Goal: Task Accomplishment & Management: Use online tool/utility

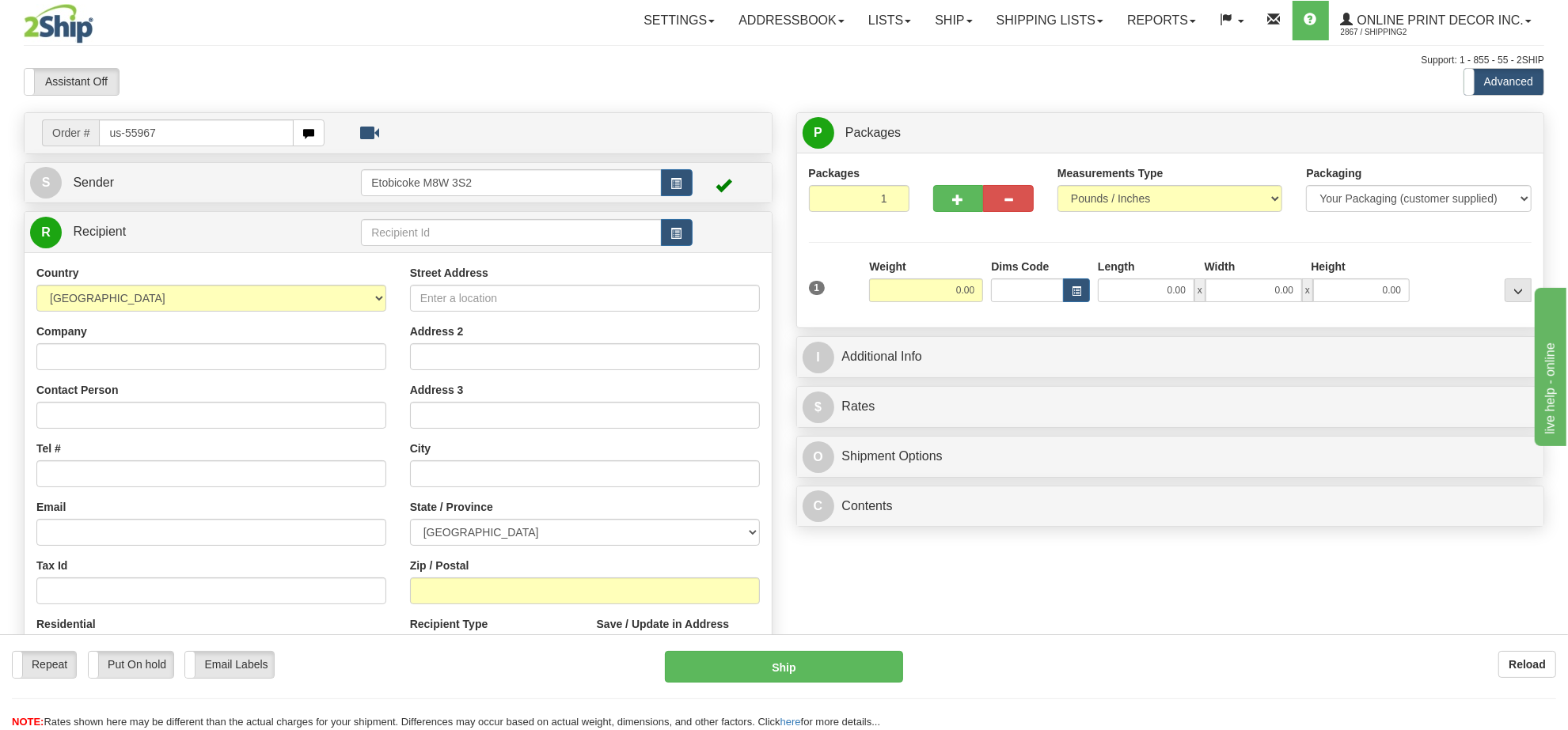
type input "us-55967"
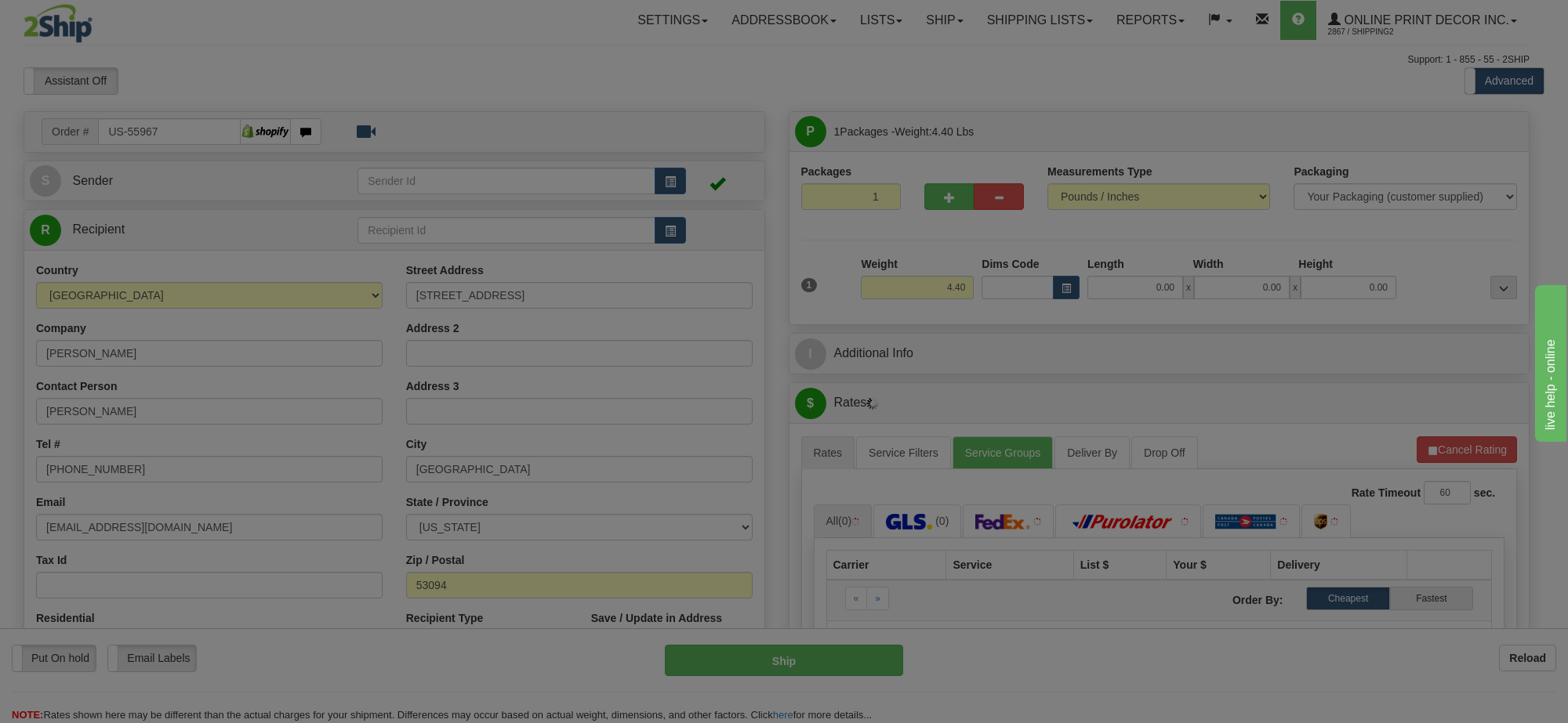
type input "WATERTOWN"
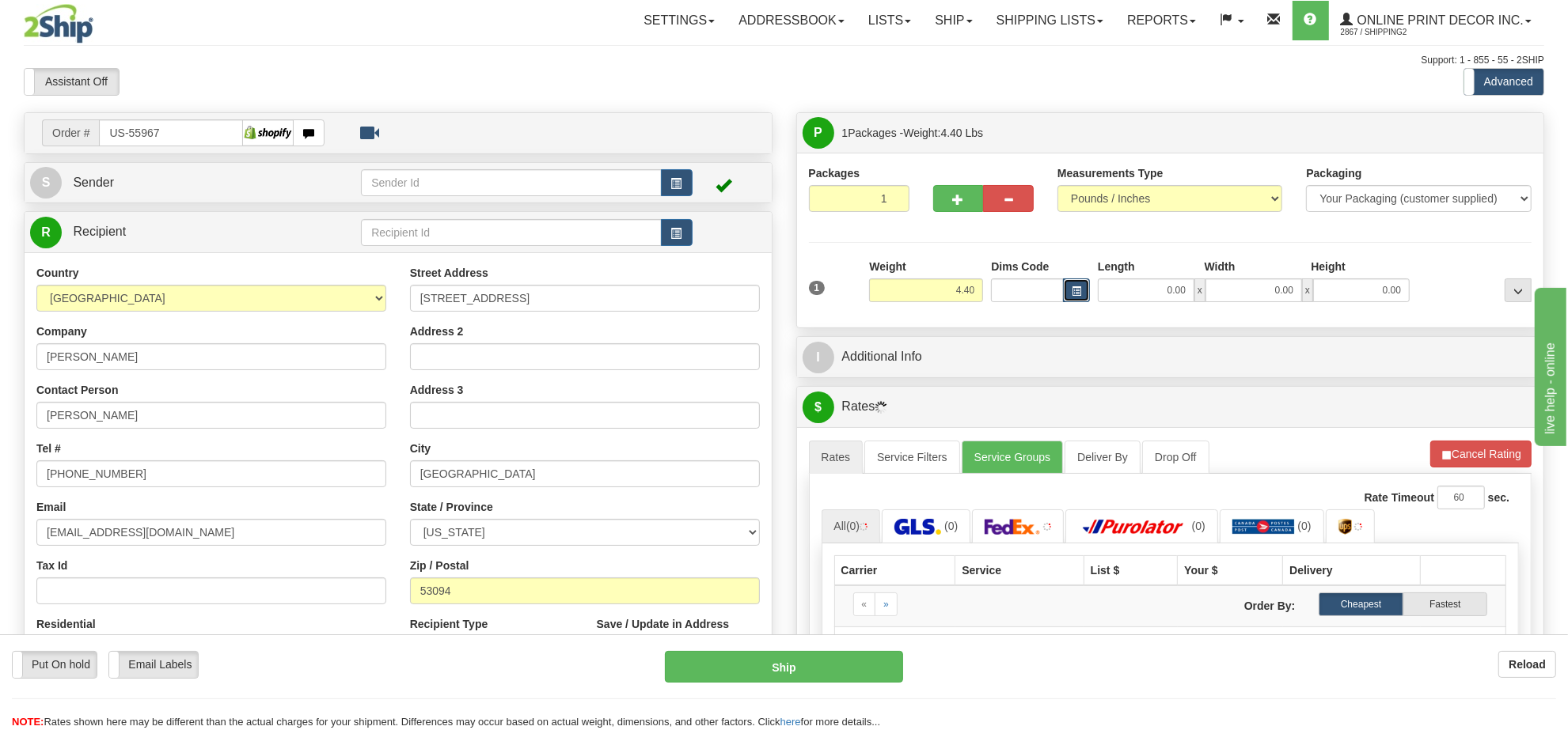
click at [1069, 290] on button "button" at bounding box center [1077, 290] width 27 height 24
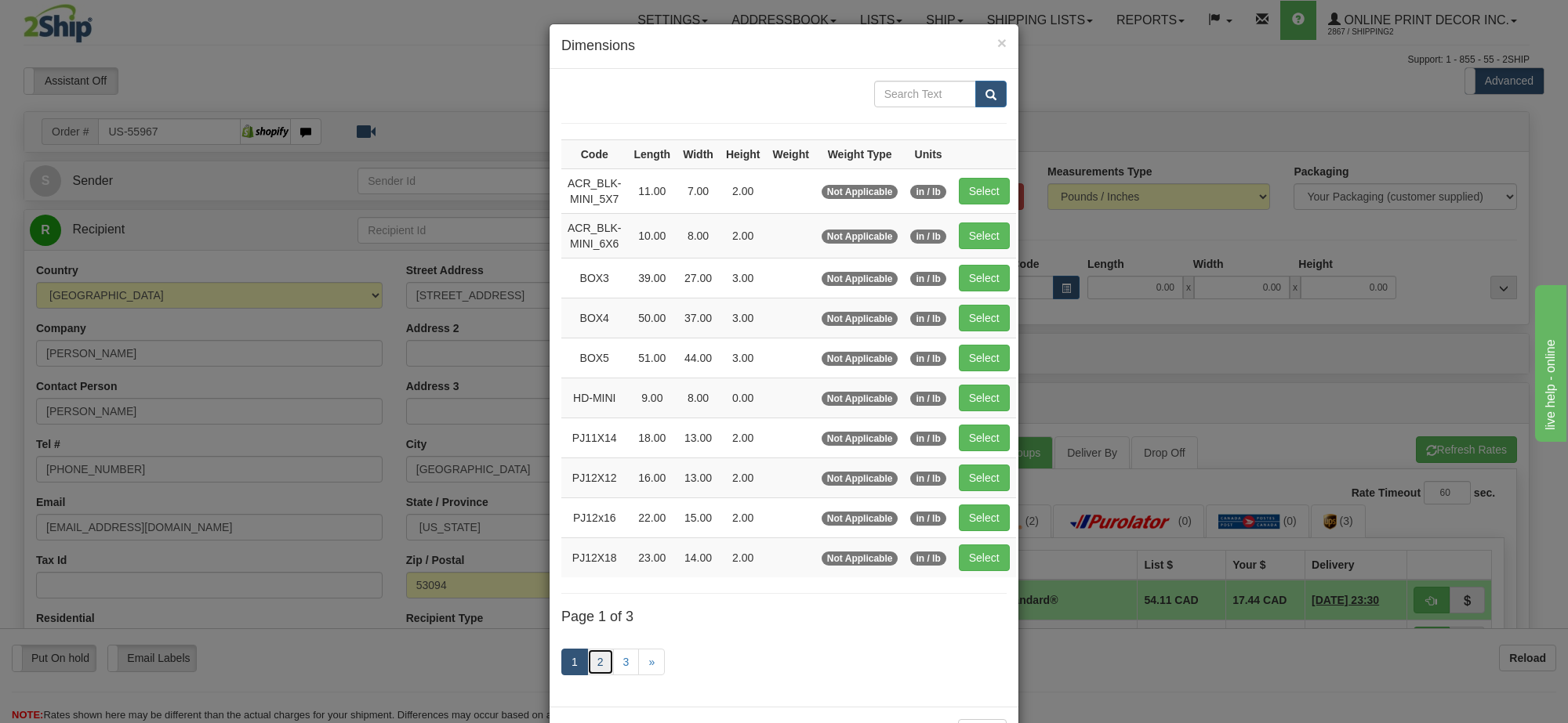
click at [594, 659] on link "2" at bounding box center [601, 663] width 27 height 27
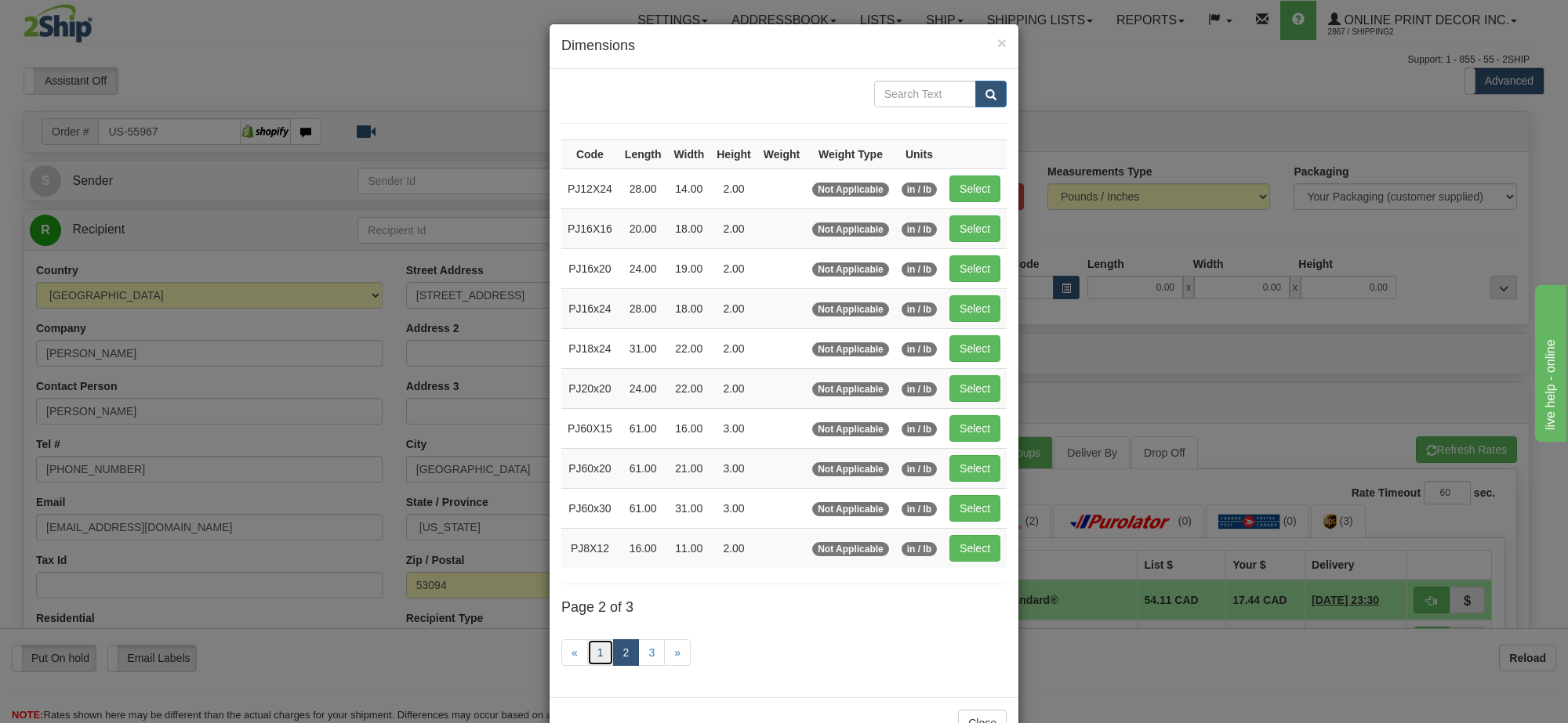
click at [594, 661] on link "1" at bounding box center [601, 653] width 27 height 27
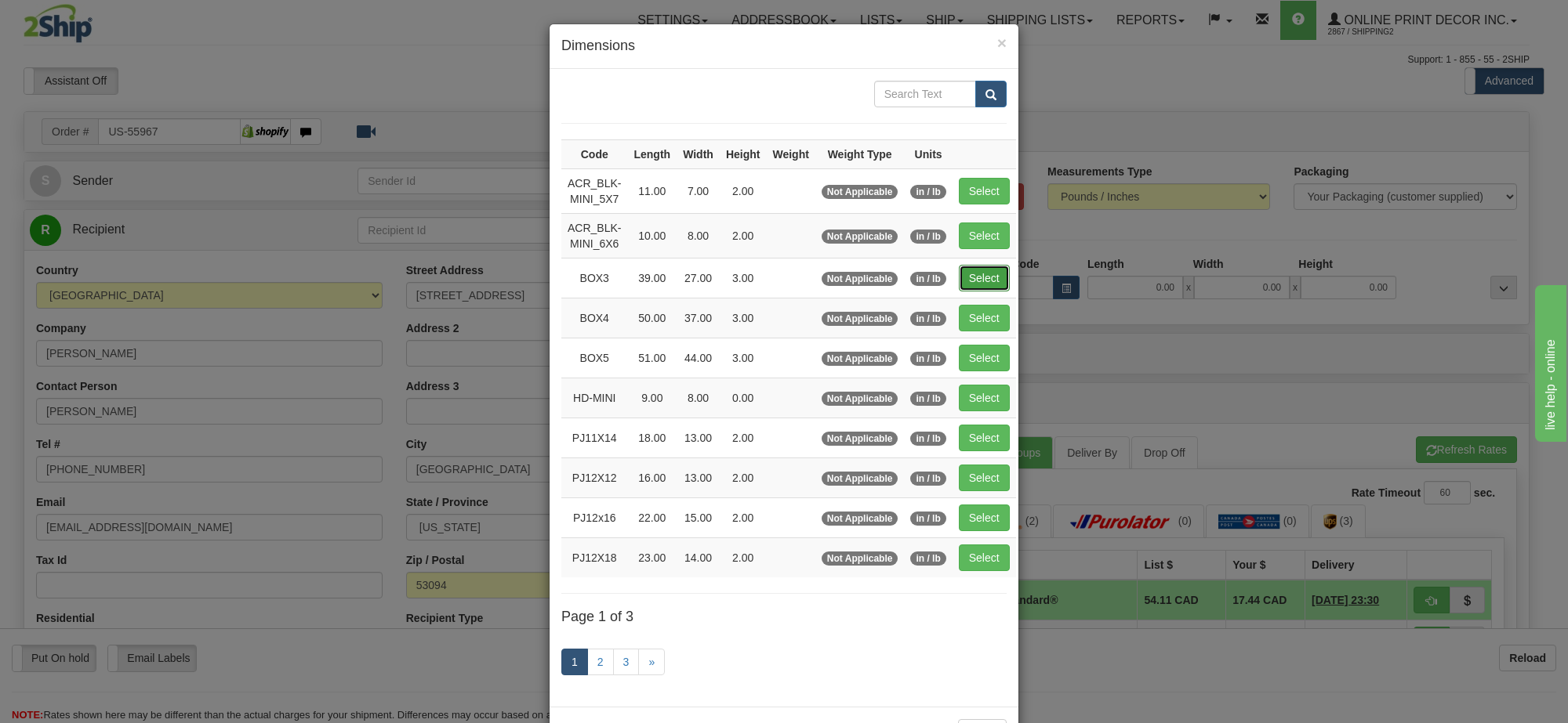
click at [969, 283] on button "Select" at bounding box center [984, 279] width 51 height 27
type input "BOX3"
type input "39.00"
type input "27.00"
type input "3.00"
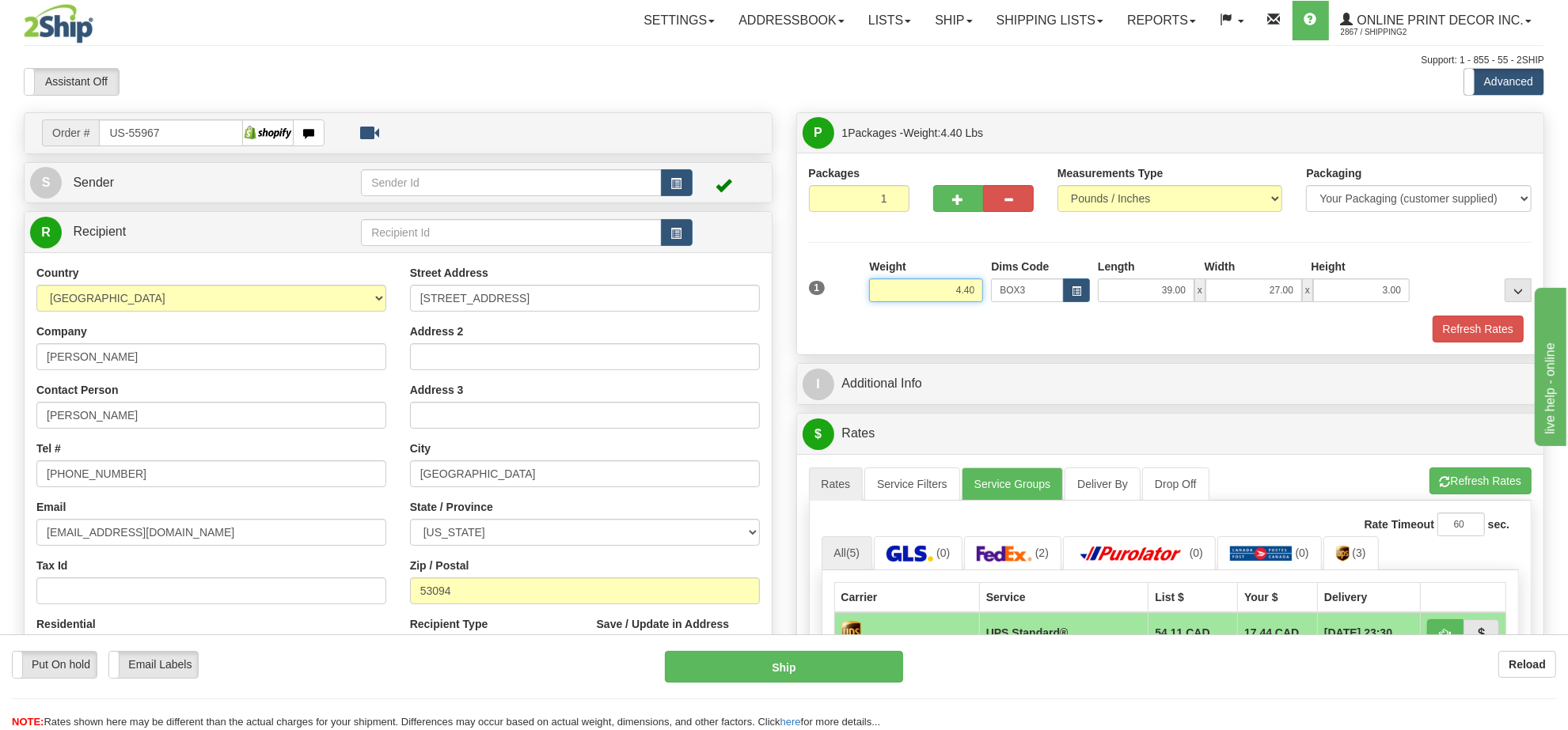
drag, startPoint x: 976, startPoint y: 285, endPoint x: 877, endPoint y: 287, distance: 99.0
click at [877, 287] on input "4.40" at bounding box center [927, 290] width 114 height 24
type input "11.98"
click at [944, 192] on button "button" at bounding box center [959, 199] width 50 height 27
radio input "true"
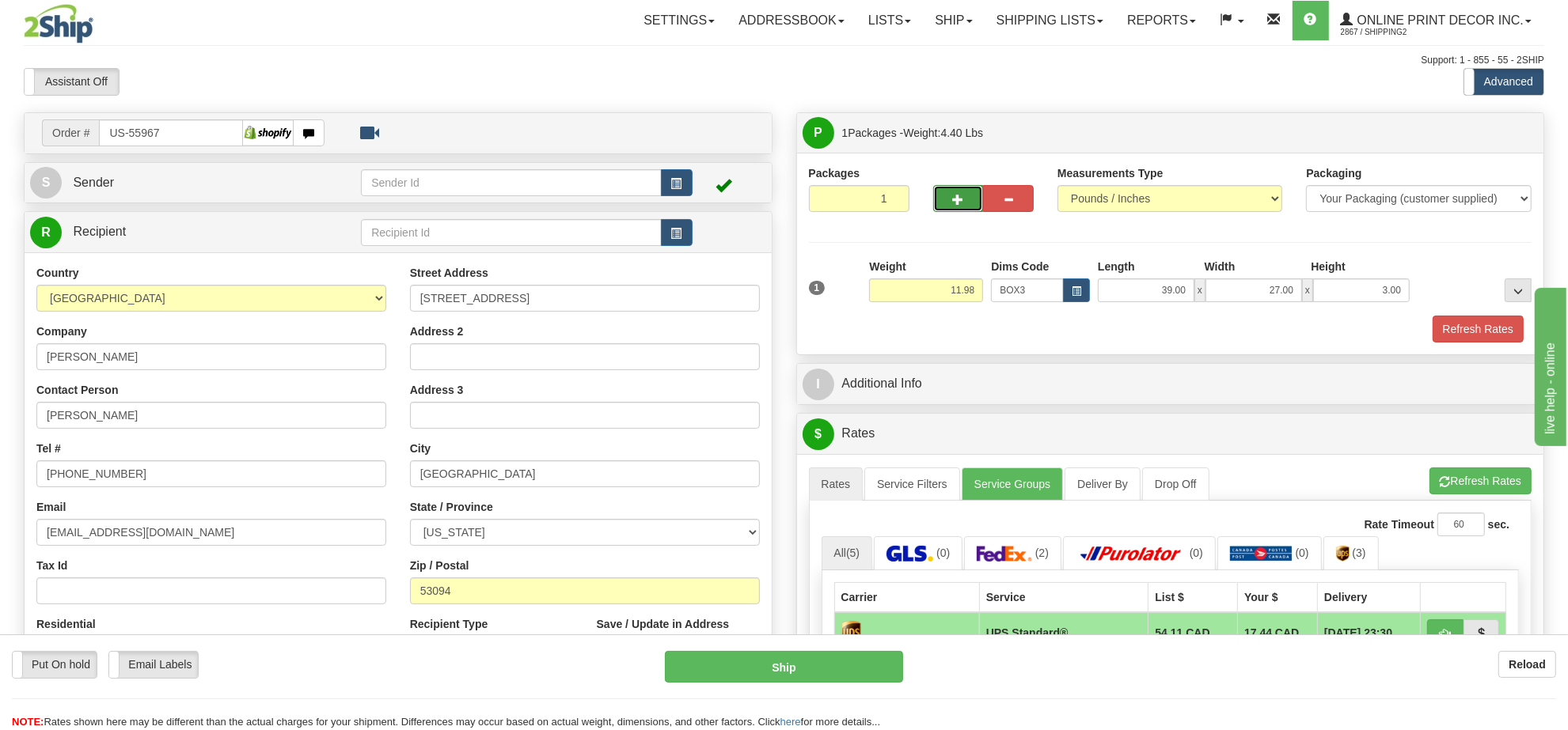
type input "2"
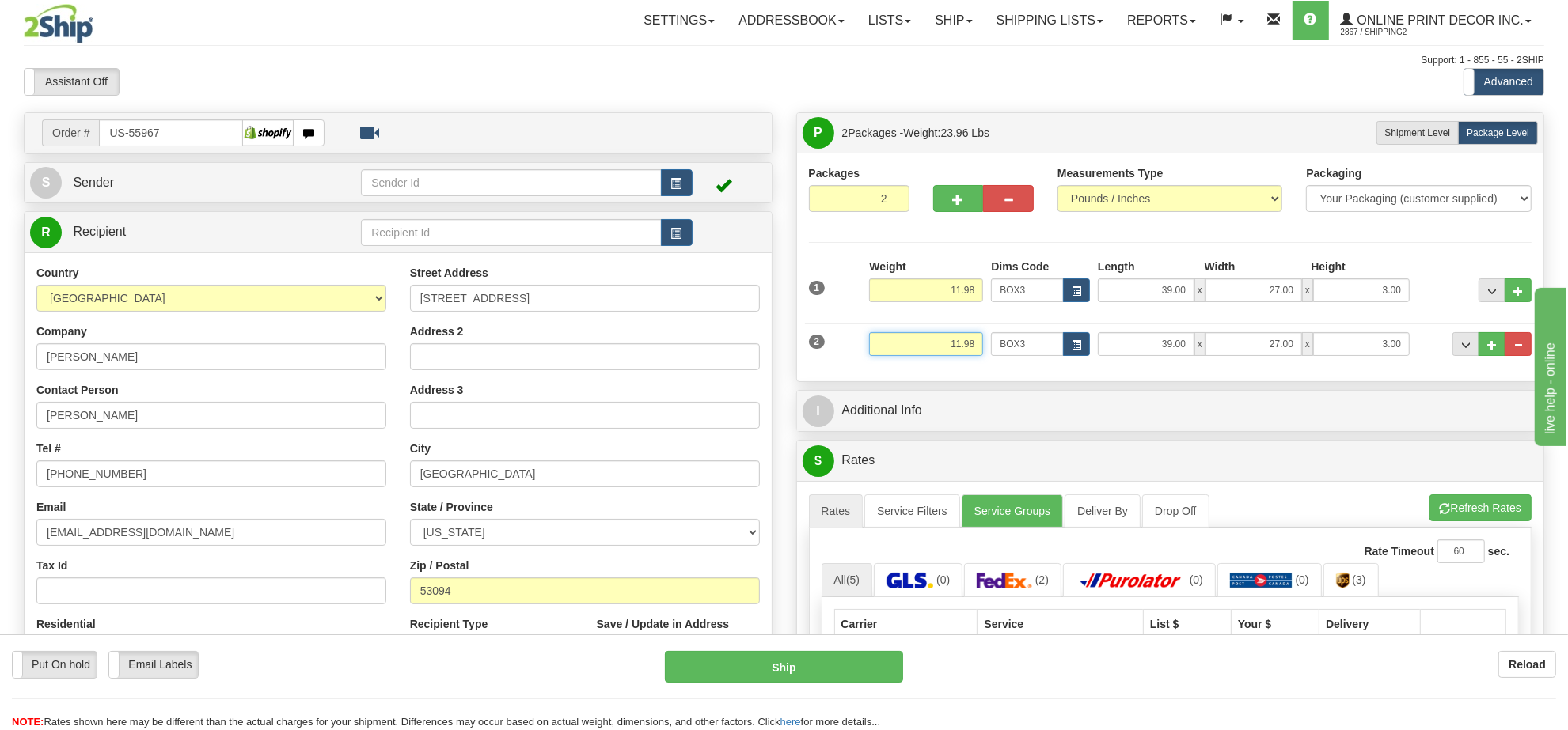
drag, startPoint x: 975, startPoint y: 344, endPoint x: 847, endPoint y: 351, distance: 128.2
click at [847, 351] on div "2 Weight 11.98 Dims Code BOX3 Length Width x" at bounding box center [1170, 342] width 731 height 53
type input "6.98"
click at [1078, 354] on button "button" at bounding box center [1077, 344] width 27 height 24
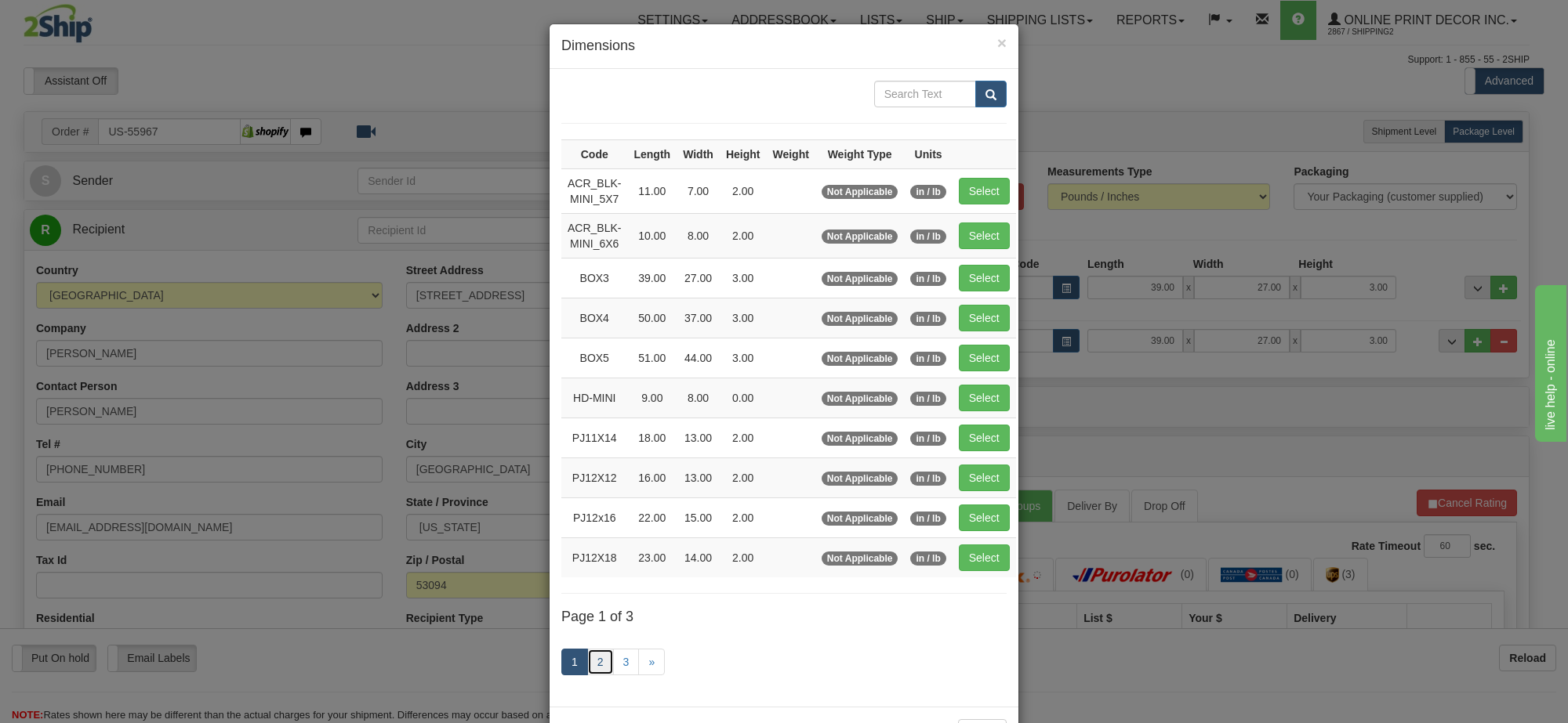
click at [589, 667] on link "2" at bounding box center [601, 663] width 27 height 27
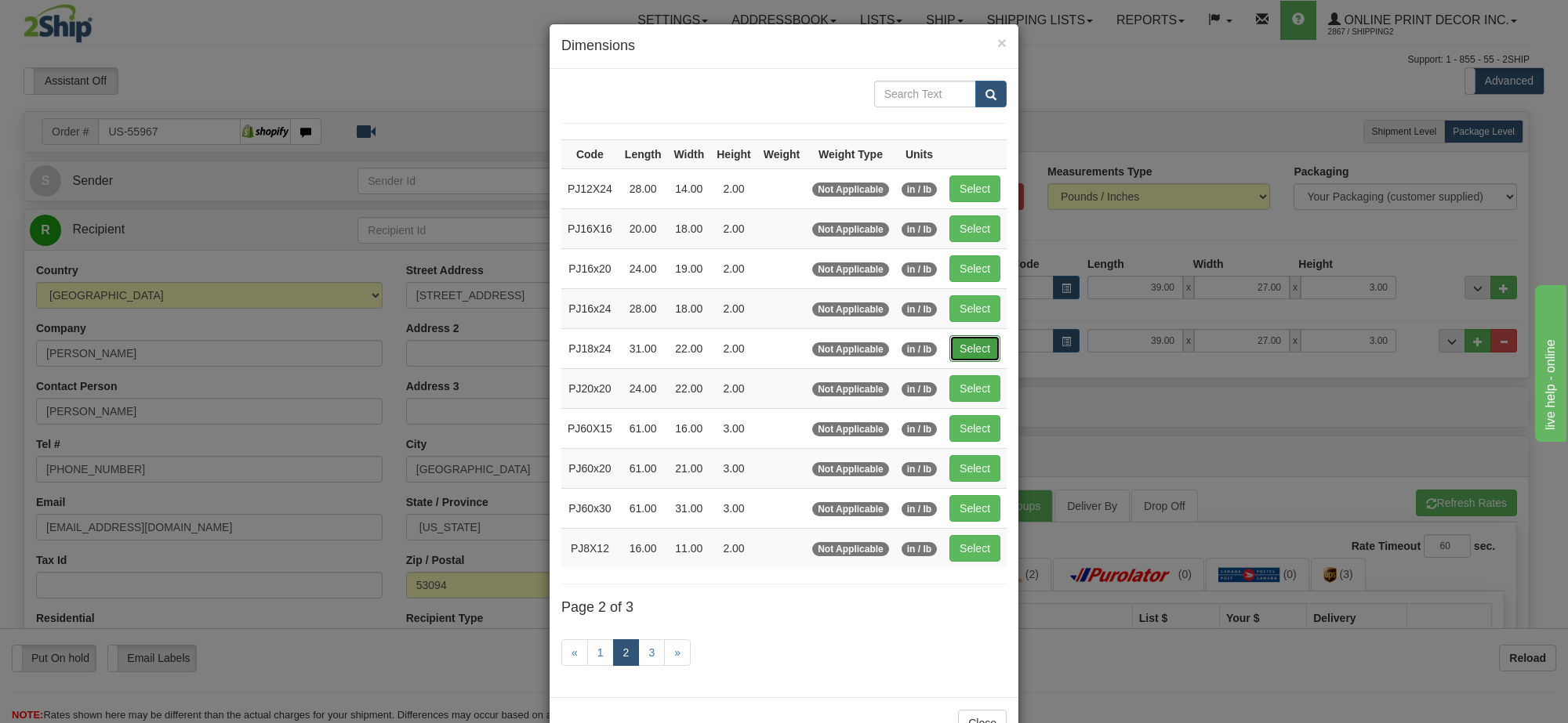
click at [973, 352] on button "Select" at bounding box center [974, 349] width 51 height 27
type input "PJ18x24"
type input "31.00"
type input "22.00"
type input "2.00"
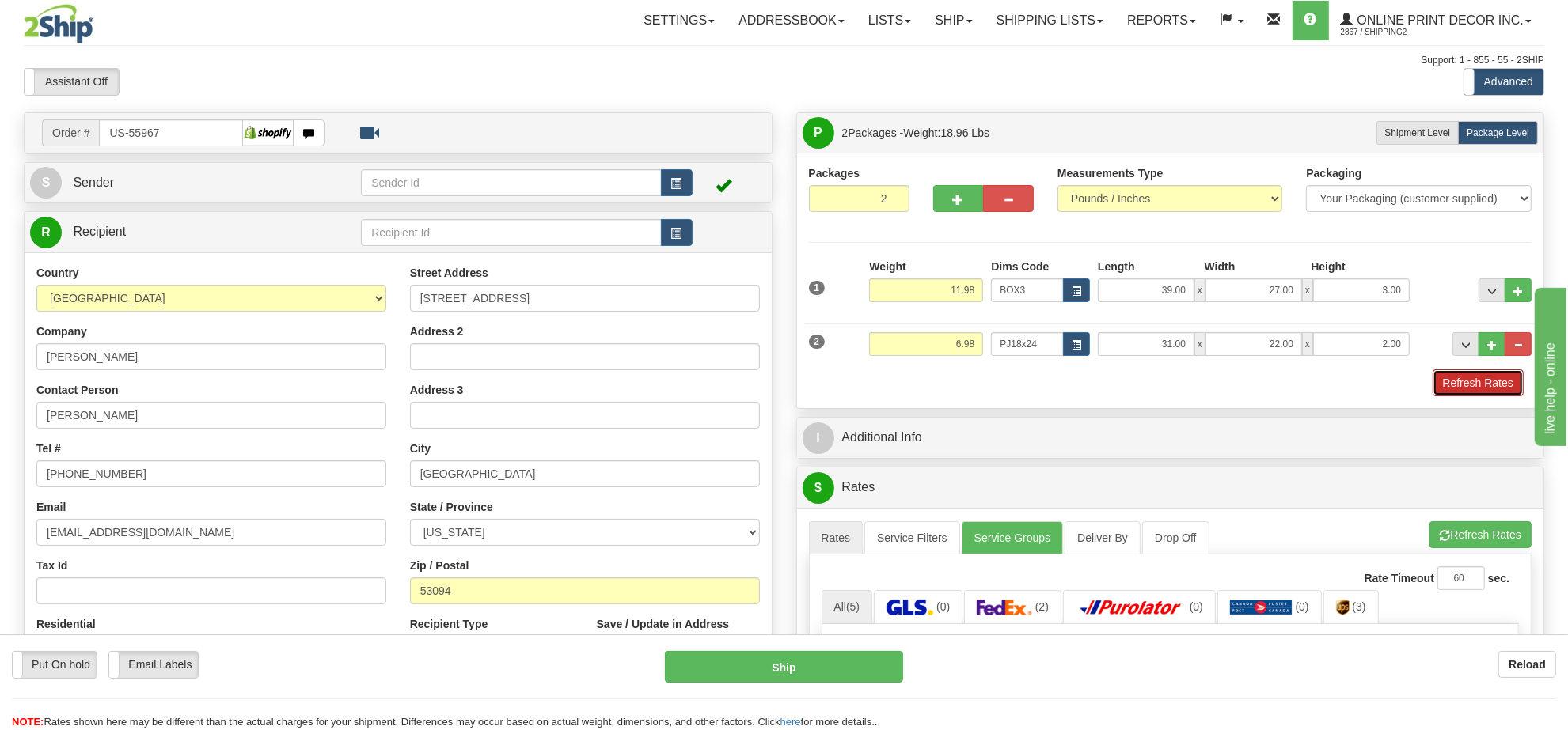
click at [1509, 377] on button "Refresh Rates" at bounding box center [1478, 383] width 91 height 27
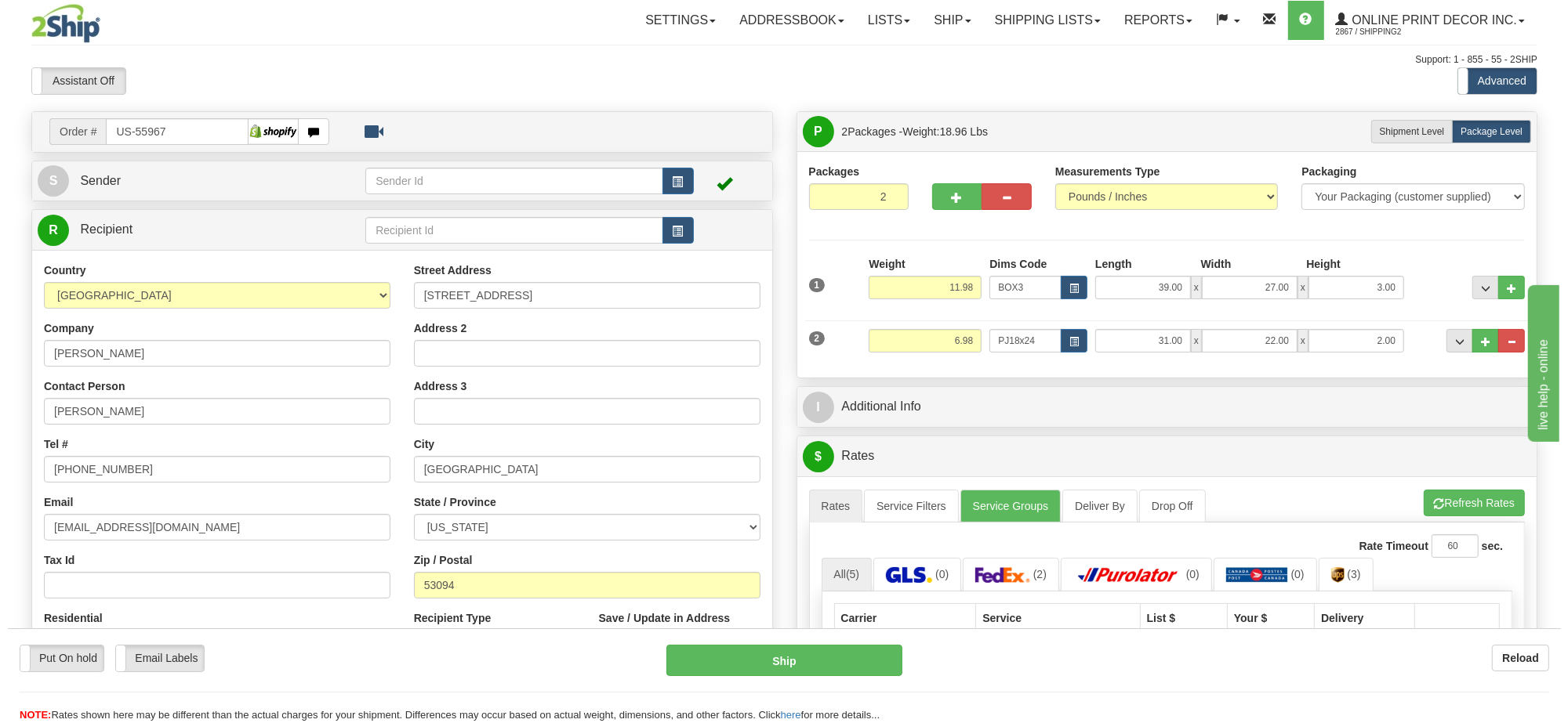
scroll to position [196, 0]
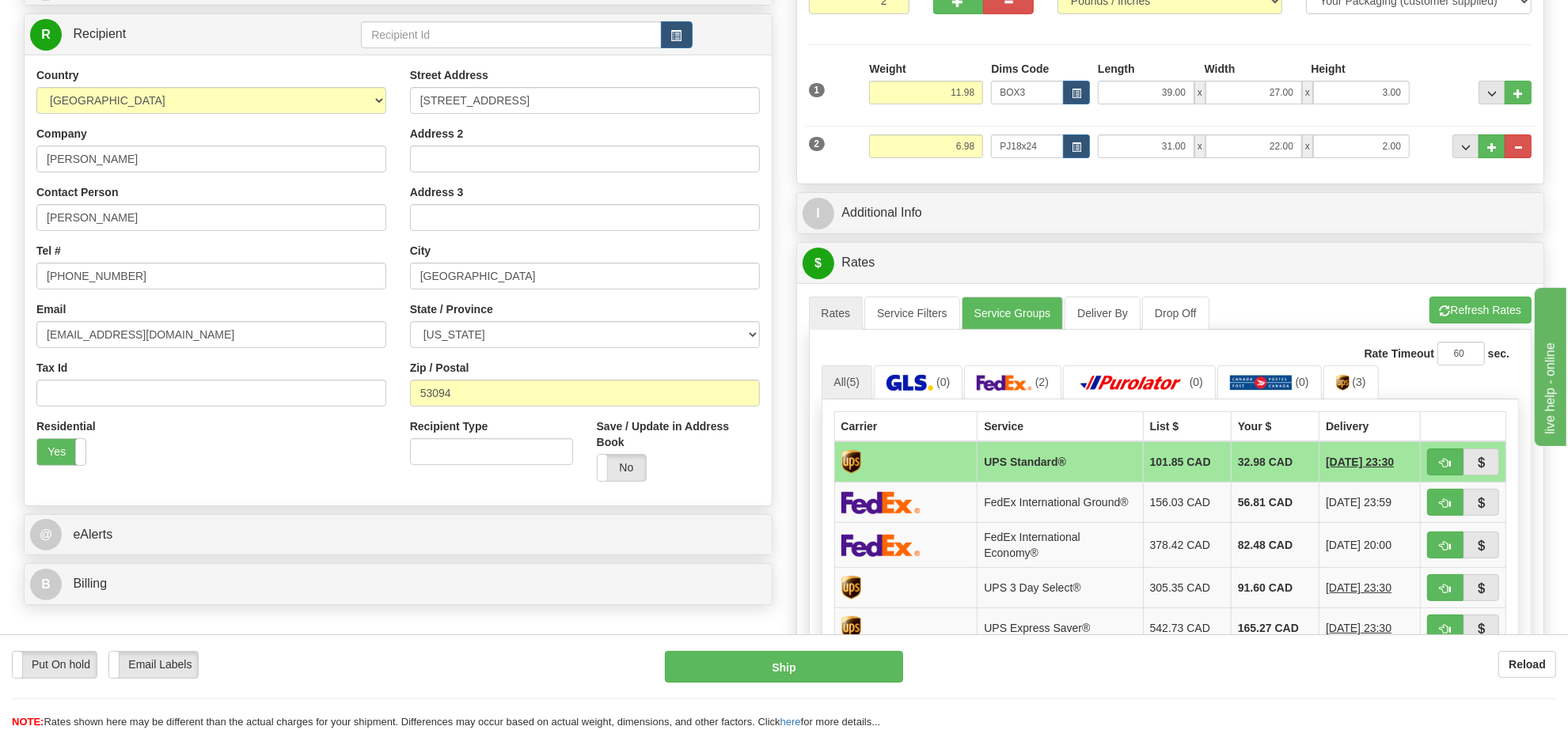
click at [1486, 330] on ul "Rates Service Filters Service Groups Deliver By Drop Off Pickup Refresh Rates C…" at bounding box center [1170, 313] width 724 height 33
click at [1486, 324] on button "Refresh Rates" at bounding box center [1481, 310] width 103 height 27
click at [1434, 508] on button "button" at bounding box center [1446, 503] width 37 height 27
type input "92"
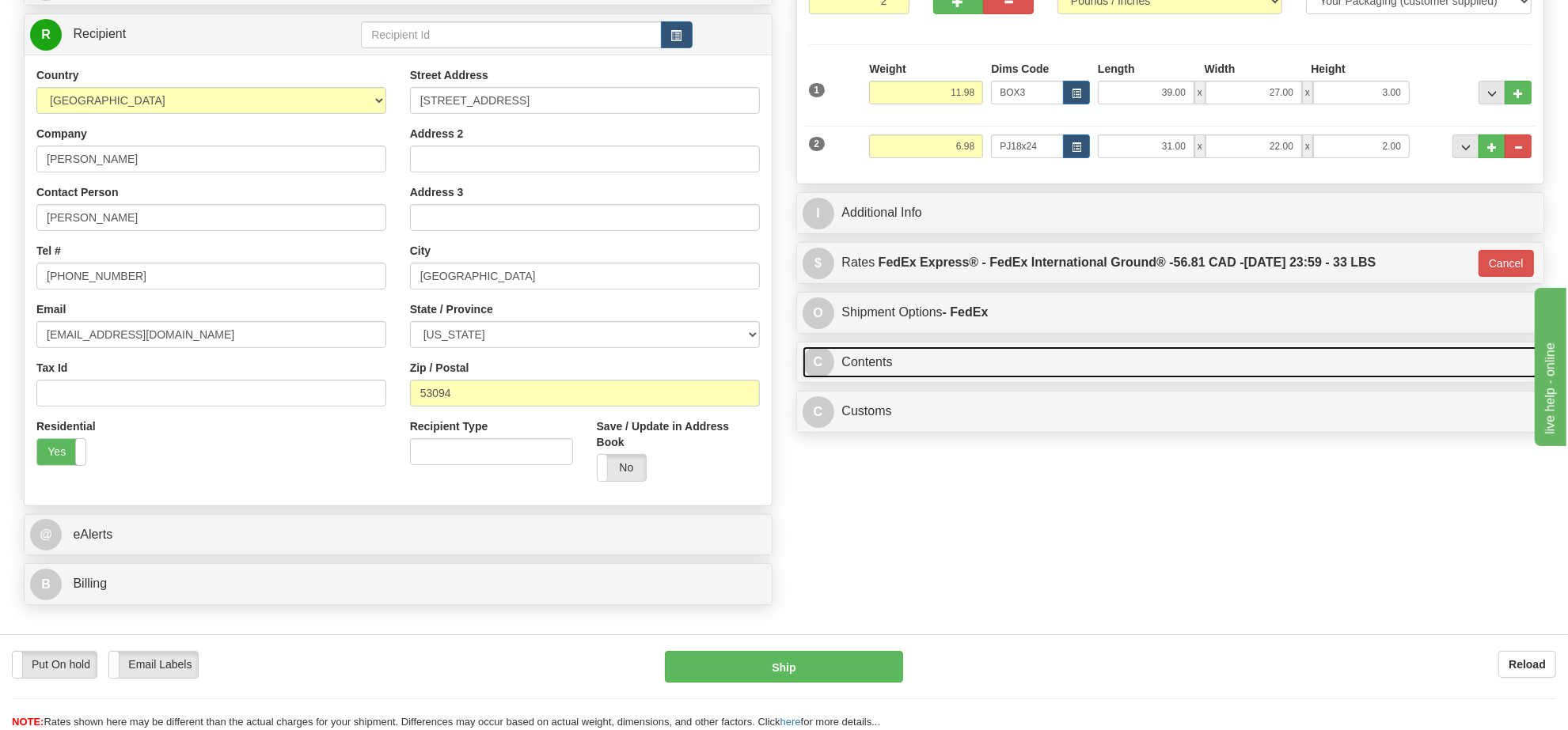
click at [1019, 364] on link "C Contents" at bounding box center [1170, 363] width 736 height 33
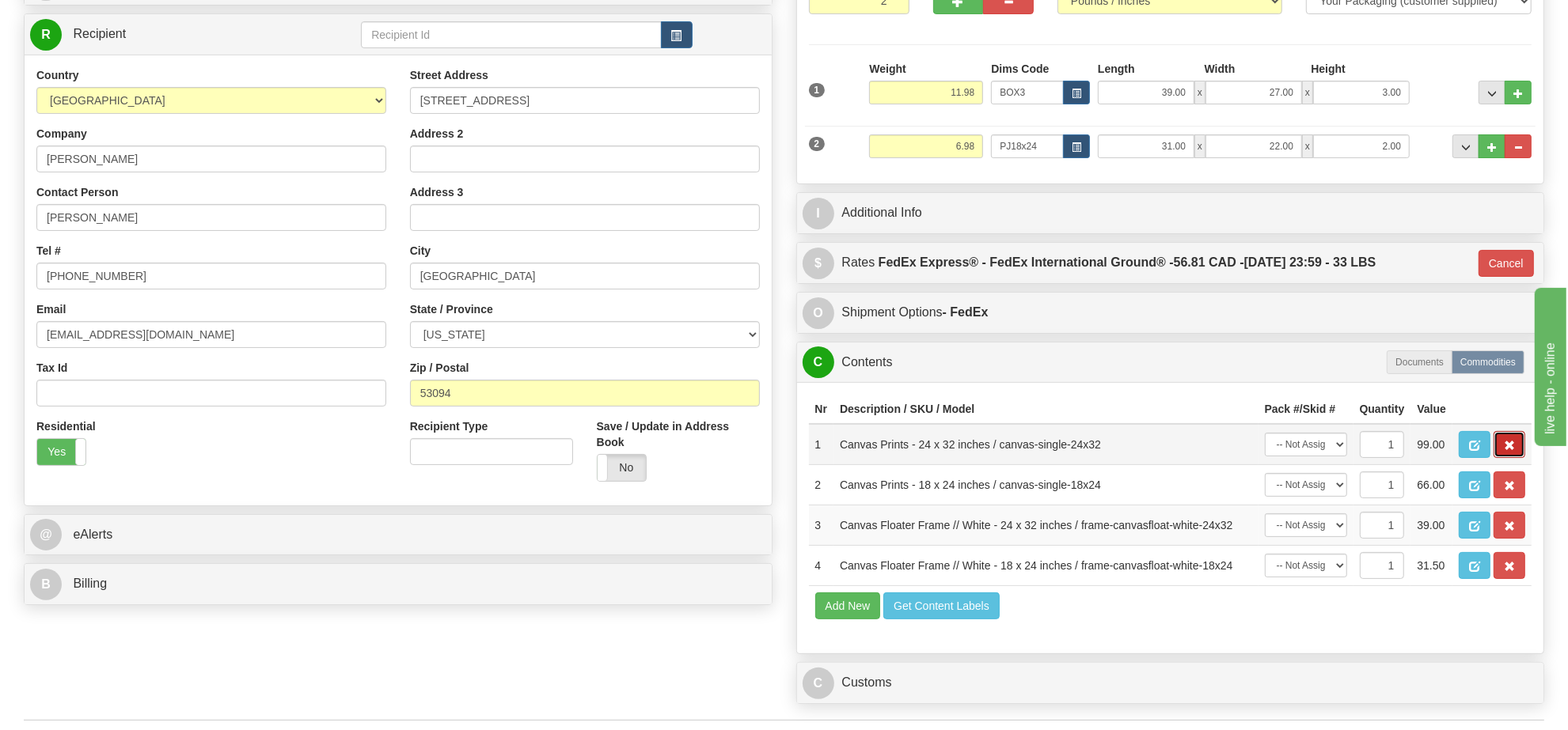
click at [1501, 458] on button "button" at bounding box center [1509, 445] width 32 height 27
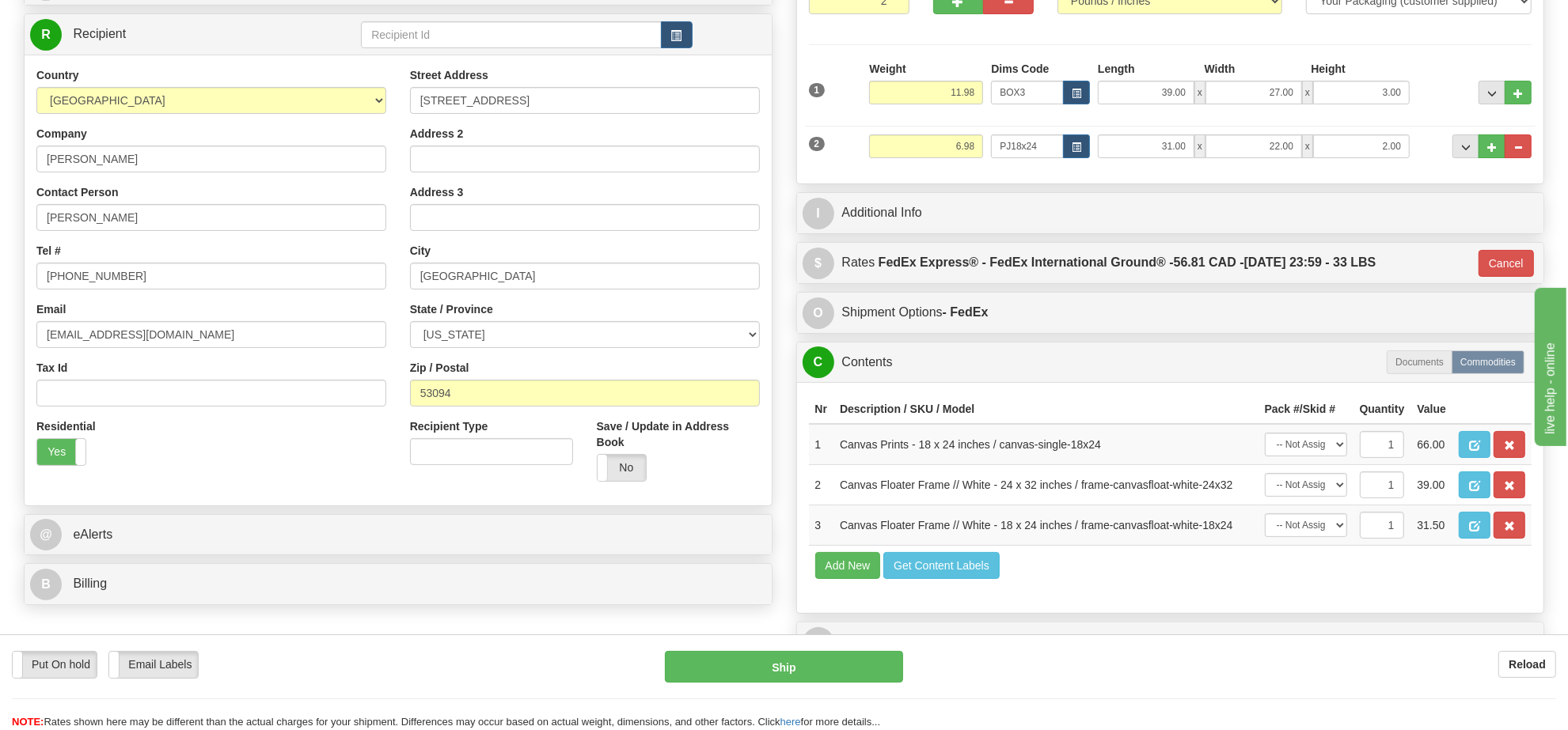
click at [1501, 458] on button "button" at bounding box center [1509, 445] width 32 height 27
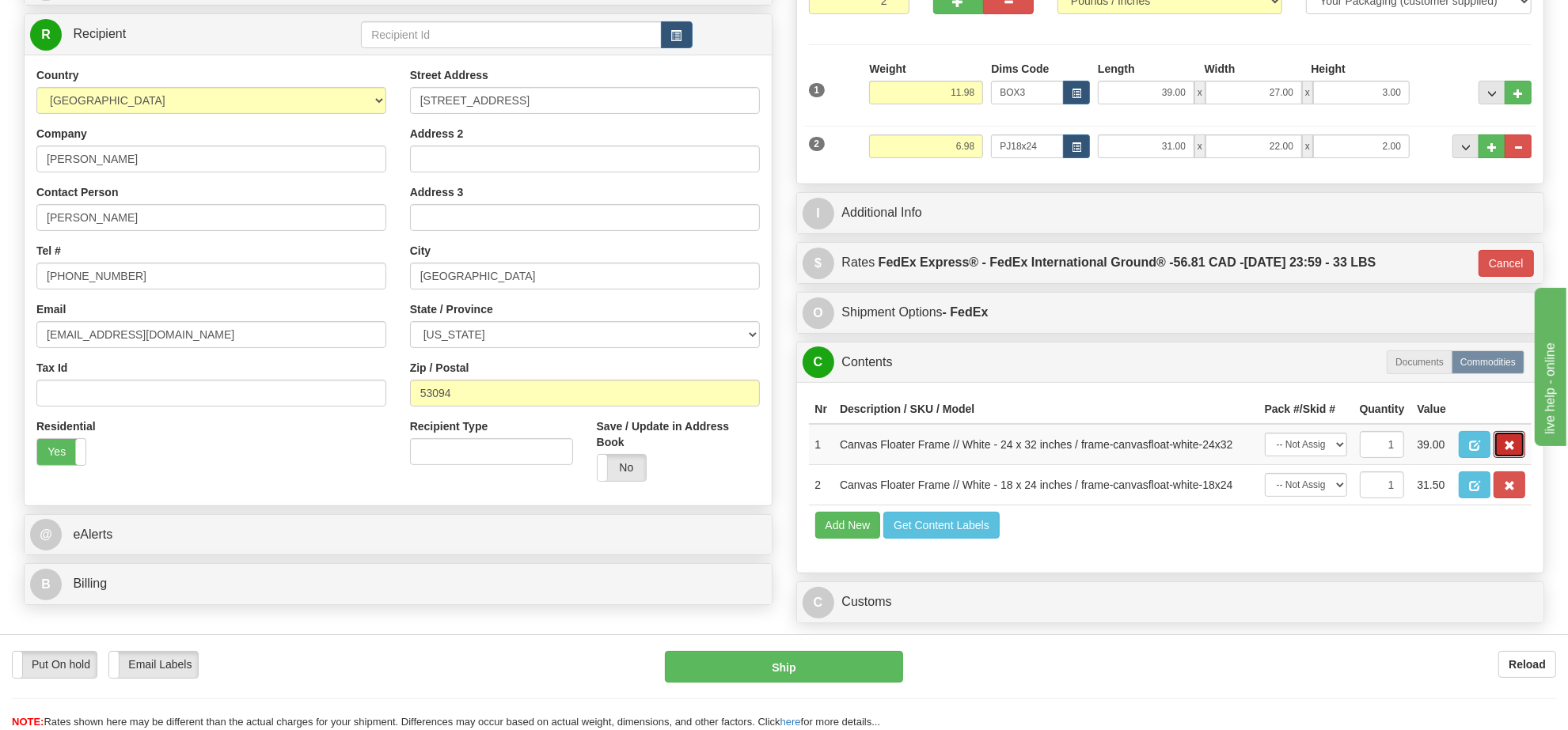
click at [1501, 458] on button "button" at bounding box center [1509, 445] width 32 height 27
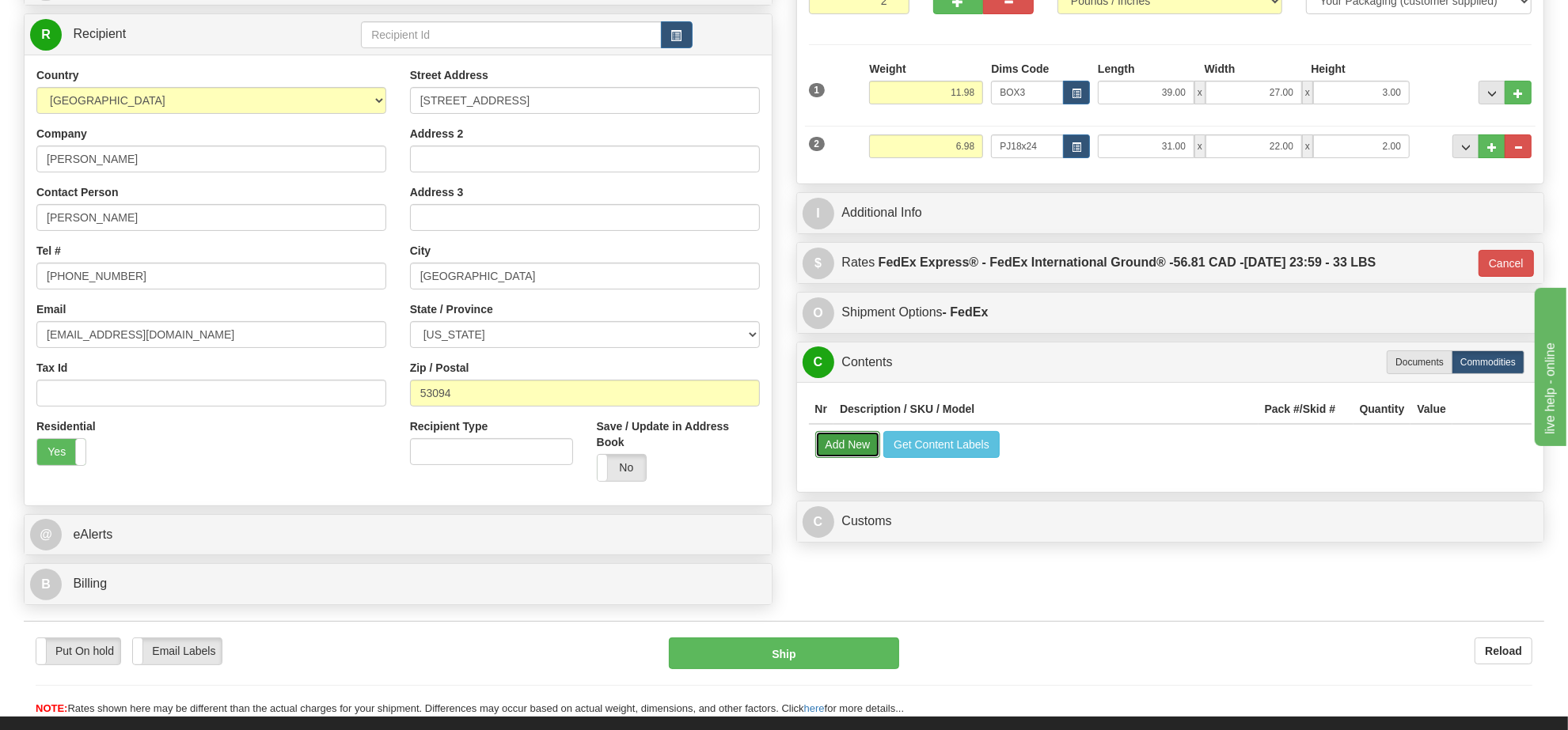
click at [844, 449] on button "Add New" at bounding box center [848, 445] width 66 height 27
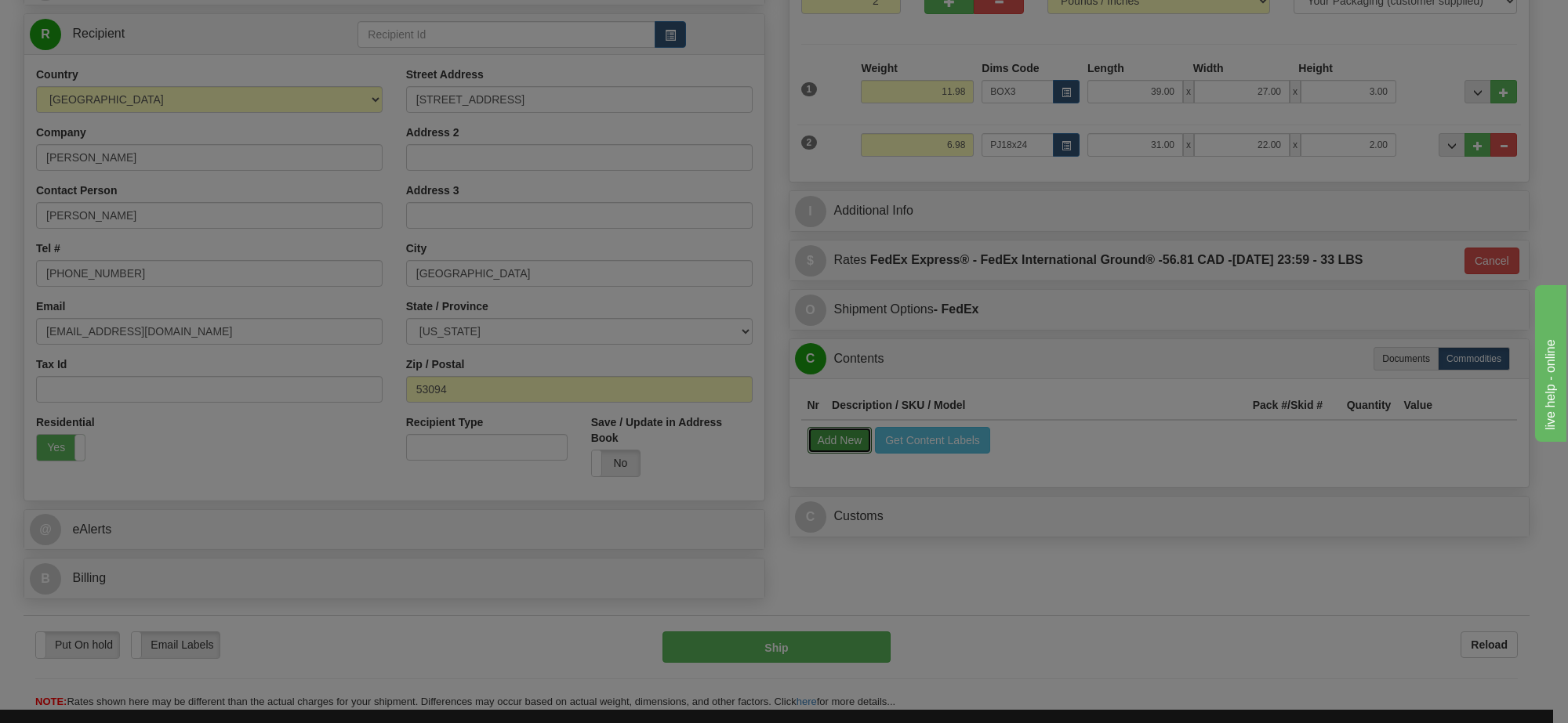
select select
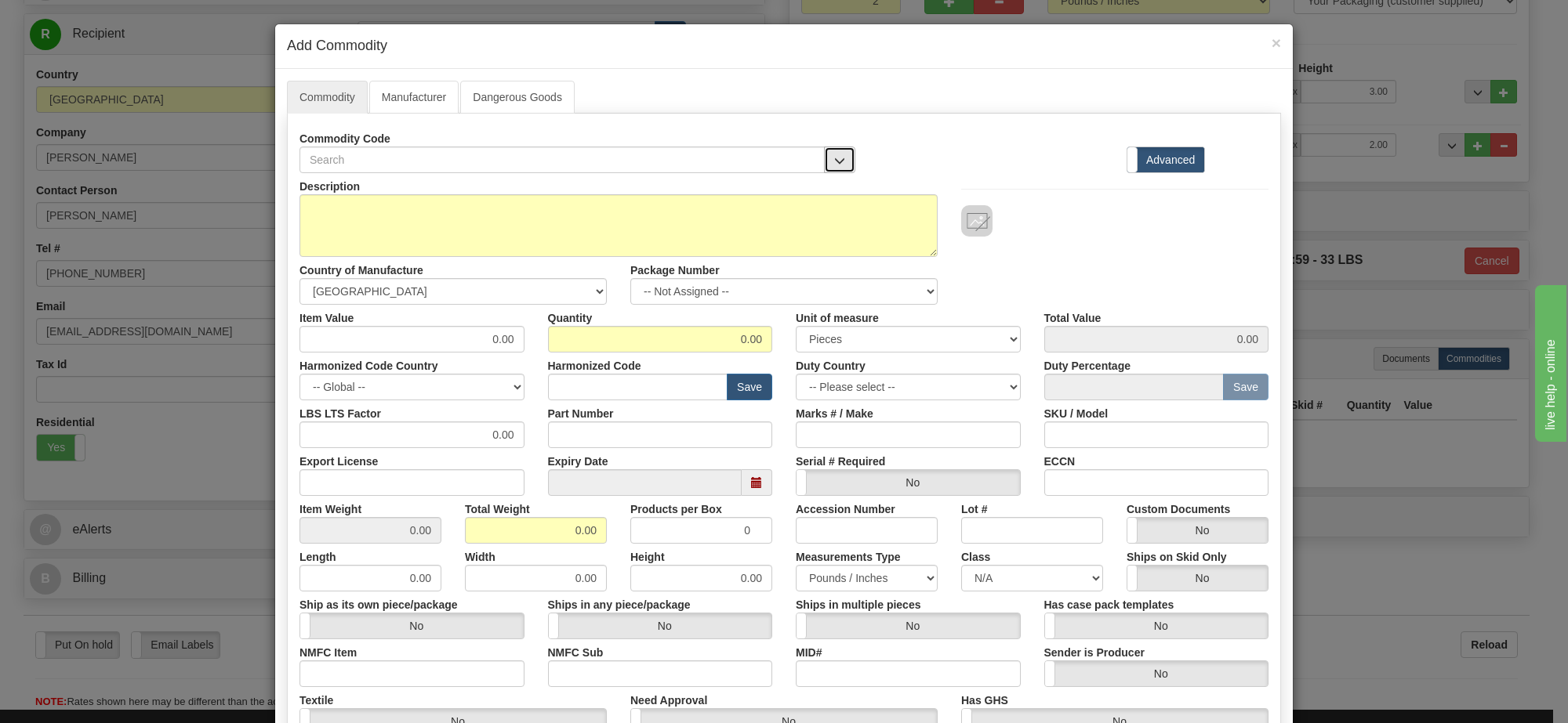
click at [835, 162] on span "button" at bounding box center [839, 161] width 11 height 11
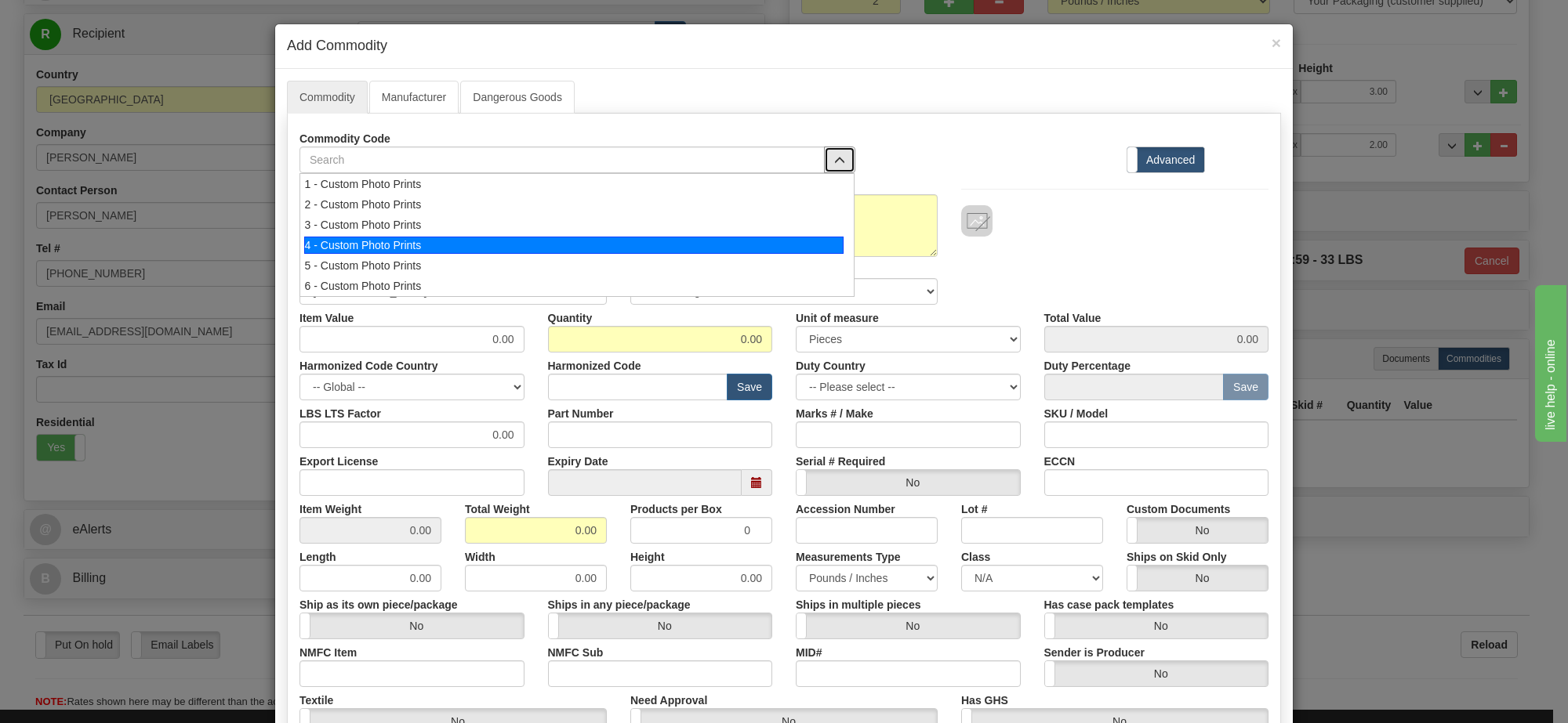
click at [819, 253] on div "4 - Custom Photo Prints" at bounding box center [575, 245] width 540 height 17
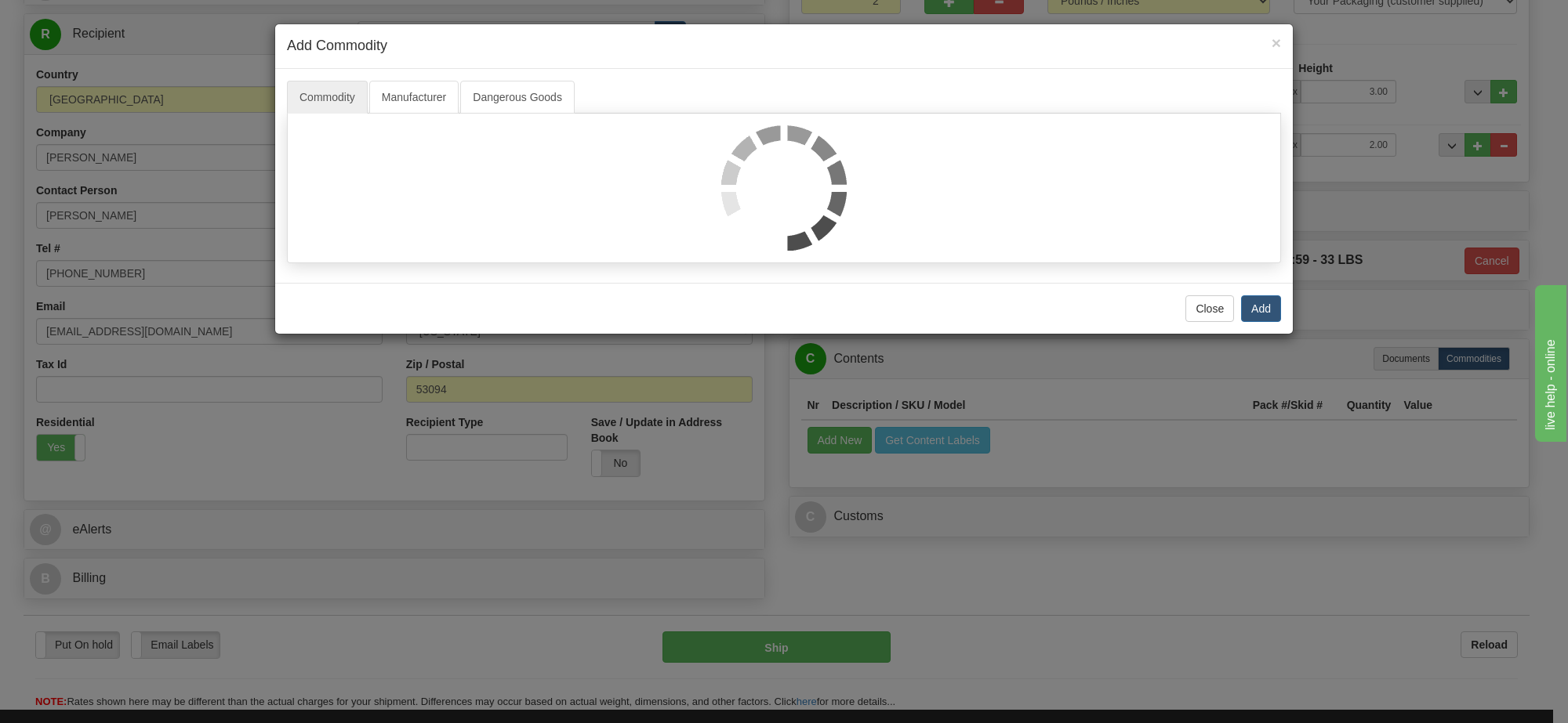
select select "1"
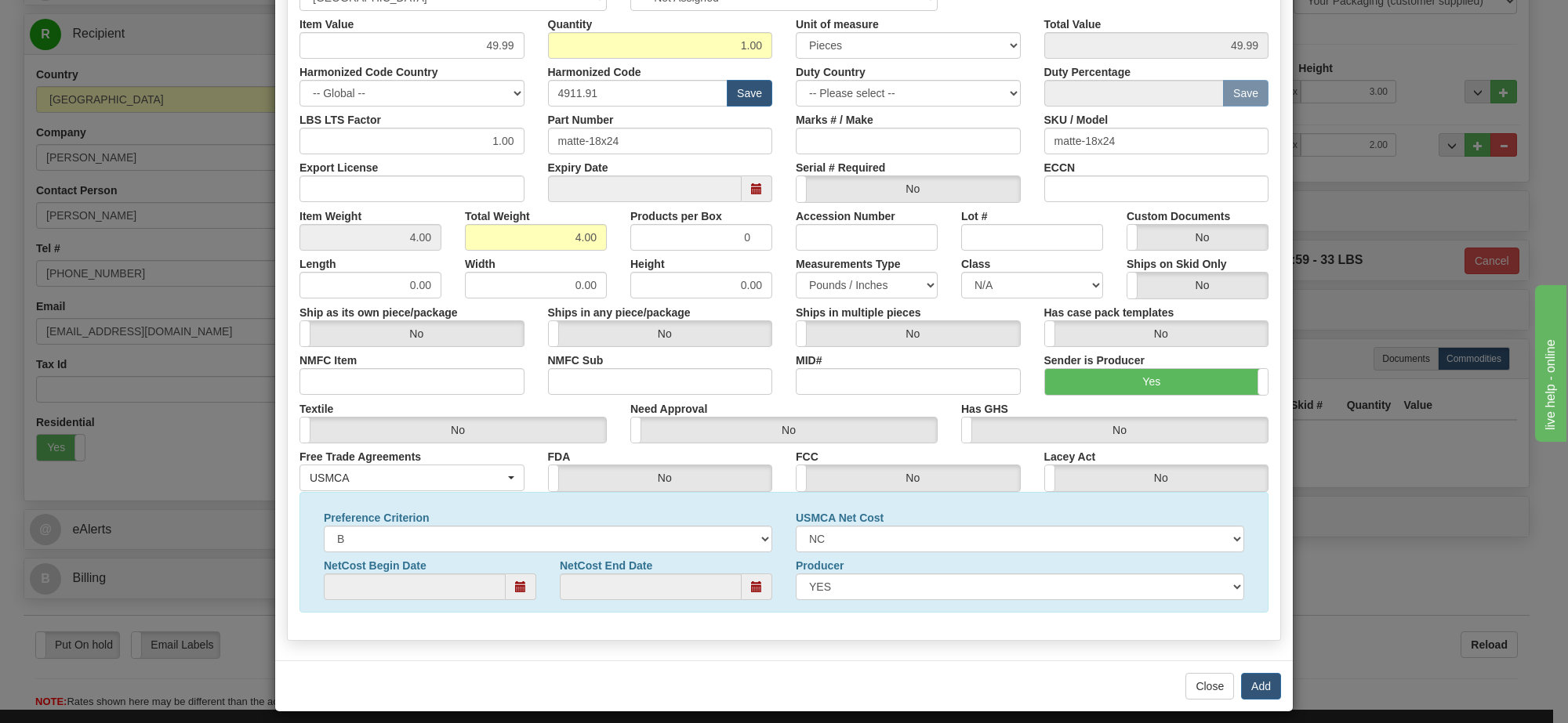
scroll to position [0, 0]
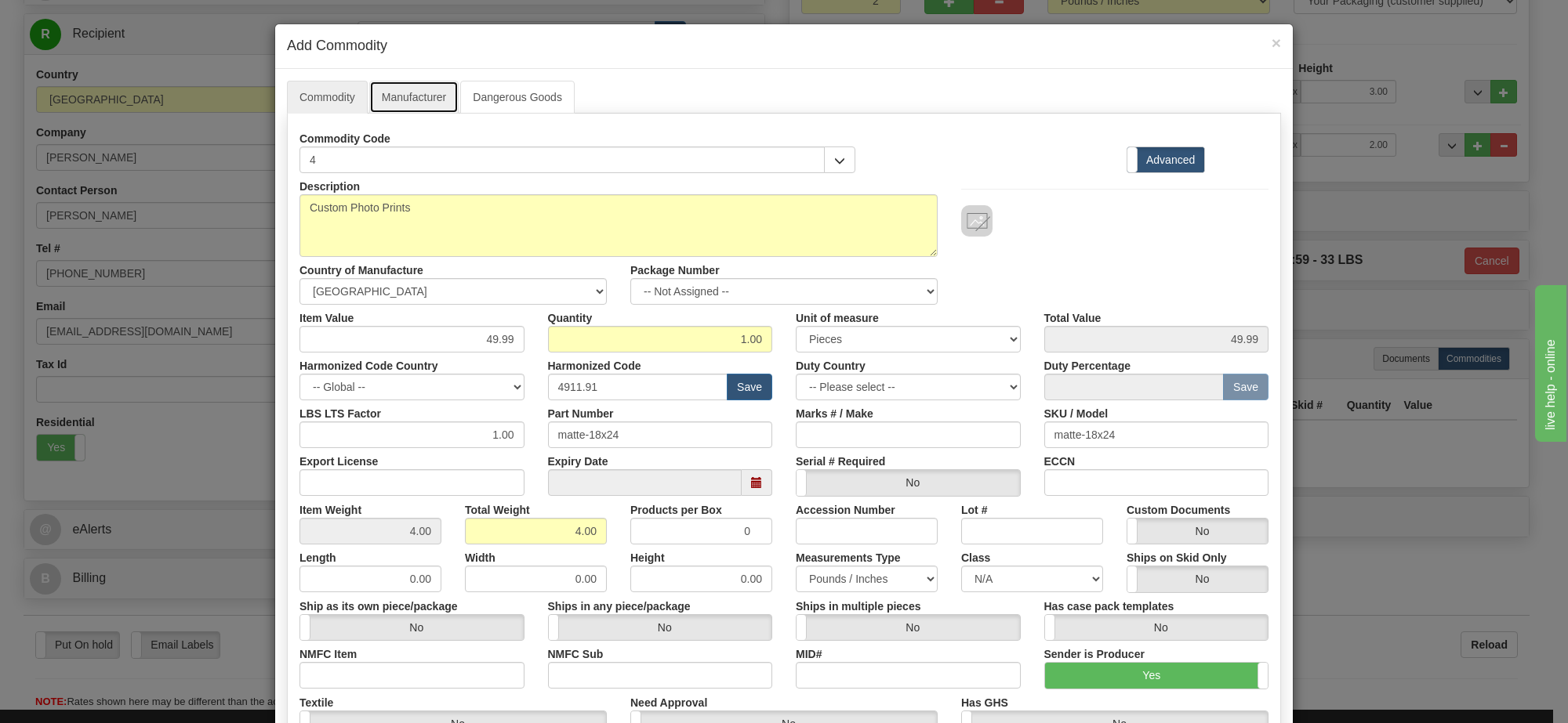
click at [417, 88] on link "Manufacturer" at bounding box center [414, 97] width 89 height 33
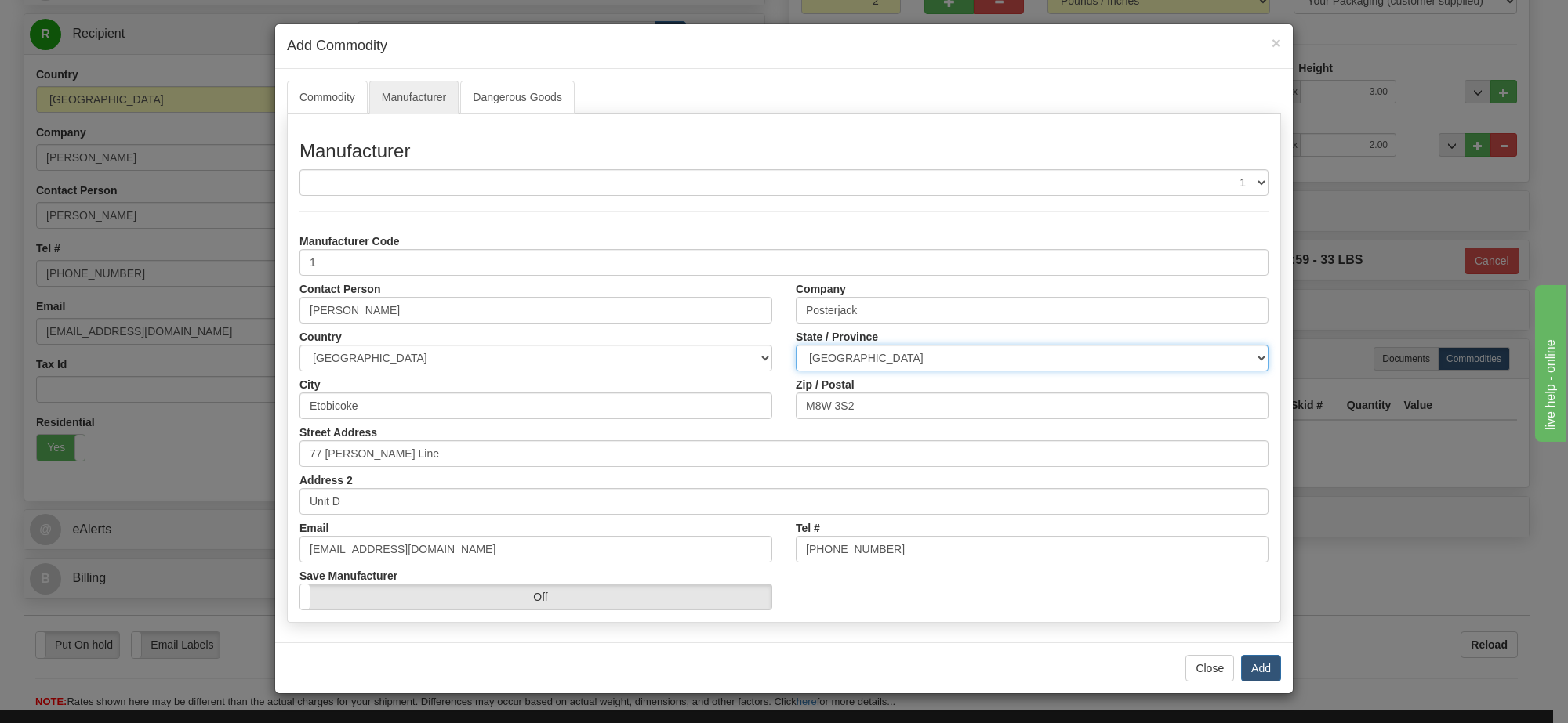
click at [1031, 360] on select "ALBERTA BRITISH COLUMBIA MANITOBA NEW BRUNSWICK NEWFOUNDLAND NOVA SCOTIA NUNAVU…" at bounding box center [1033, 358] width 473 height 27
select select "ON"
click at [796, 346] on select "ALBERTA BRITISH COLUMBIA MANITOBA NEW BRUNSWICK NEWFOUNDLAND NOVA SCOTIA NUNAVU…" at bounding box center [1033, 358] width 473 height 27
click at [1271, 671] on button "Add" at bounding box center [1261, 668] width 40 height 27
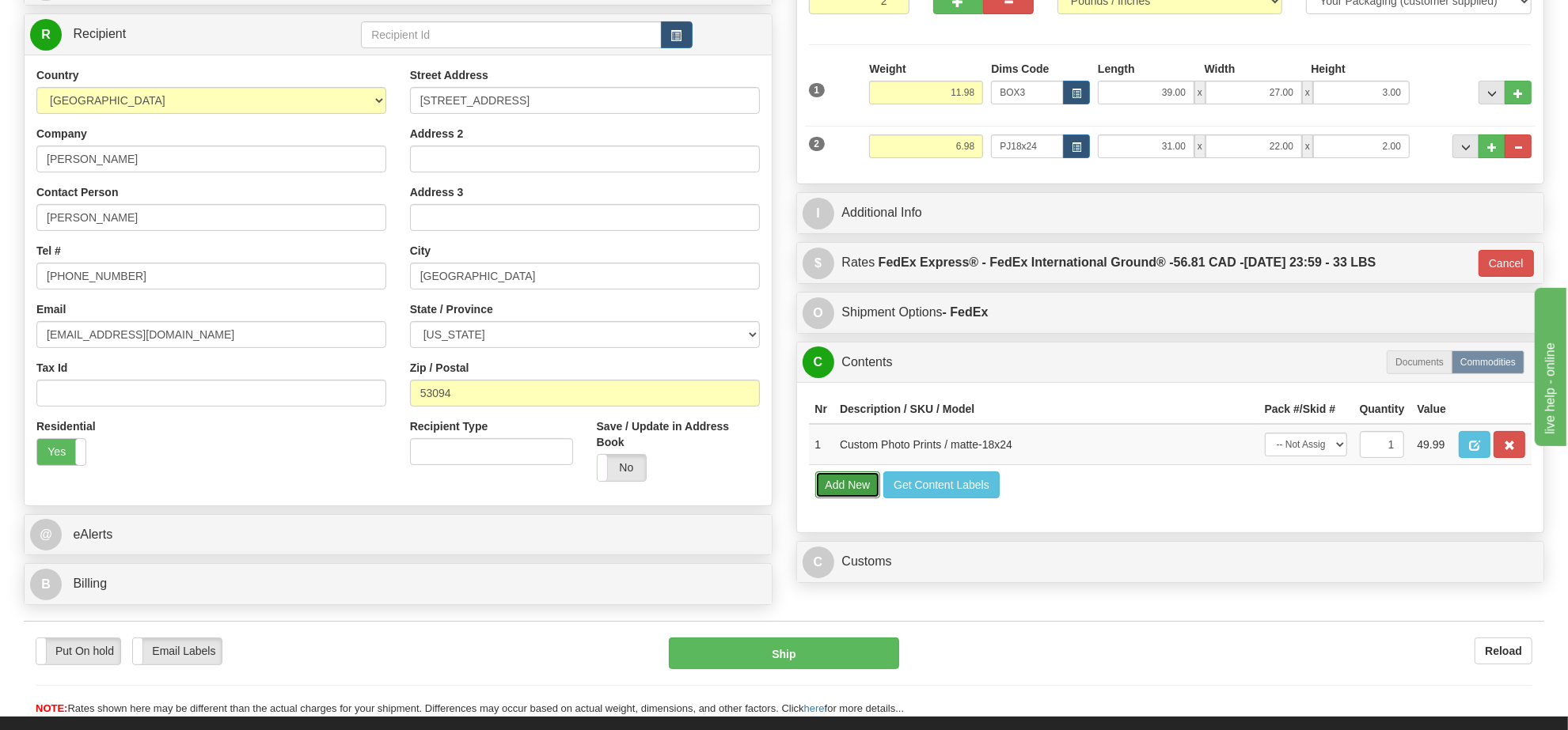
click at [861, 499] on button "Add New" at bounding box center [848, 485] width 66 height 27
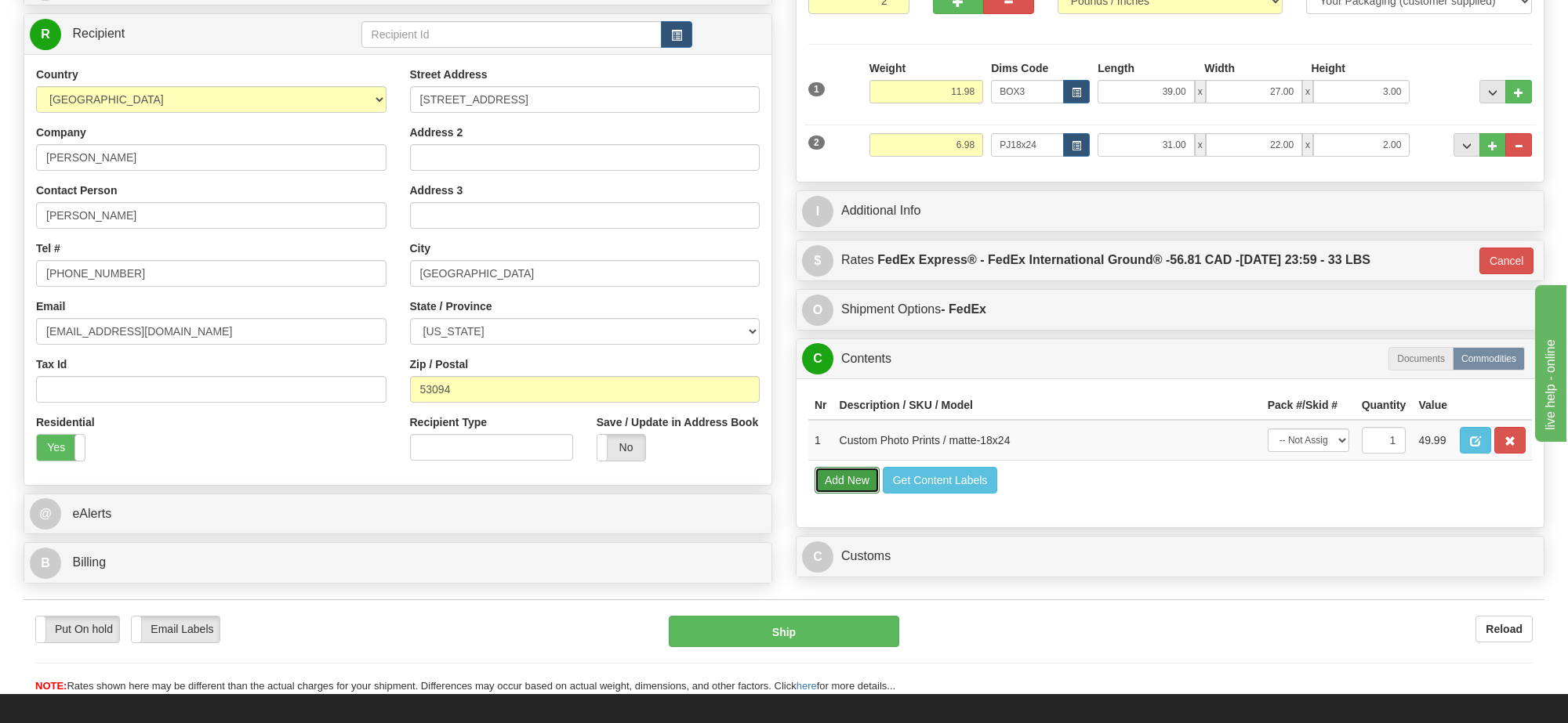
select select
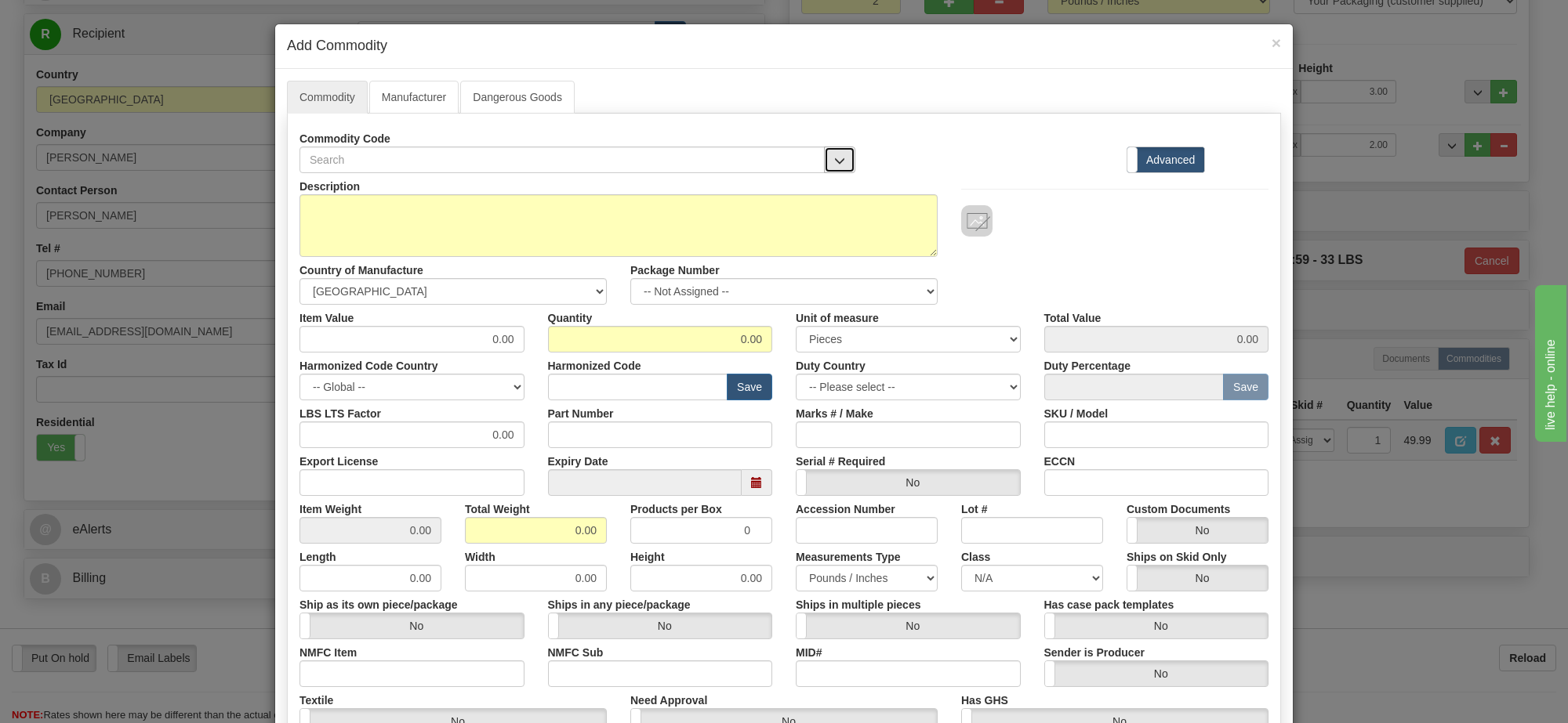
drag, startPoint x: 833, startPoint y: 155, endPoint x: 832, endPoint y: 170, distance: 15.0
click at [835, 157] on span "button" at bounding box center [839, 161] width 11 height 11
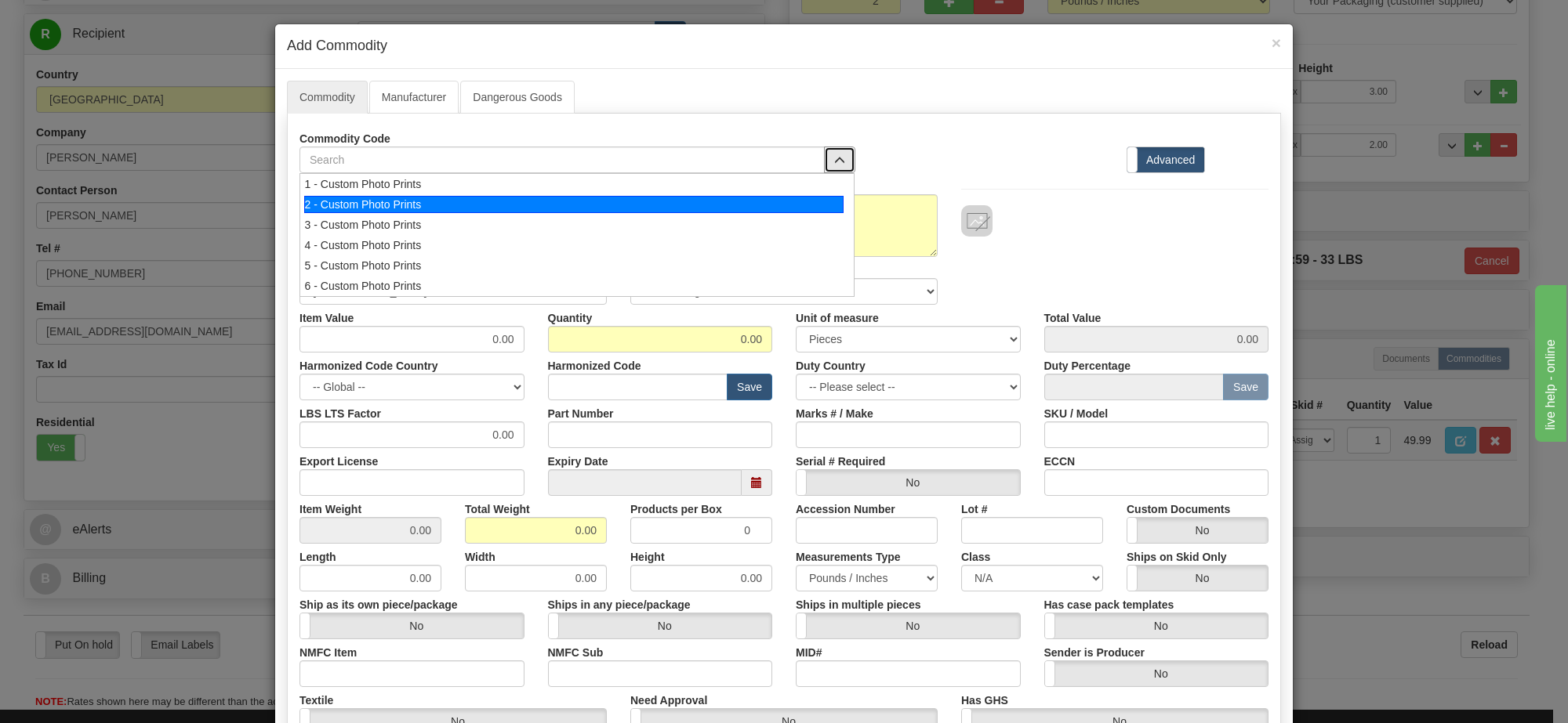
click at [824, 214] on div "2 - Custom Photo Prints" at bounding box center [575, 205] width 540 height 17
select select "1"
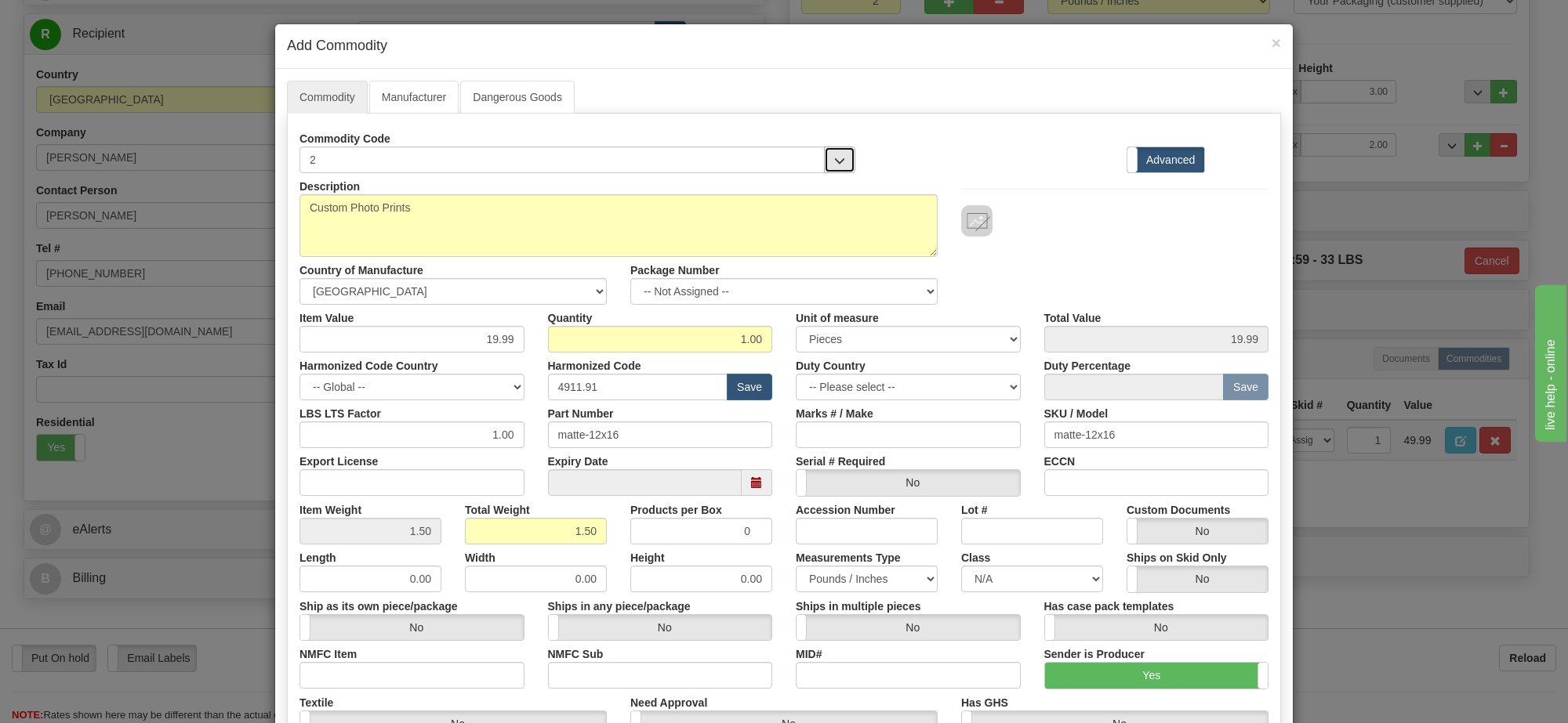
click at [847, 159] on button "button" at bounding box center [839, 160] width 32 height 27
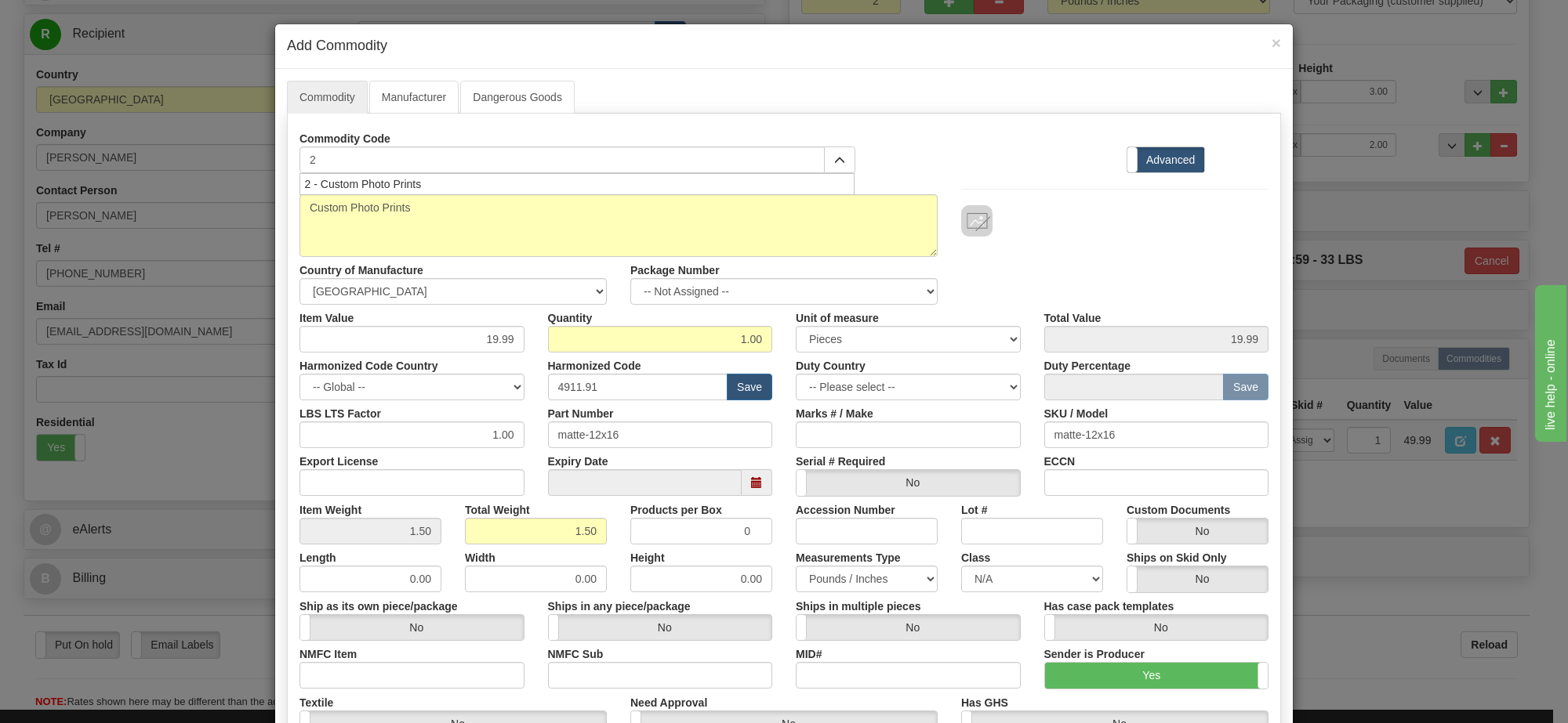
click at [961, 126] on div at bounding box center [990, 125] width 248 height 1
click at [408, 93] on link "Manufacturer" at bounding box center [414, 97] width 89 height 33
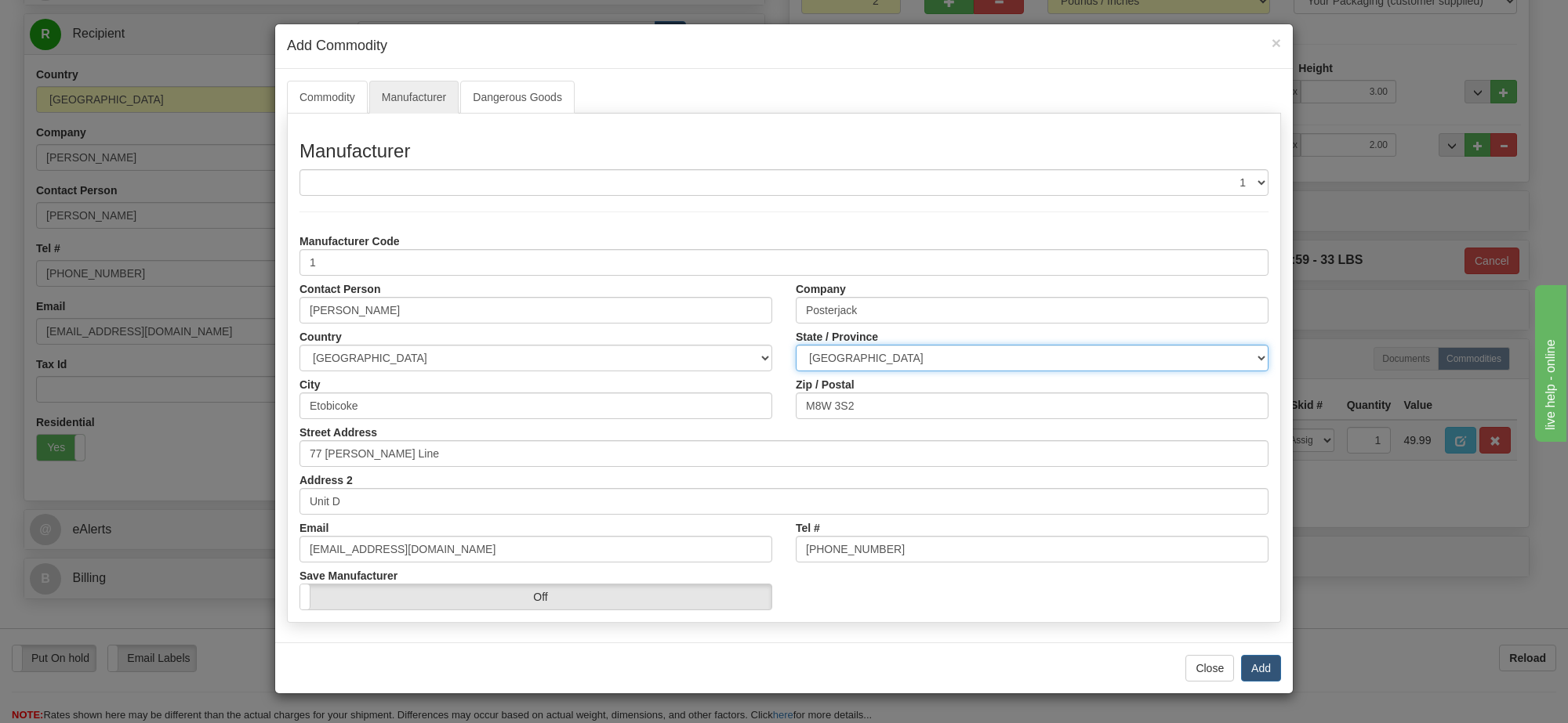
click at [875, 353] on select "ALBERTA BRITISH COLUMBIA MANITOBA NEW BRUNSWICK NEWFOUNDLAND NOVA SCOTIA NUNAVU…" at bounding box center [1033, 358] width 473 height 27
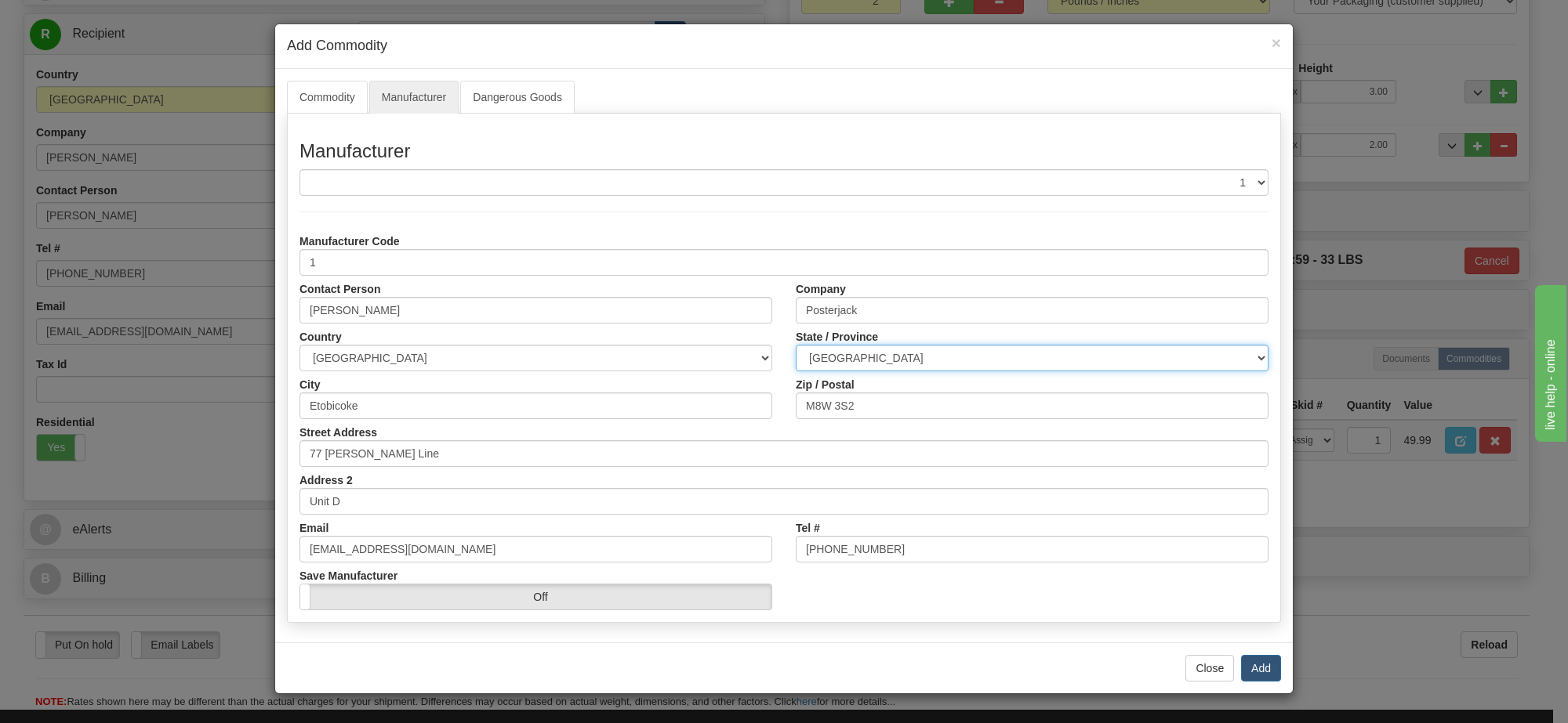
select select "ON"
click at [796, 346] on select "ALBERTA BRITISH COLUMBIA MANITOBA NEW BRUNSWICK NEWFOUNDLAND NOVA SCOTIA NUNAVU…" at bounding box center [1033, 358] width 473 height 27
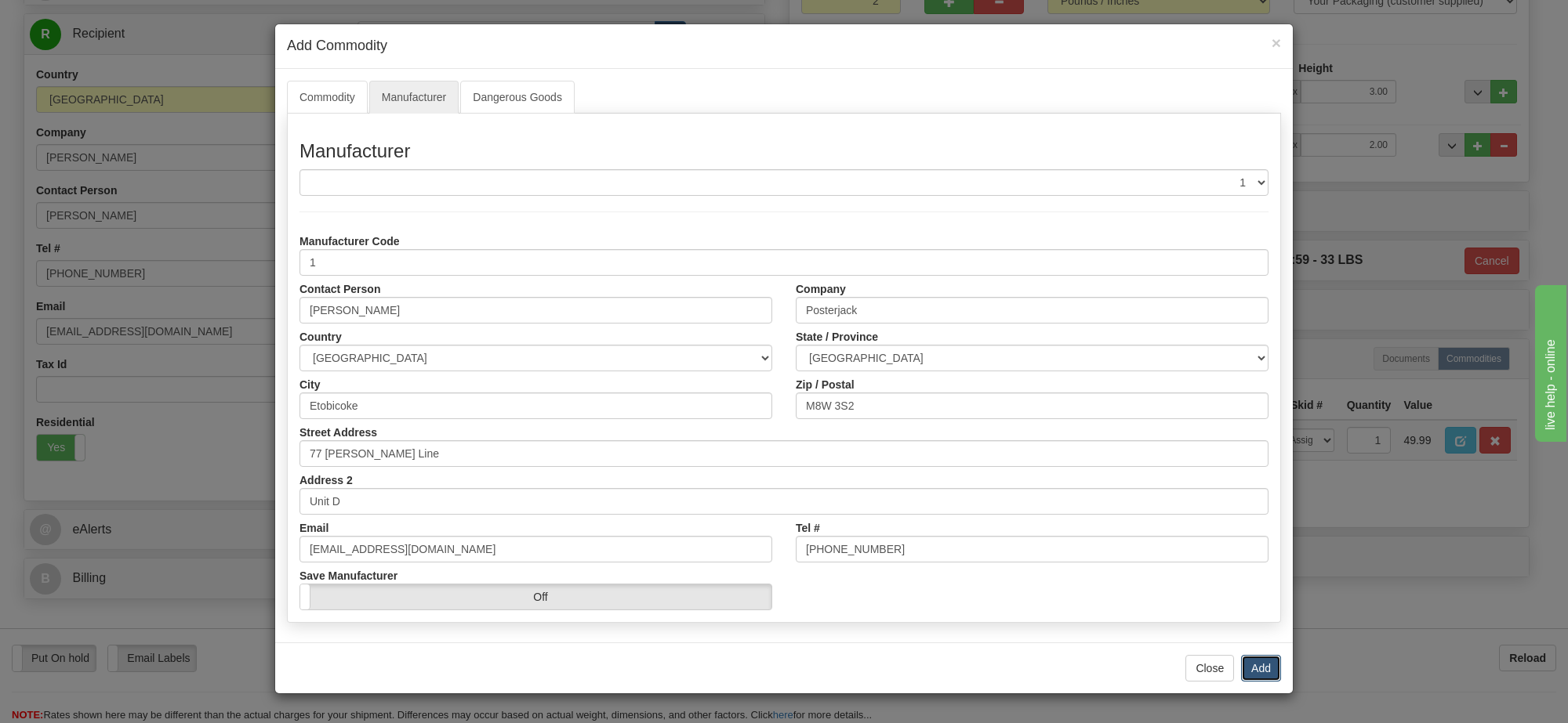
click at [1255, 672] on button "Add" at bounding box center [1261, 668] width 40 height 27
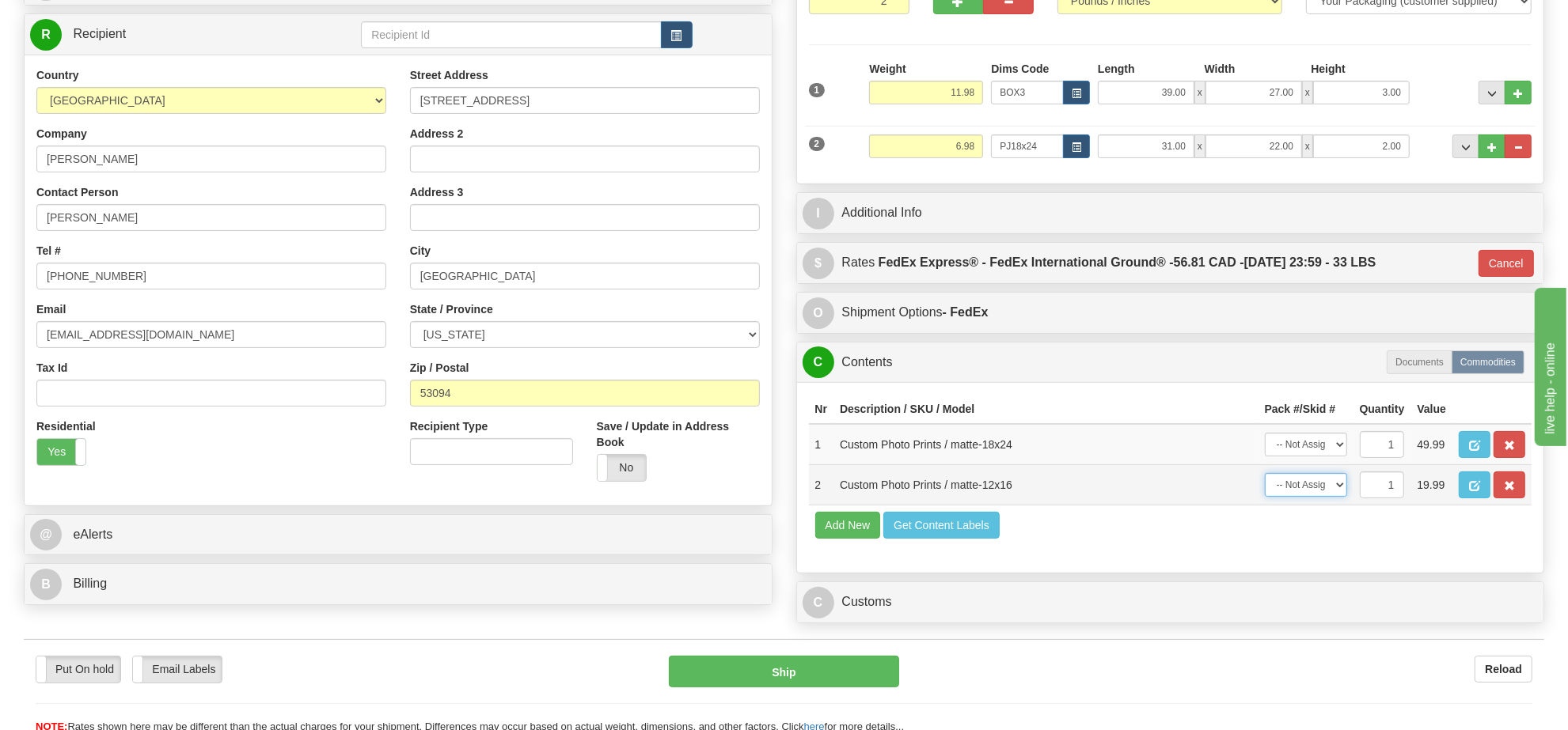
drag, startPoint x: 1324, startPoint y: 532, endPoint x: 1328, endPoint y: 522, distance: 10.8
click at [1327, 497] on select "-- Not Assigned -- Item 1 Item 2" at bounding box center [1306, 484] width 82 height 24
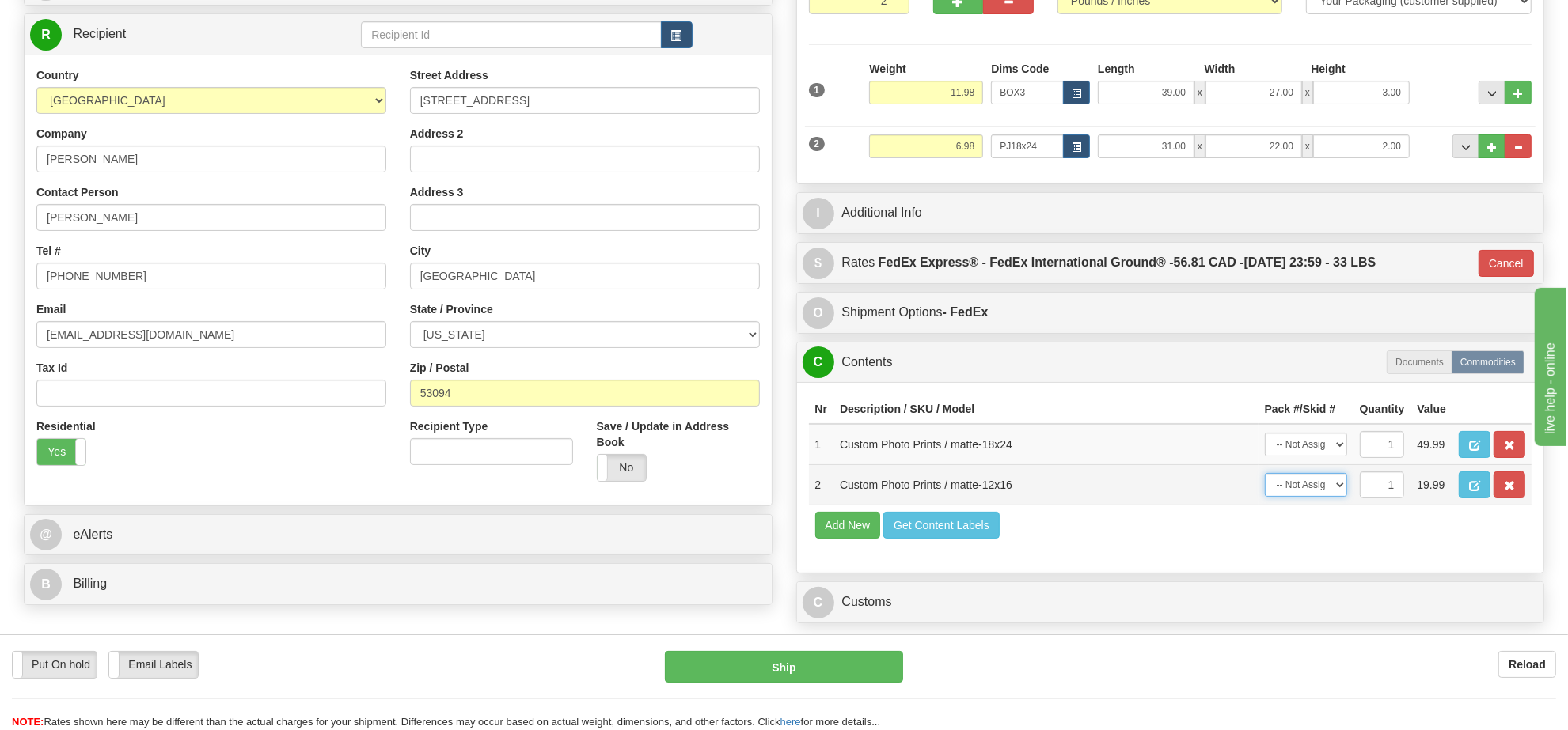
select select "0"
click at [1265, 497] on select "-- Not Assigned -- Item 1 Item 2" at bounding box center [1306, 484] width 82 height 24
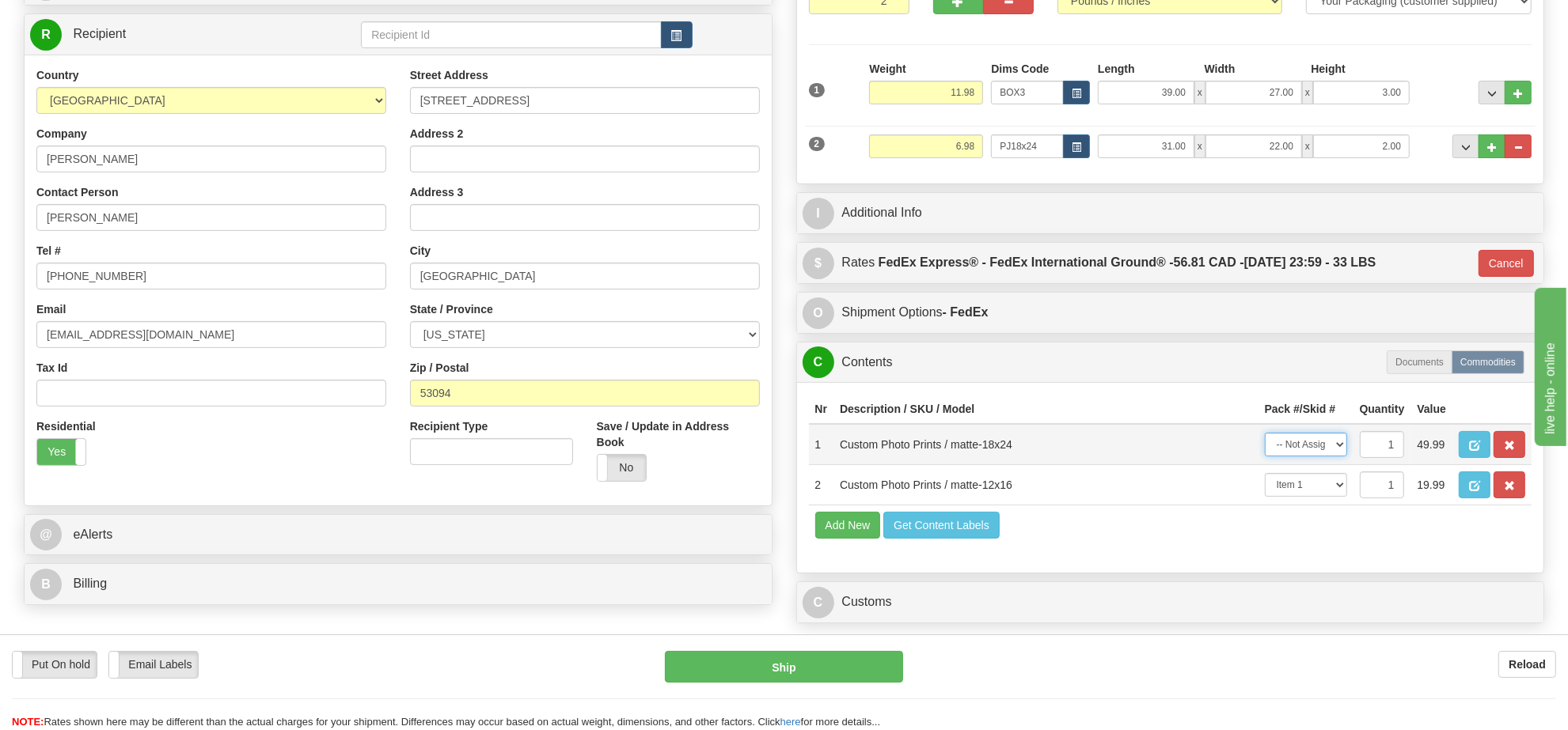
click at [1313, 456] on select "-- Not Assigned -- Item 1 Item 2" at bounding box center [1306, 445] width 82 height 24
select select "0"
click at [1265, 453] on select "-- Not Assigned -- Item 1 Item 2" at bounding box center [1306, 445] width 82 height 24
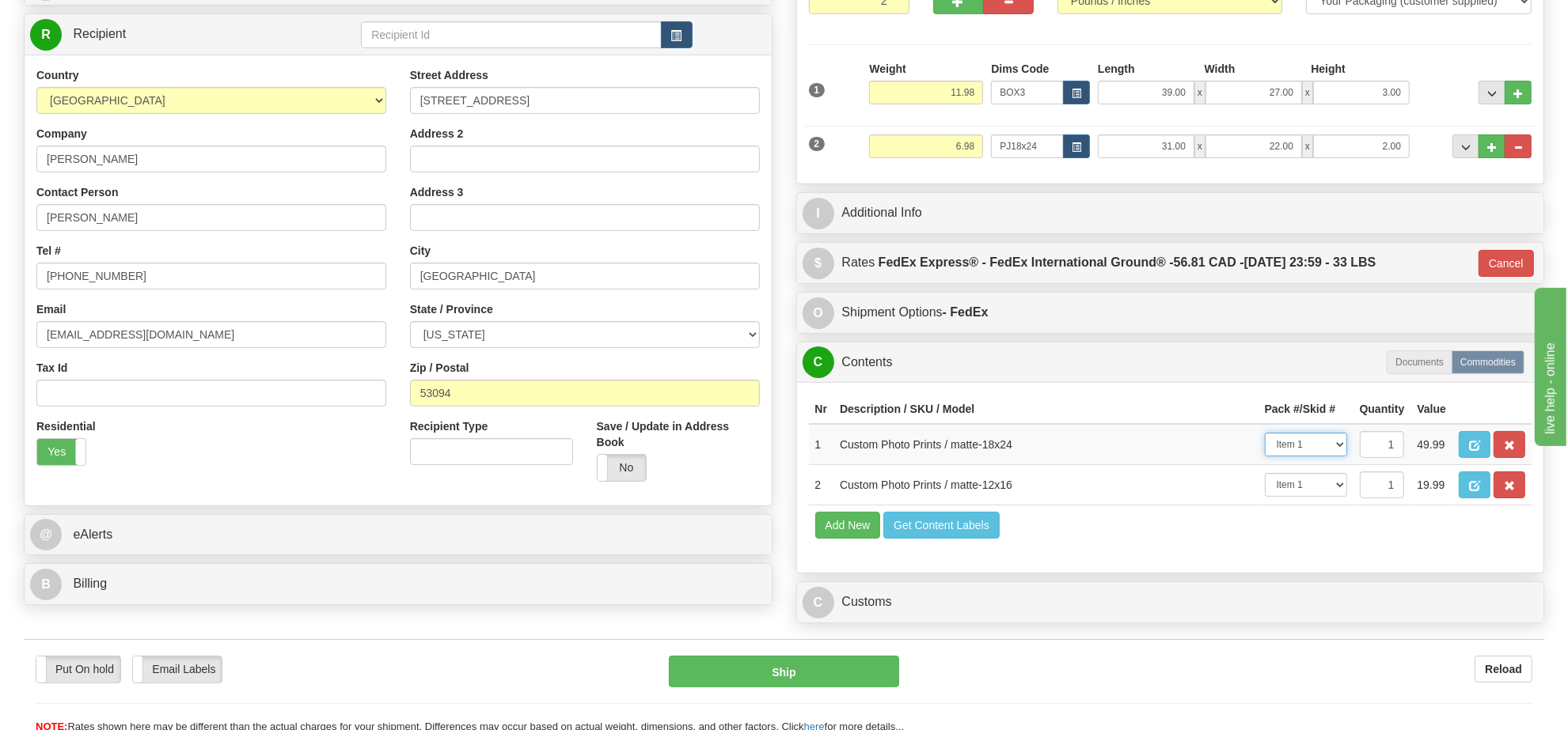
scroll to position [495, 0]
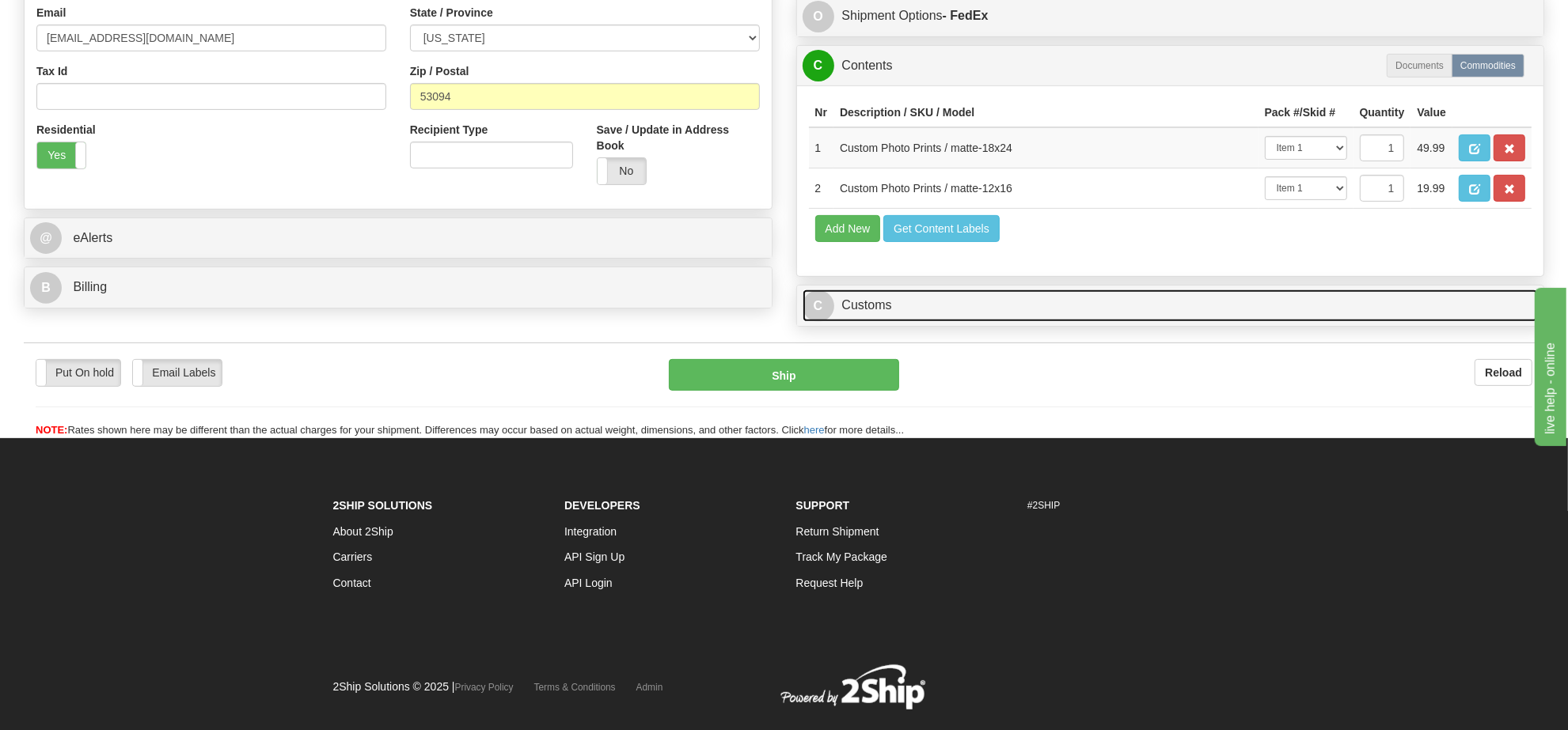
click at [875, 322] on link "C Customs" at bounding box center [1170, 307] width 736 height 33
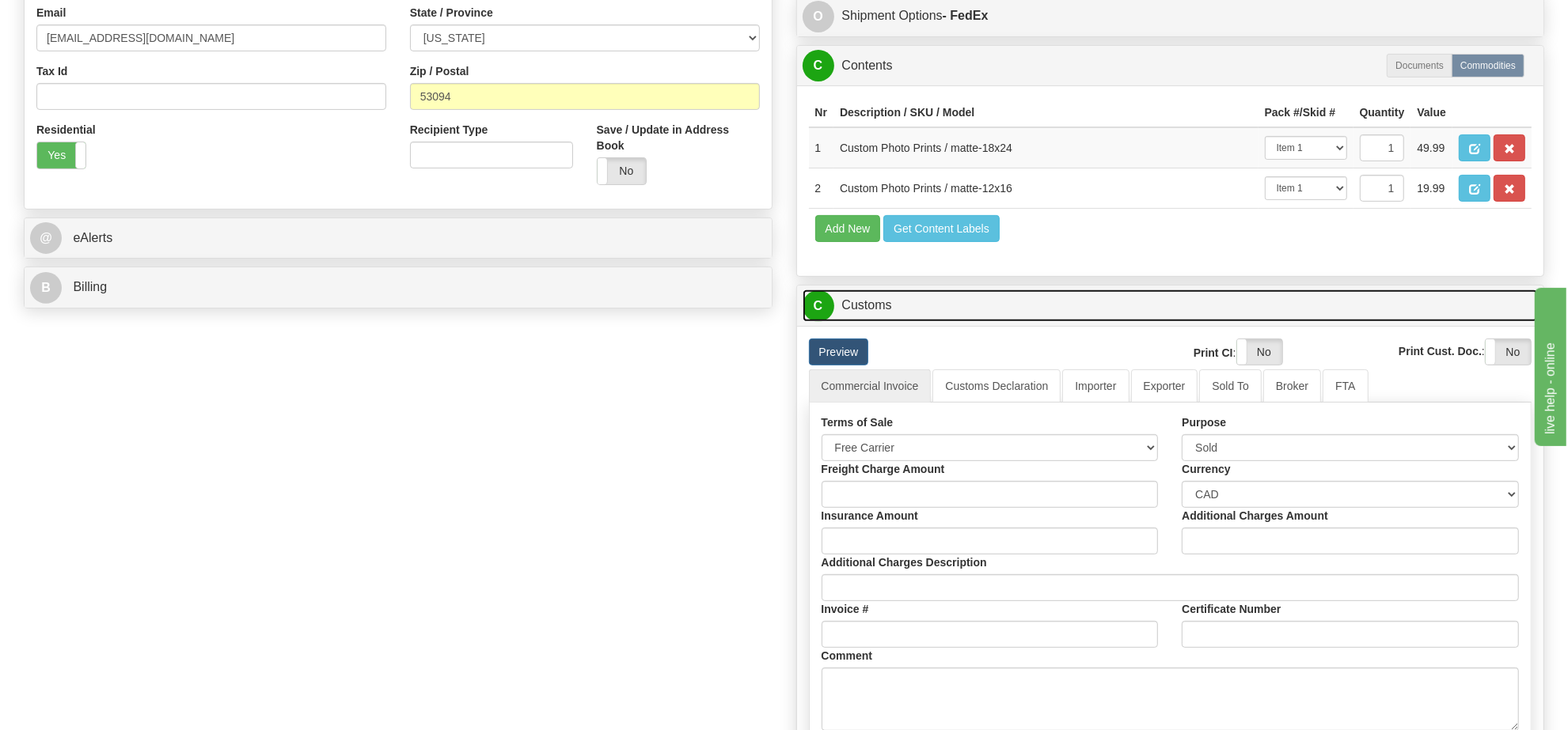
scroll to position [594, 0]
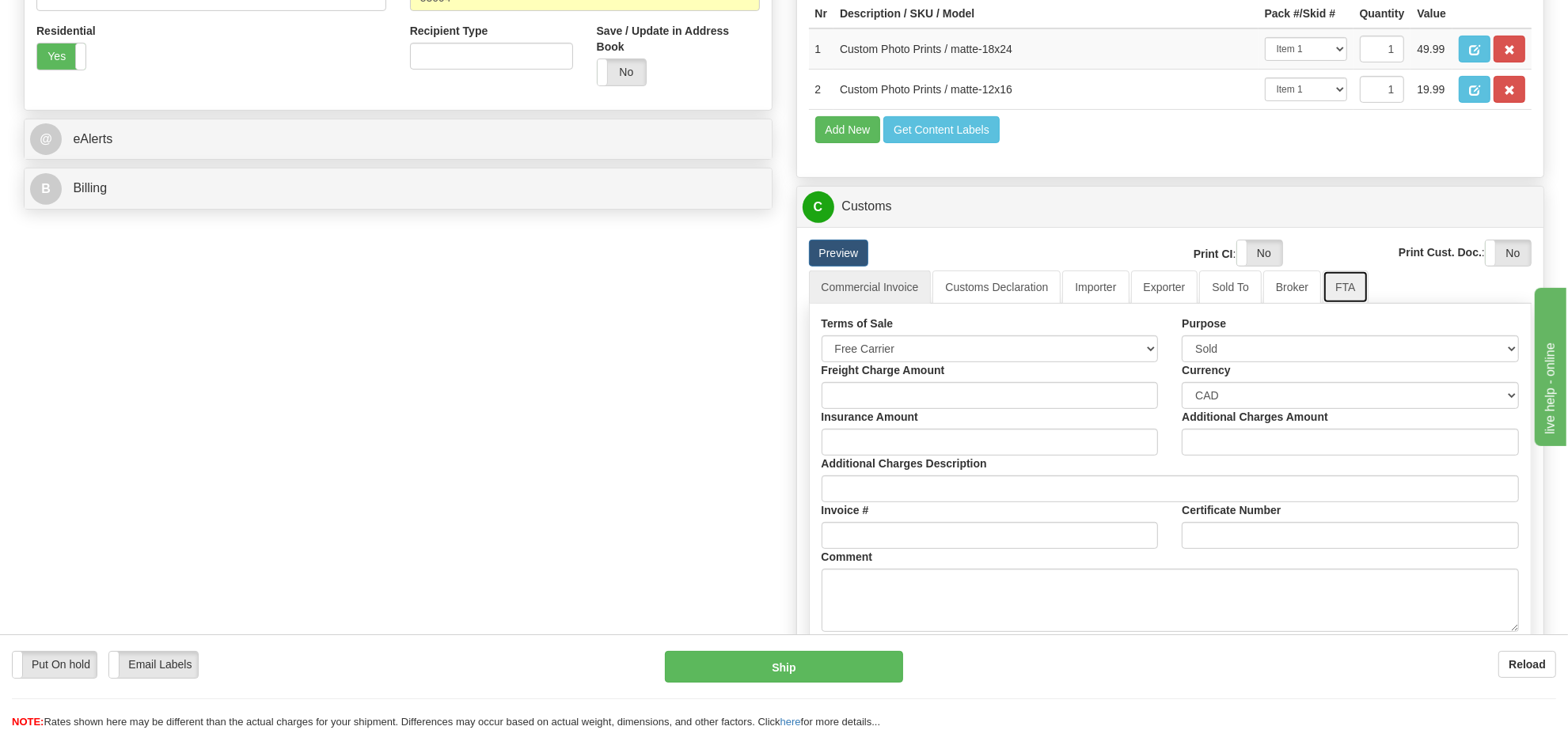
click at [1331, 304] on link "FTA" at bounding box center [1346, 287] width 45 height 33
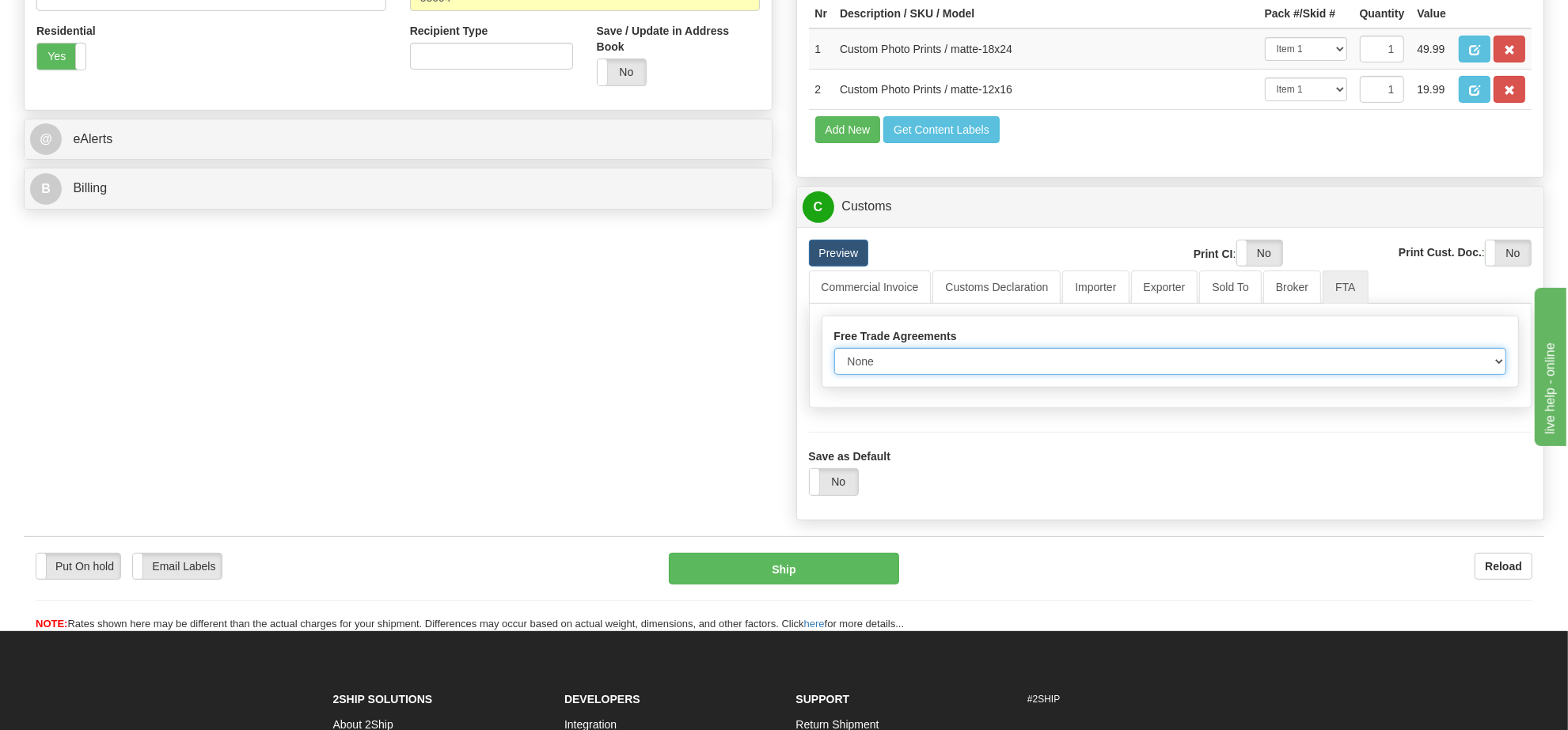
drag, startPoint x: 984, startPoint y: 422, endPoint x: 1000, endPoint y: 422, distance: 16.0
click at [984, 375] on select "None Other USMCA CETA CUKTCA" at bounding box center [1171, 362] width 673 height 27
select select "1"
click at [835, 375] on select "None Other USMCA CETA CUKTCA" at bounding box center [1171, 362] width 673 height 27
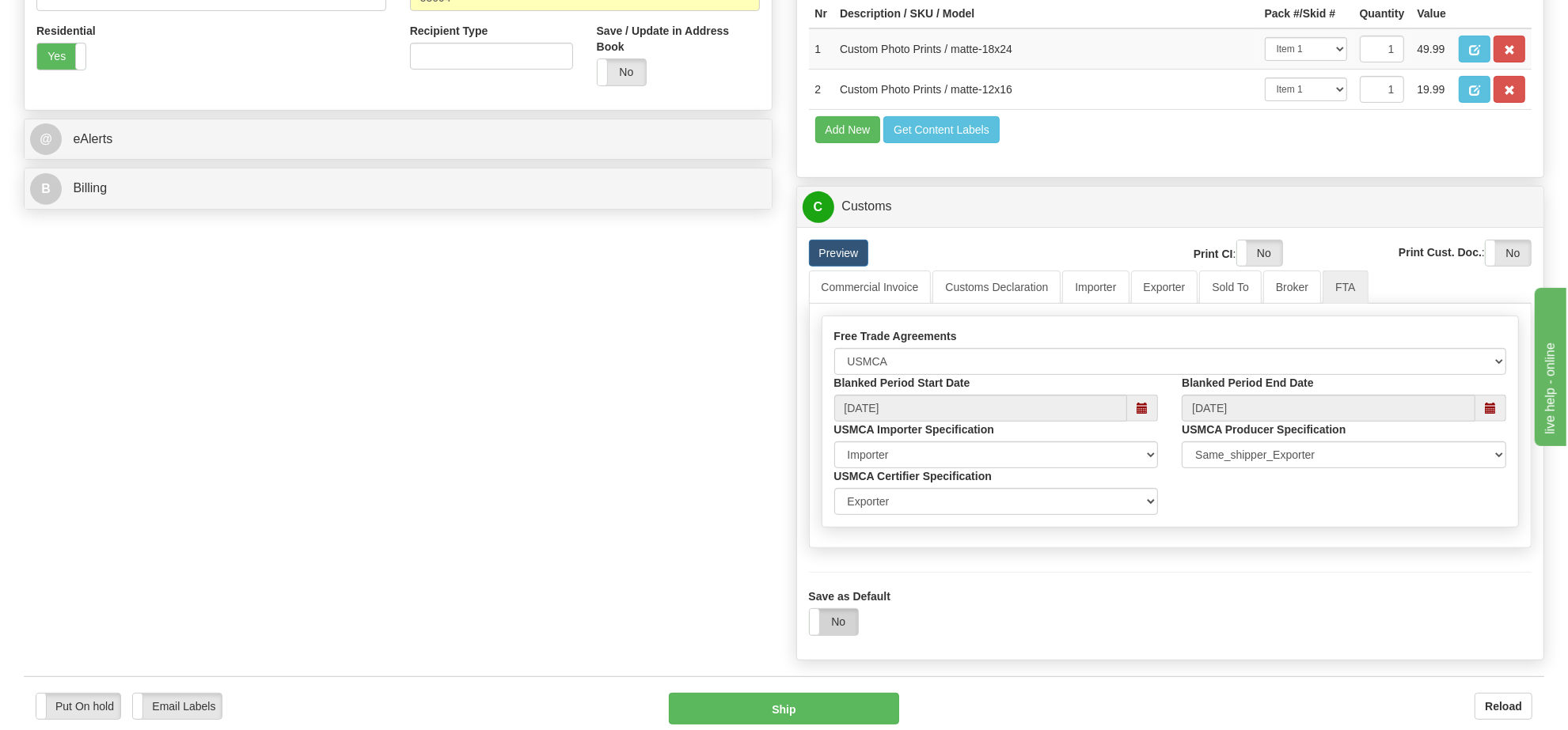
click at [852, 634] on label "No" at bounding box center [834, 622] width 48 height 25
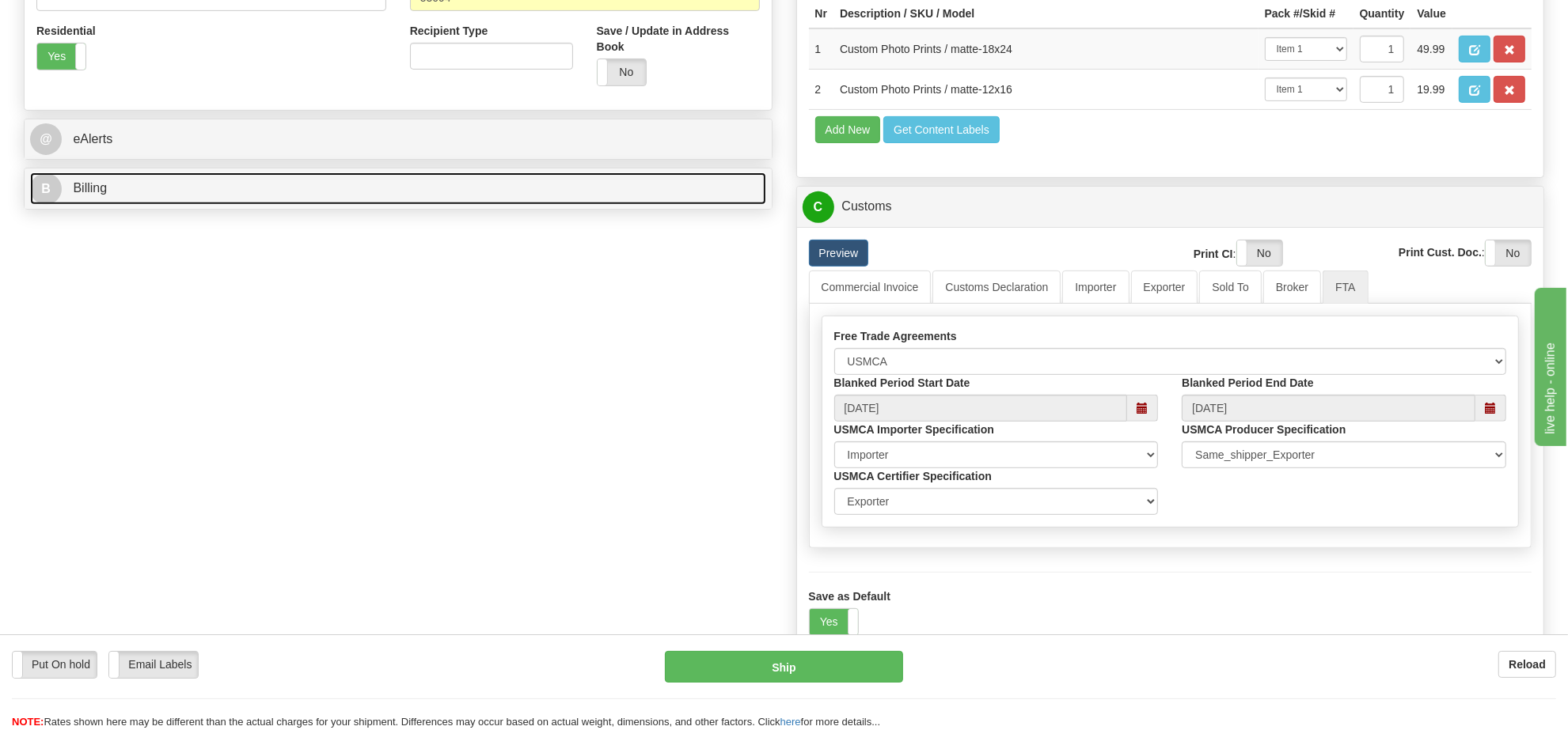
click at [282, 185] on link "B Billing" at bounding box center [398, 189] width 736 height 33
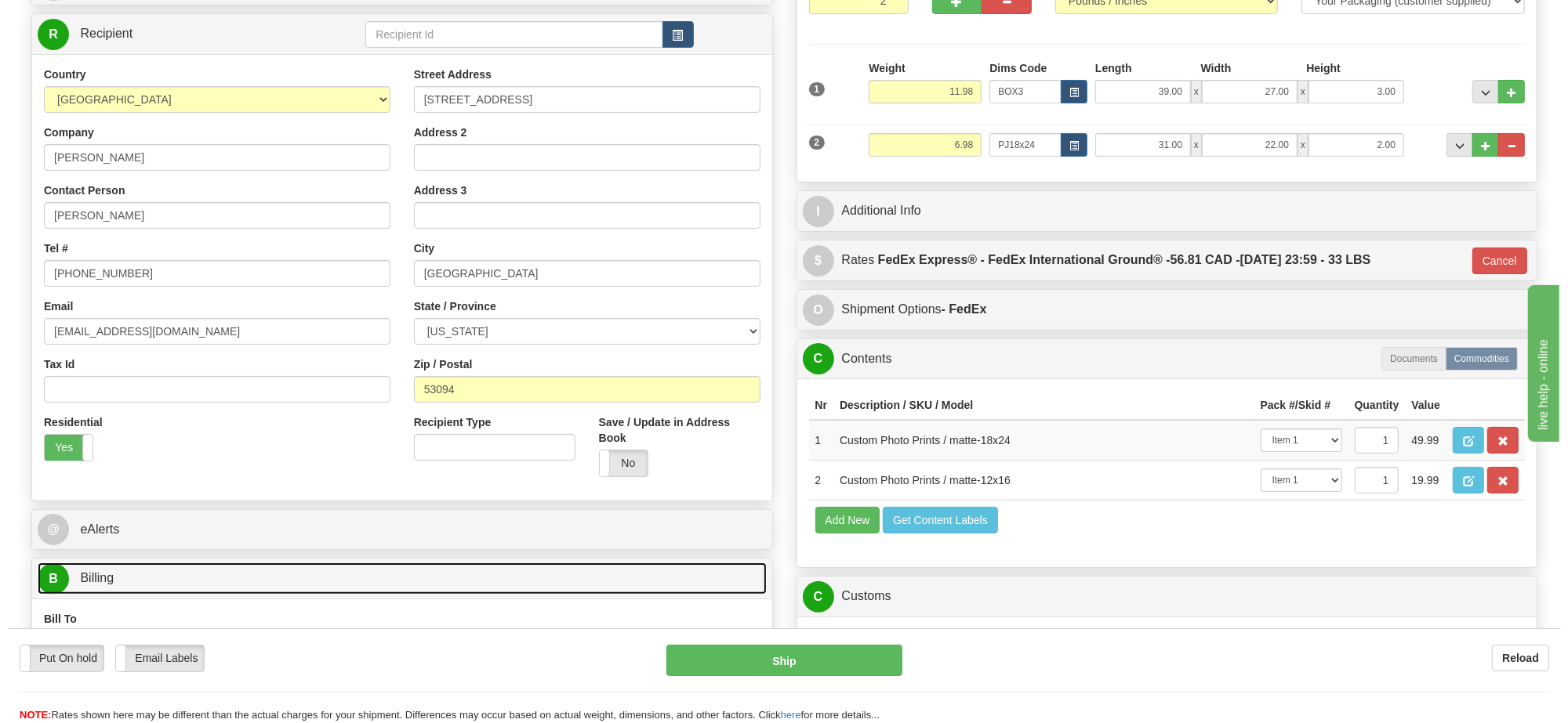
scroll to position [294, 0]
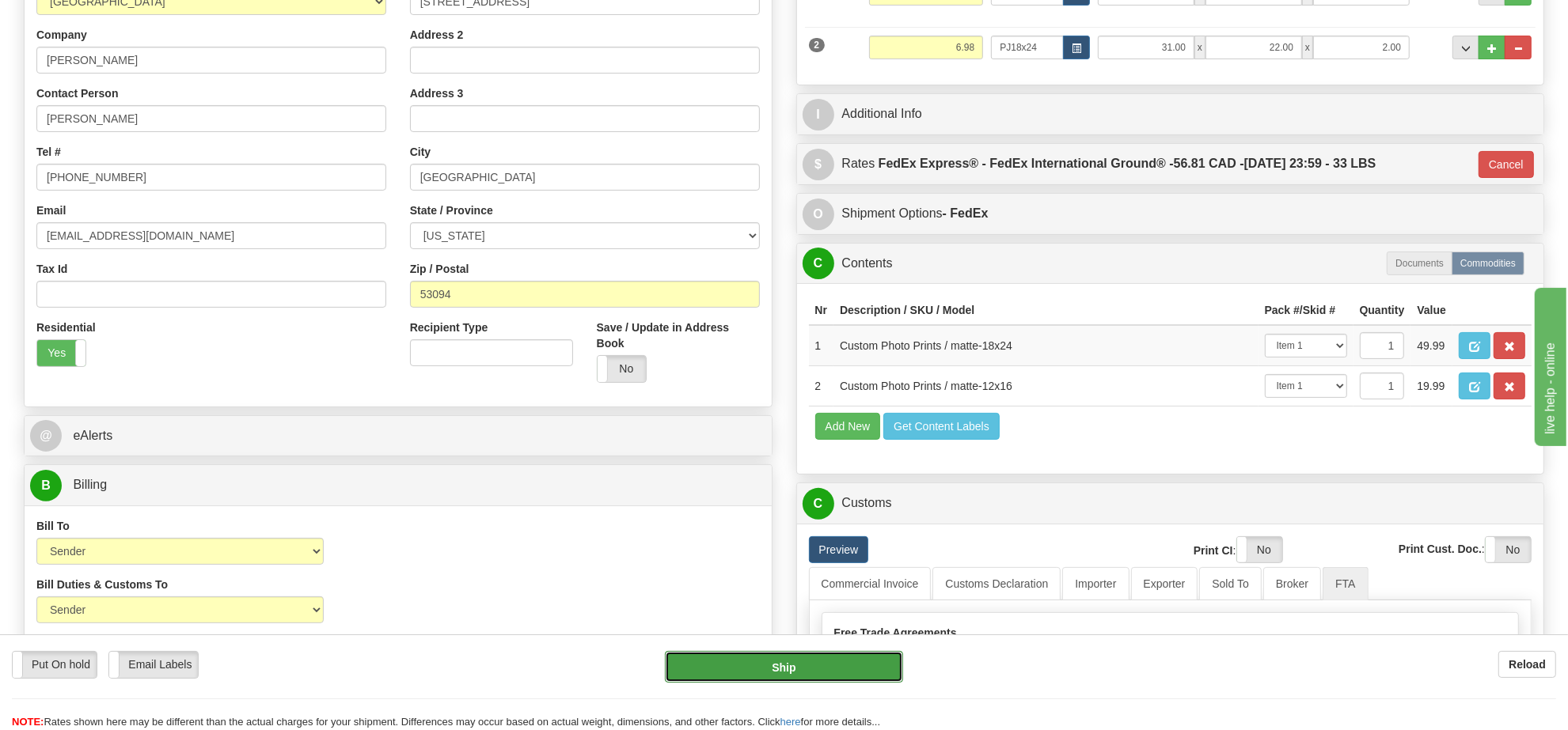
click at [879, 660] on button "Ship" at bounding box center [784, 667] width 238 height 32
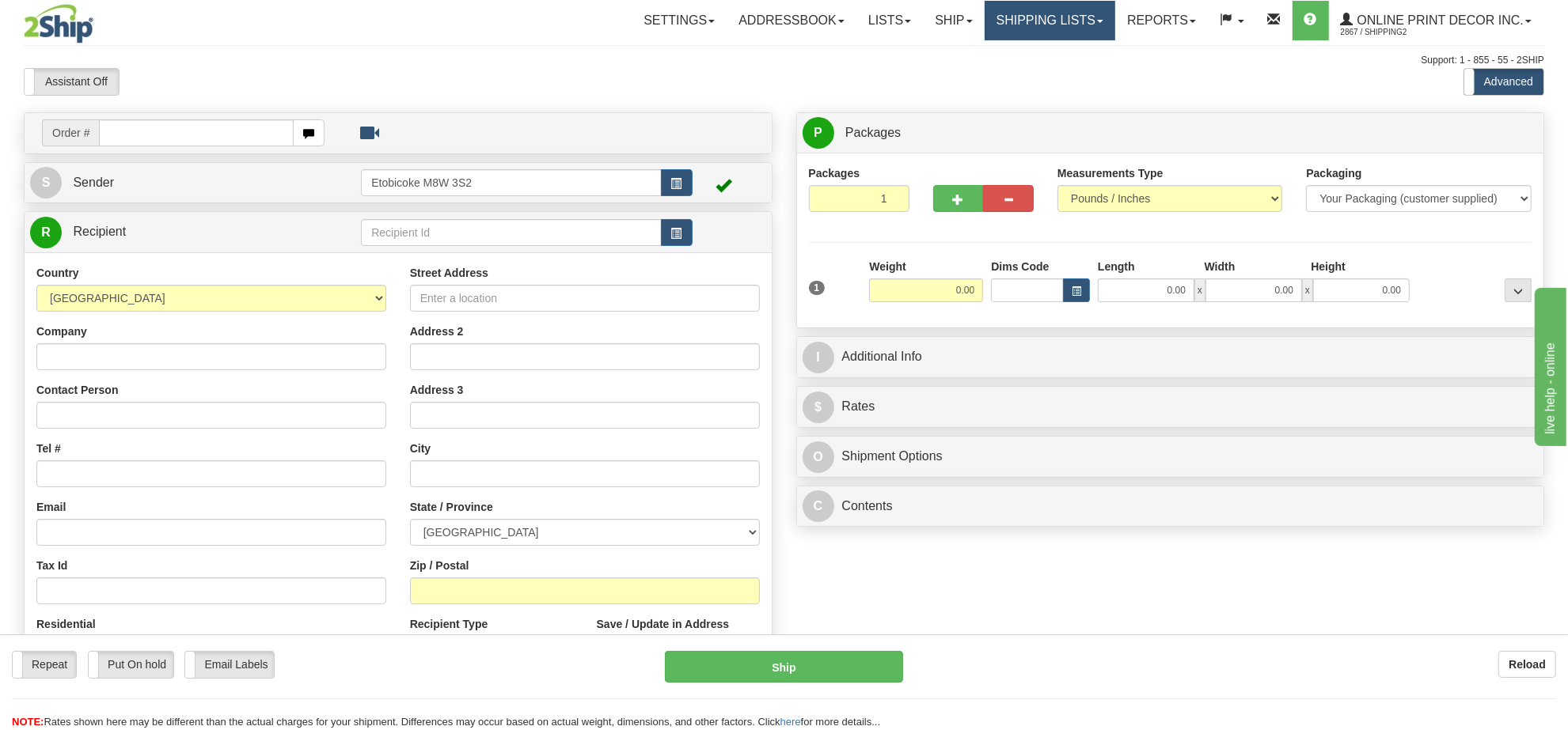
click at [1057, 7] on link "Shipping lists" at bounding box center [1050, 20] width 131 height 40
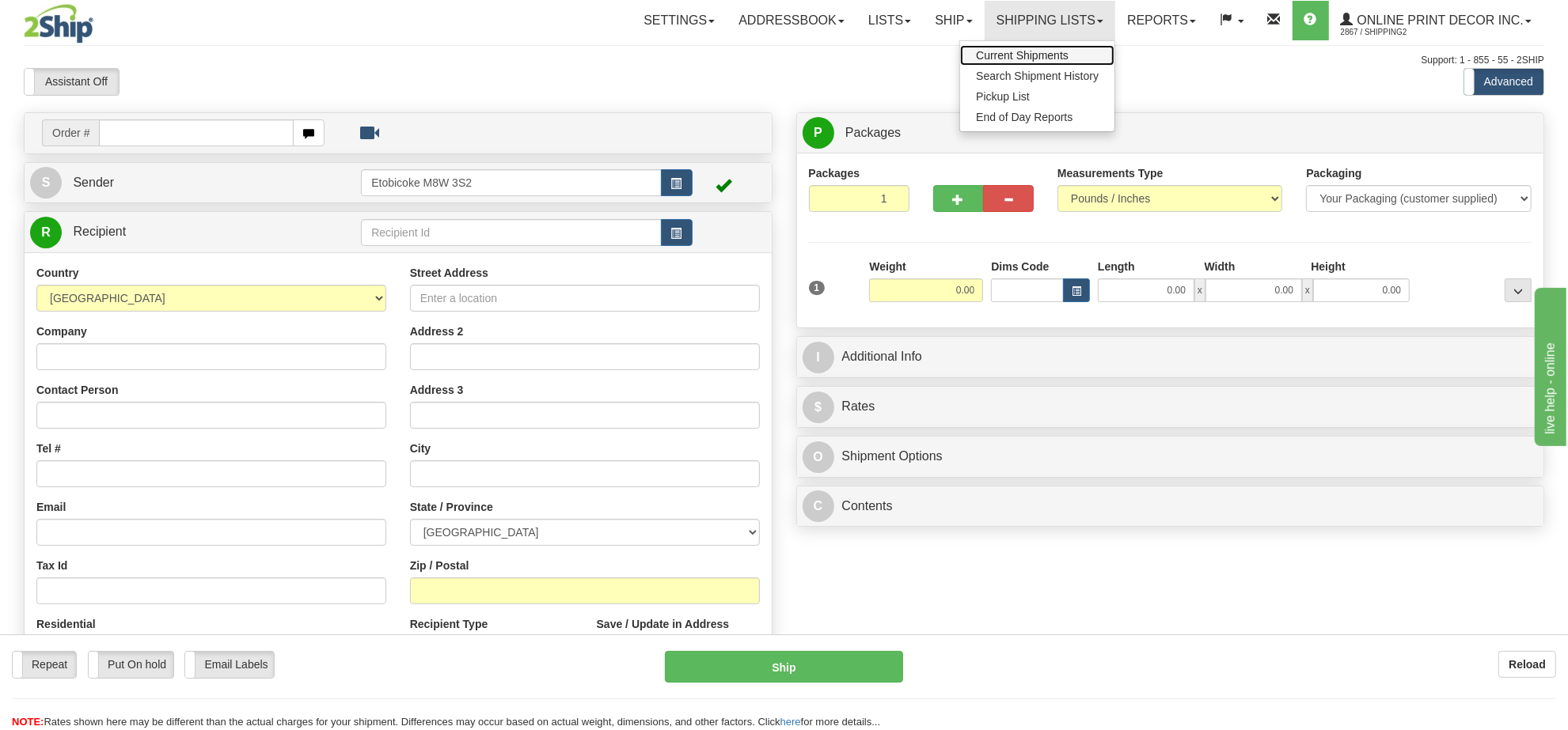
click at [1008, 58] on span "Current Shipments" at bounding box center [1022, 55] width 93 height 13
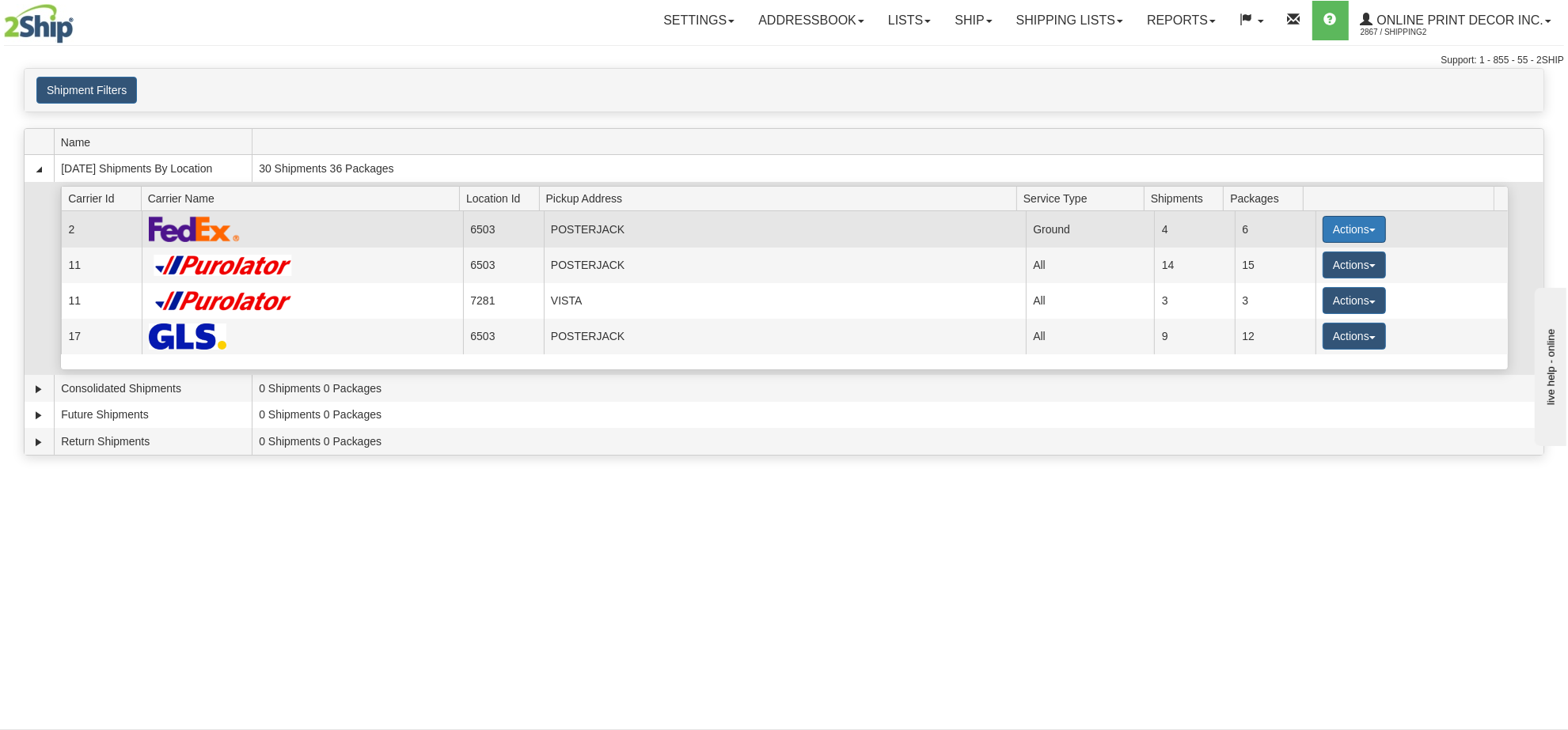
drag, startPoint x: 1362, startPoint y: 226, endPoint x: 1346, endPoint y: 231, distance: 16.8
click at [1358, 226] on button "Actions" at bounding box center [1354, 229] width 63 height 27
click at [1288, 264] on span "Details" at bounding box center [1296, 258] width 43 height 11
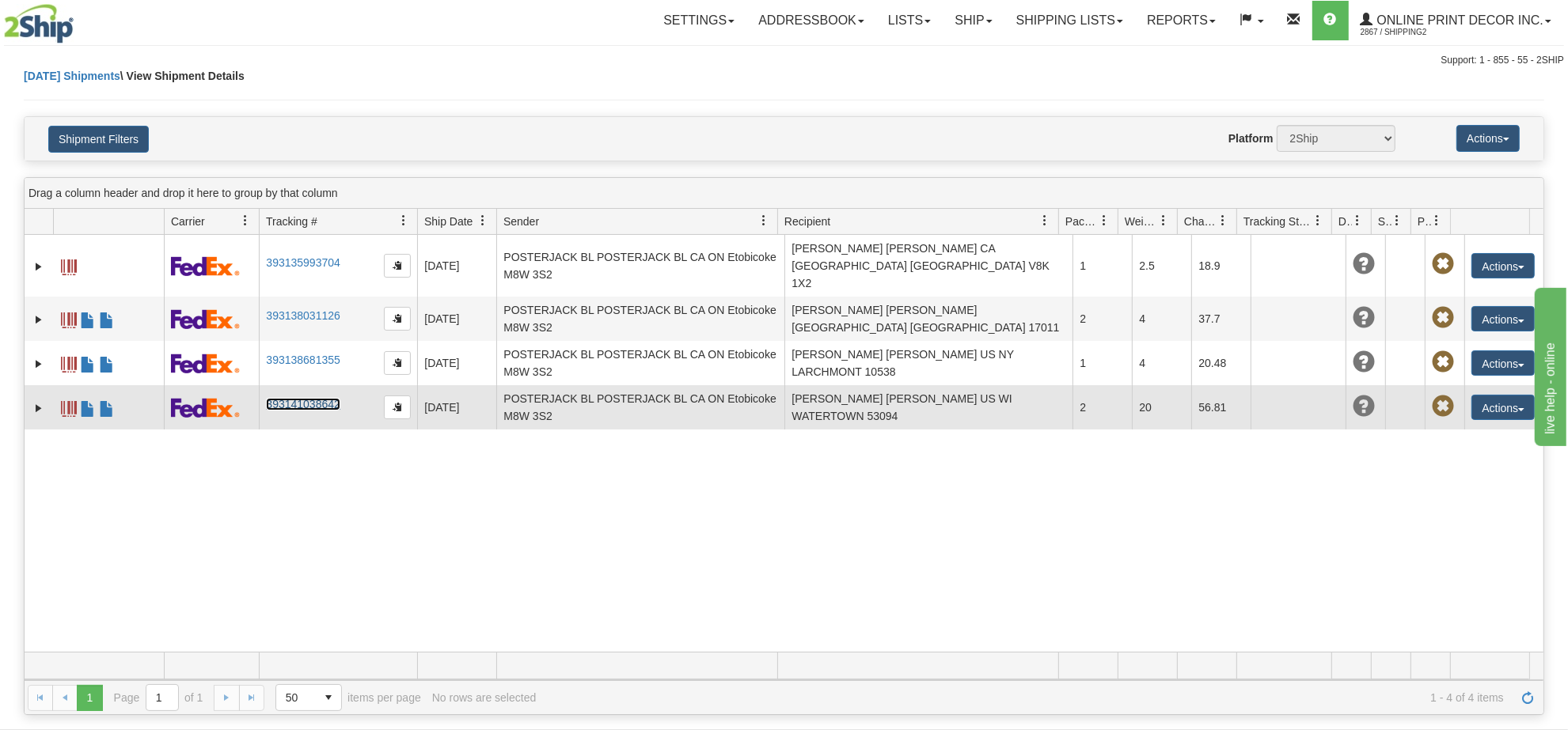
click at [299, 398] on link "393141038642" at bounding box center [303, 404] width 74 height 13
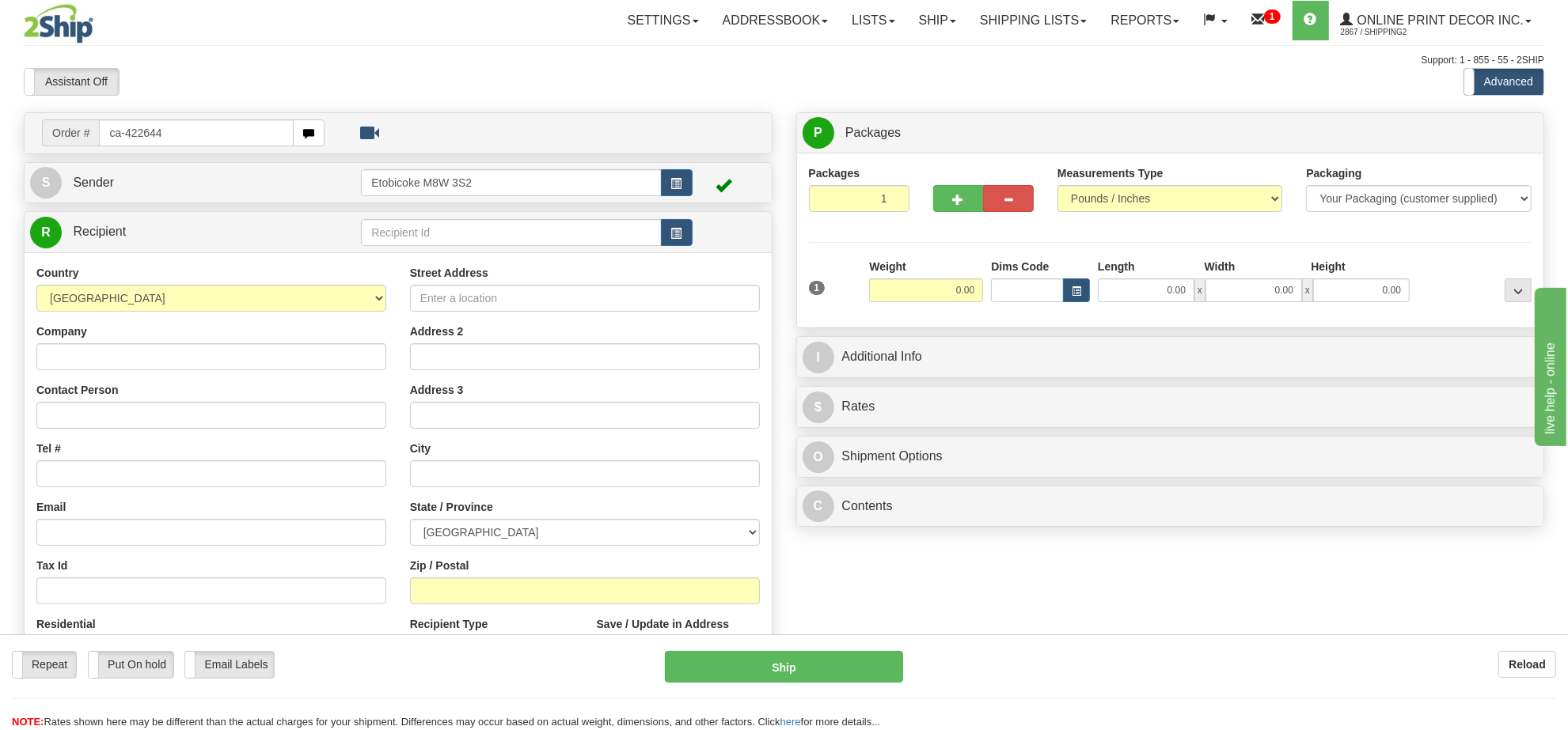
type input "ca-422644"
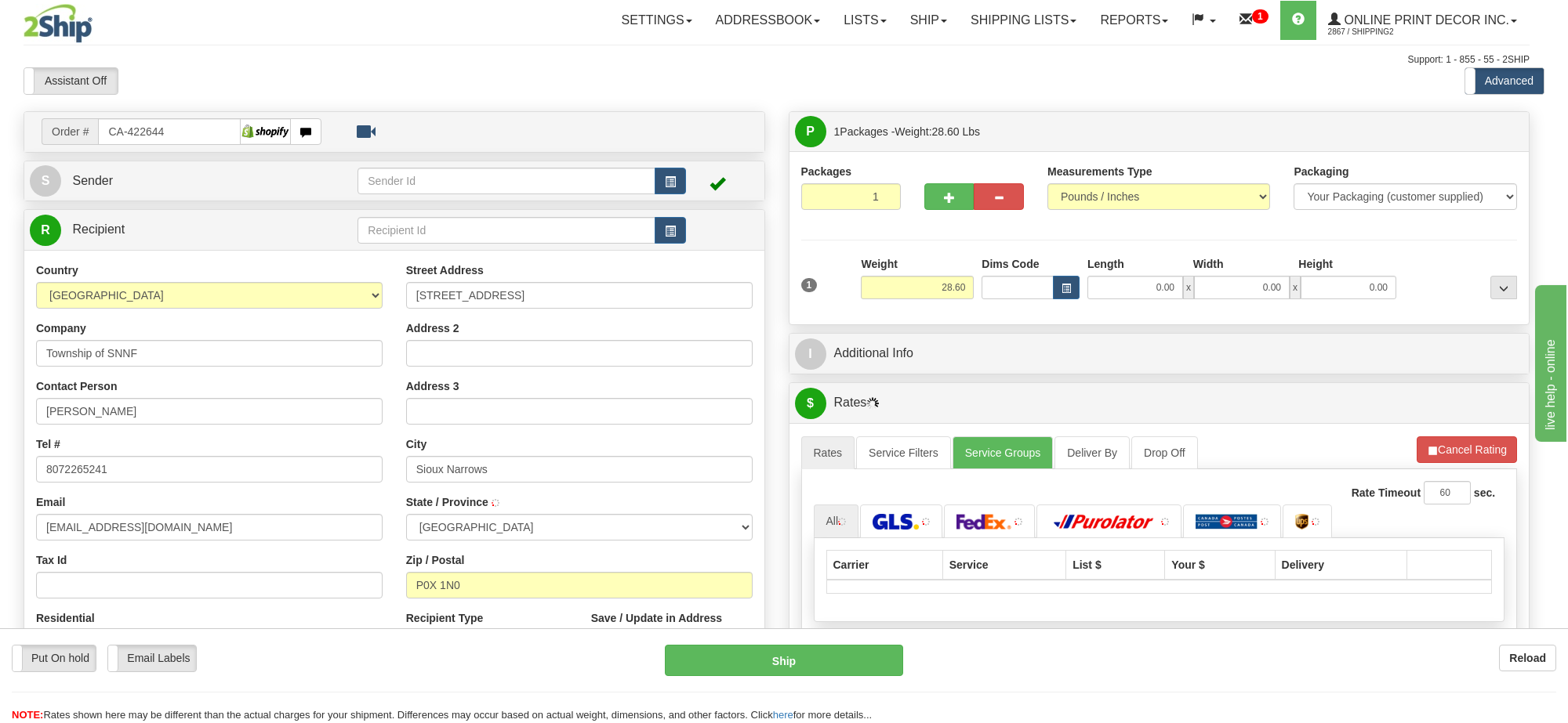
type input "SIOUX NARROWS"
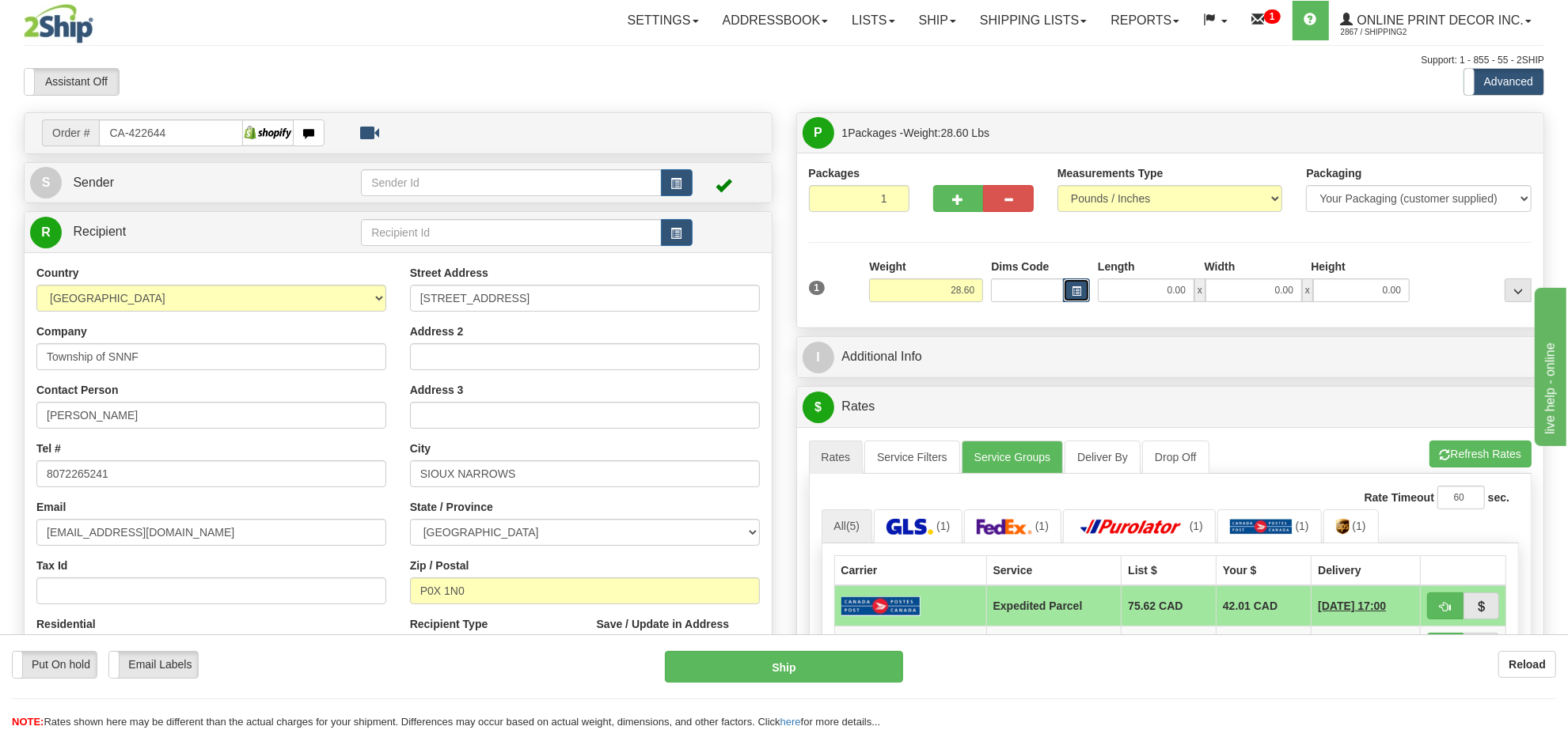
click at [1078, 295] on span "button" at bounding box center [1077, 291] width 10 height 9
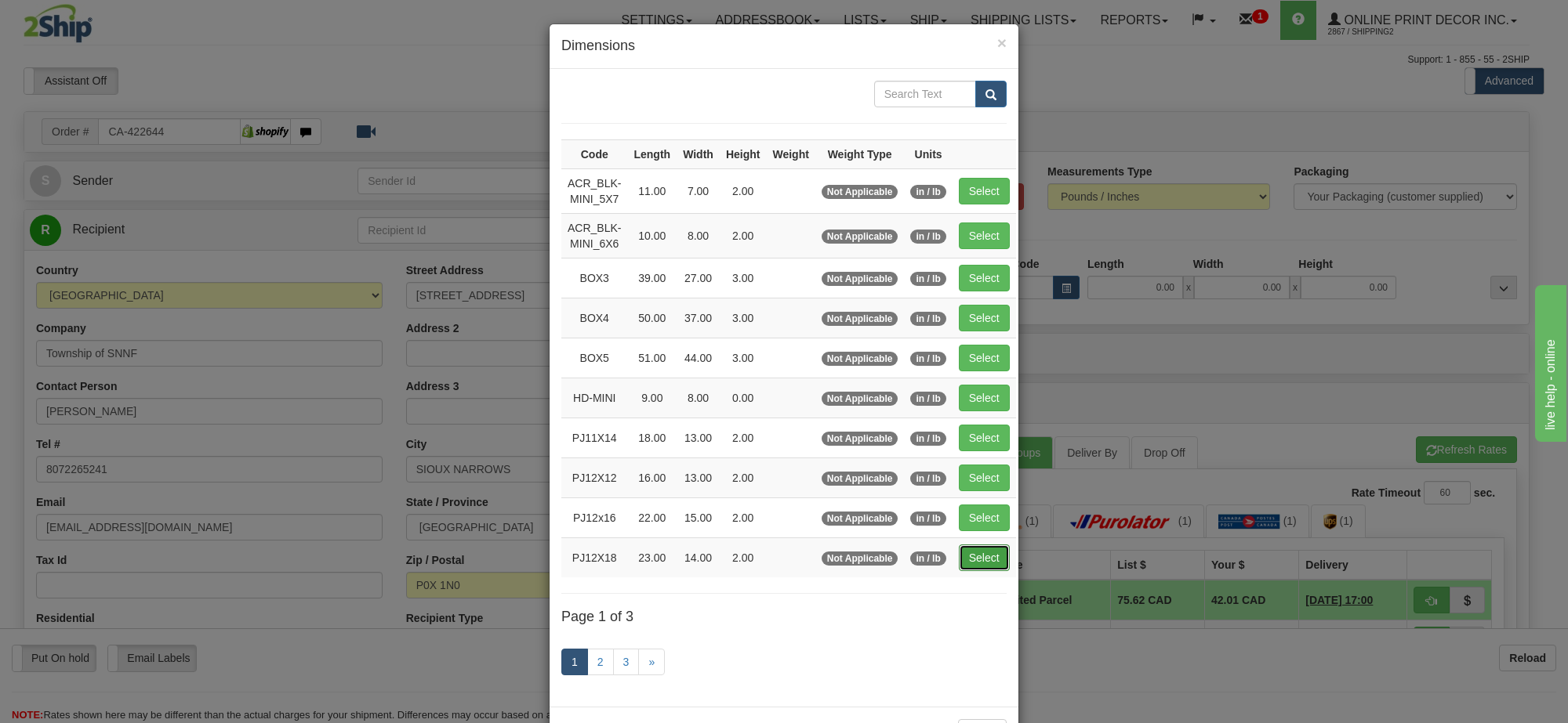
click at [989, 563] on button "Select" at bounding box center [984, 558] width 51 height 27
type input "PJ12X18"
type input "23.00"
type input "14.00"
type input "2.00"
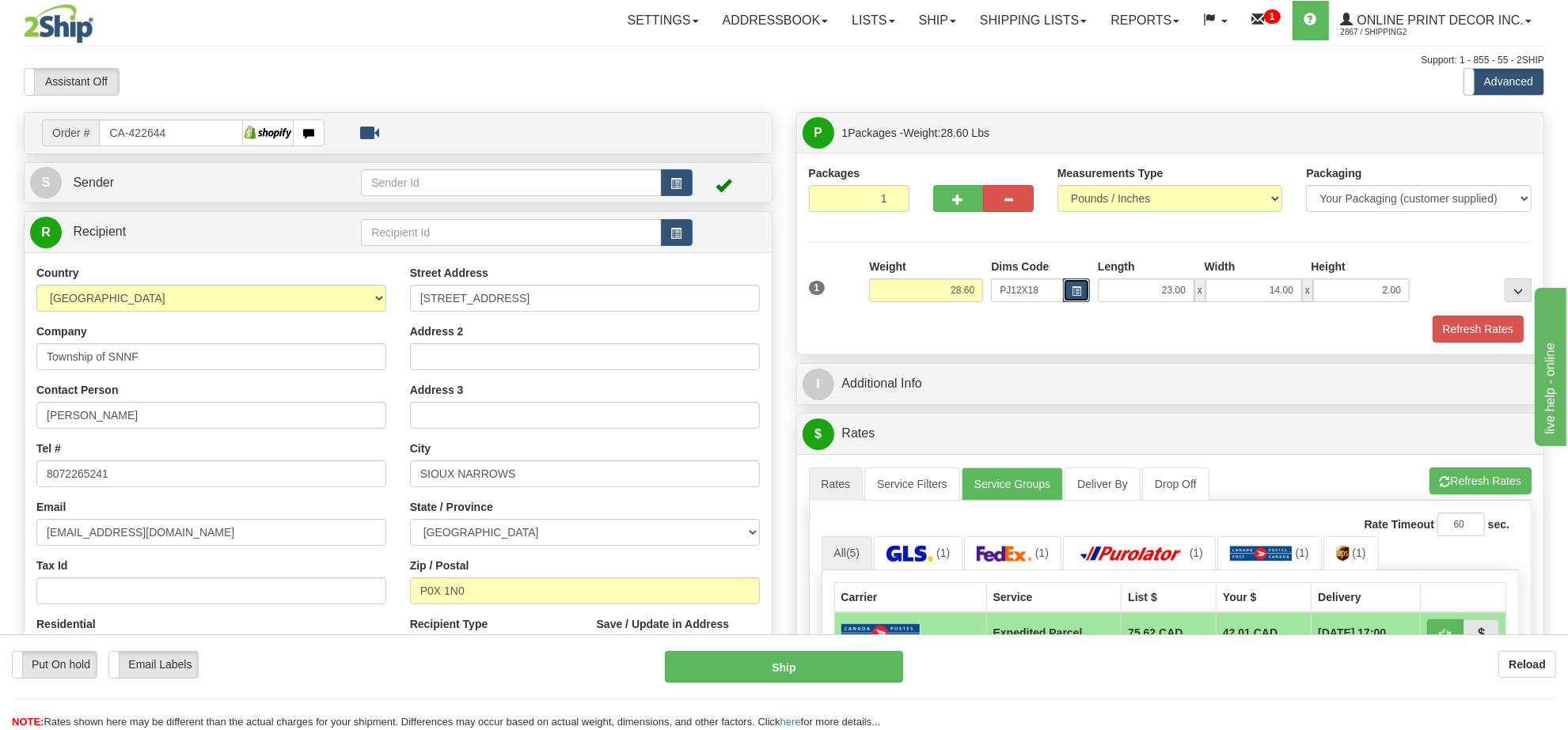
click at [1067, 294] on button "button" at bounding box center [1077, 290] width 27 height 24
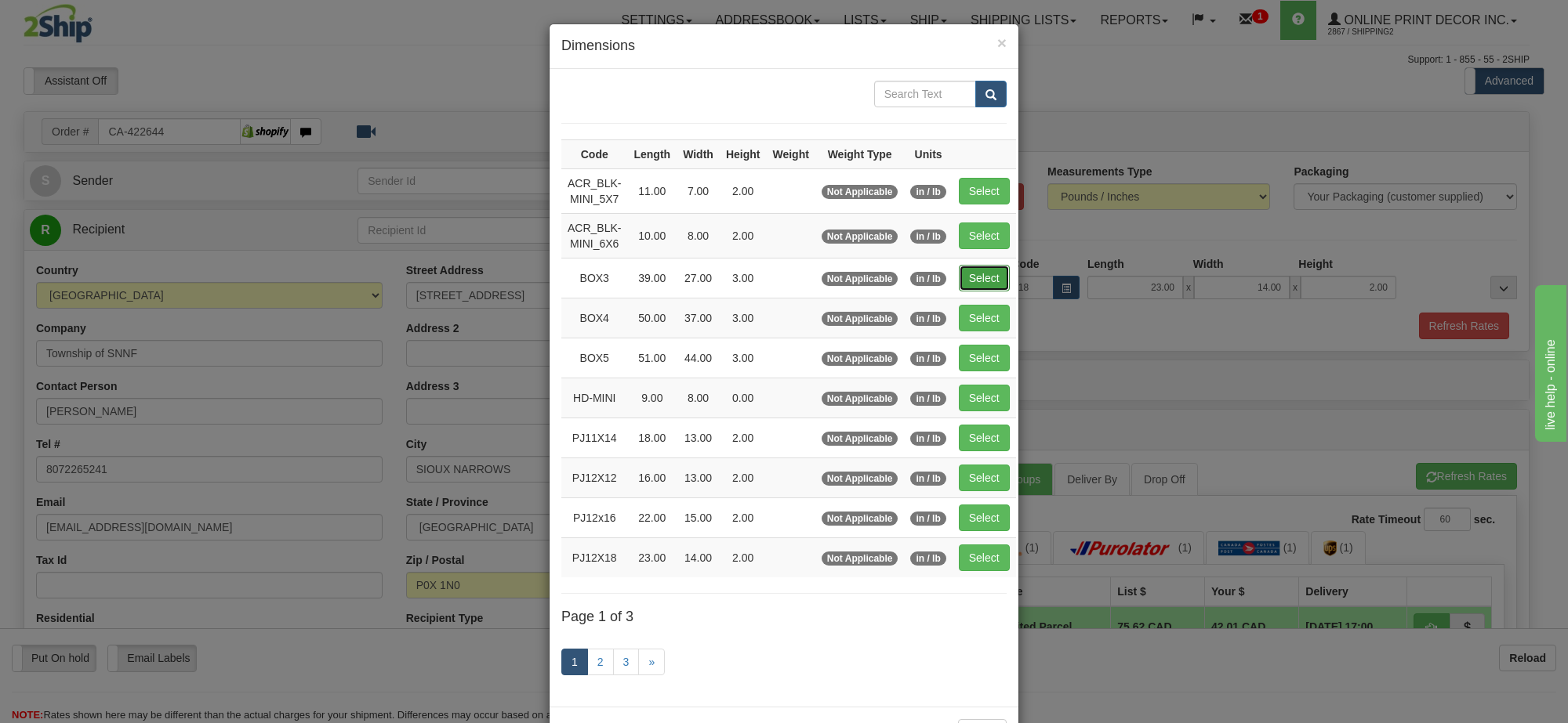
click at [978, 275] on button "Select" at bounding box center [984, 279] width 51 height 27
type input "BOX3"
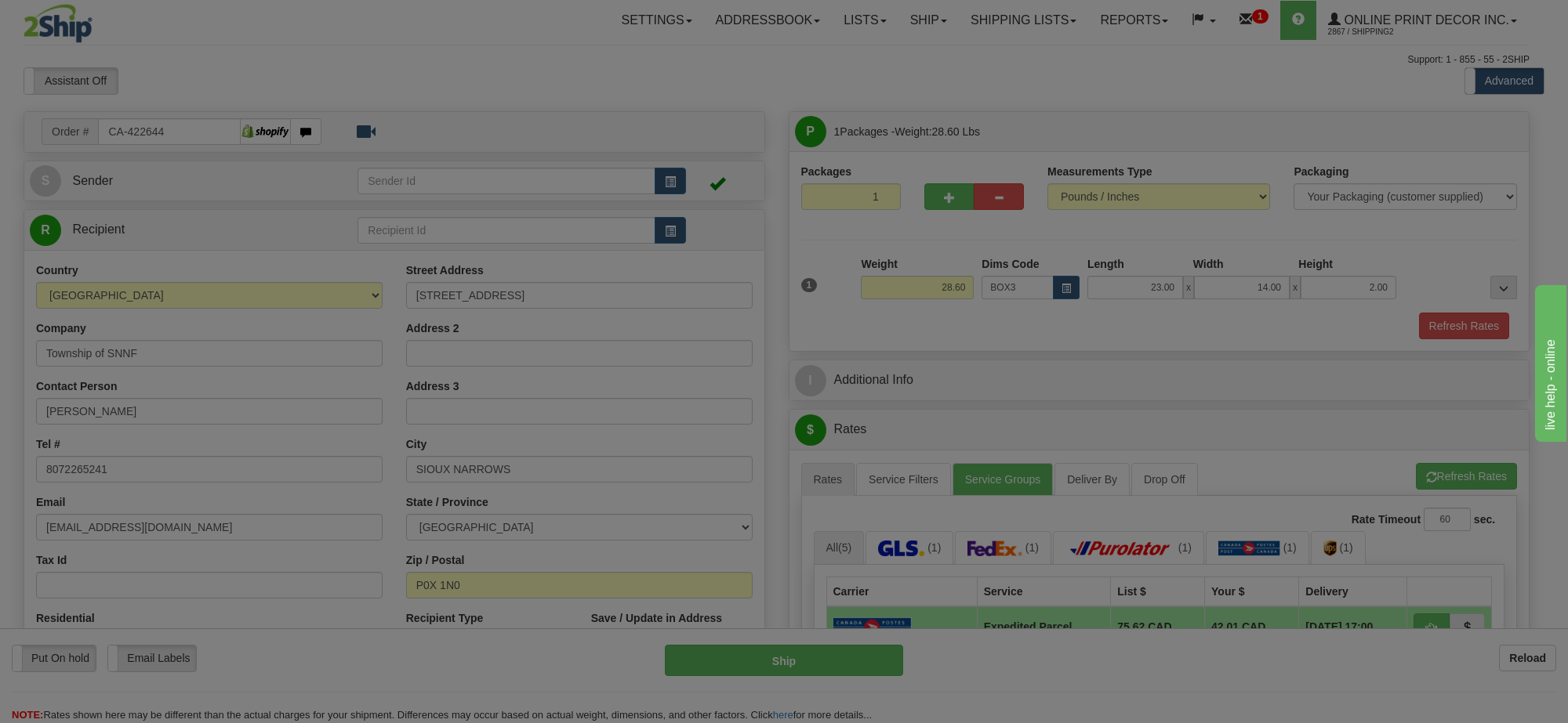
type input "39.00"
type input "27.00"
type input "3.00"
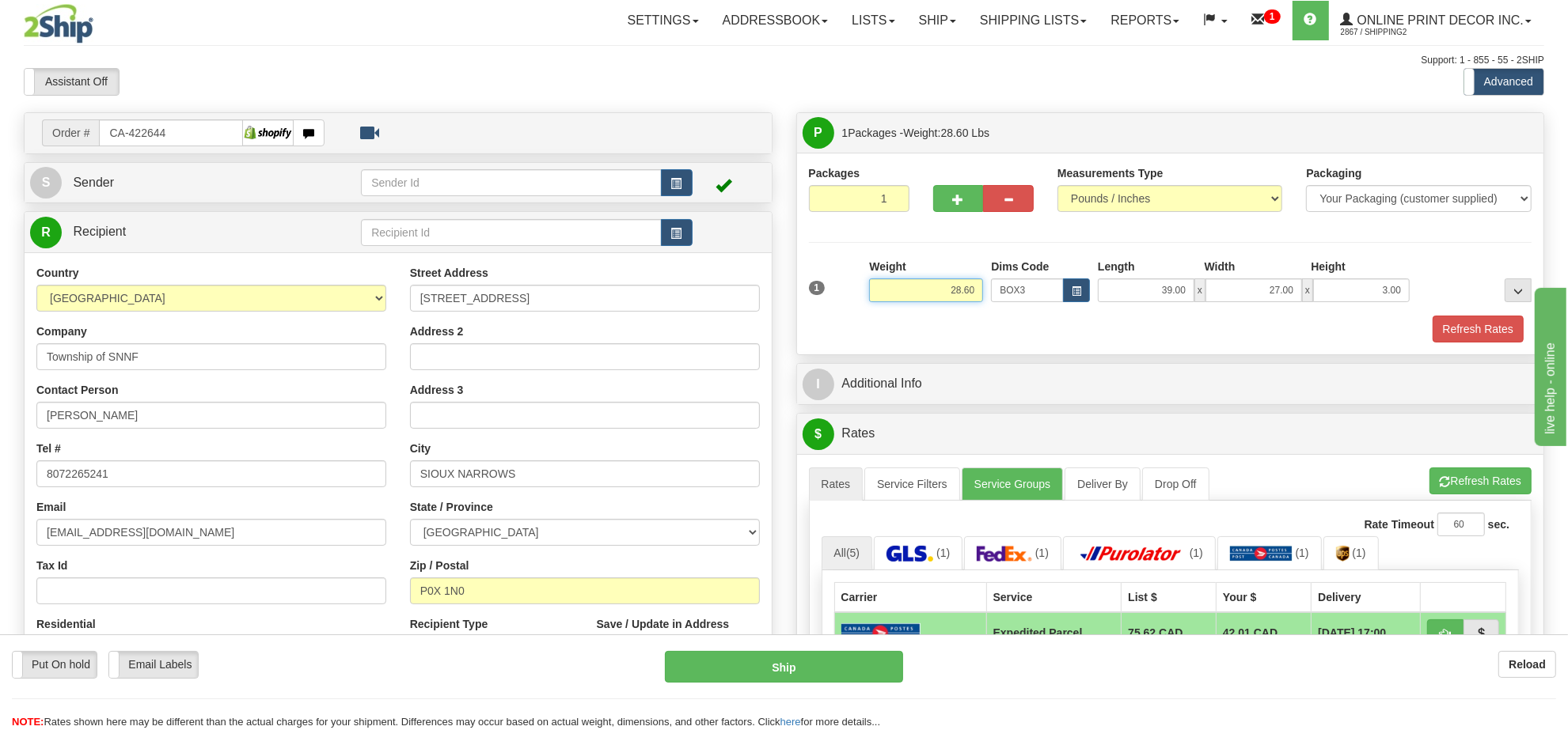
drag, startPoint x: 979, startPoint y: 289, endPoint x: 845, endPoint y: 290, distance: 134.0
click at [845, 290] on div "1 Weight 28.60 Dims Code x x" at bounding box center [1170, 287] width 731 height 56
type input "13.98"
click at [954, 208] on button "button" at bounding box center [959, 199] width 50 height 27
radio input "true"
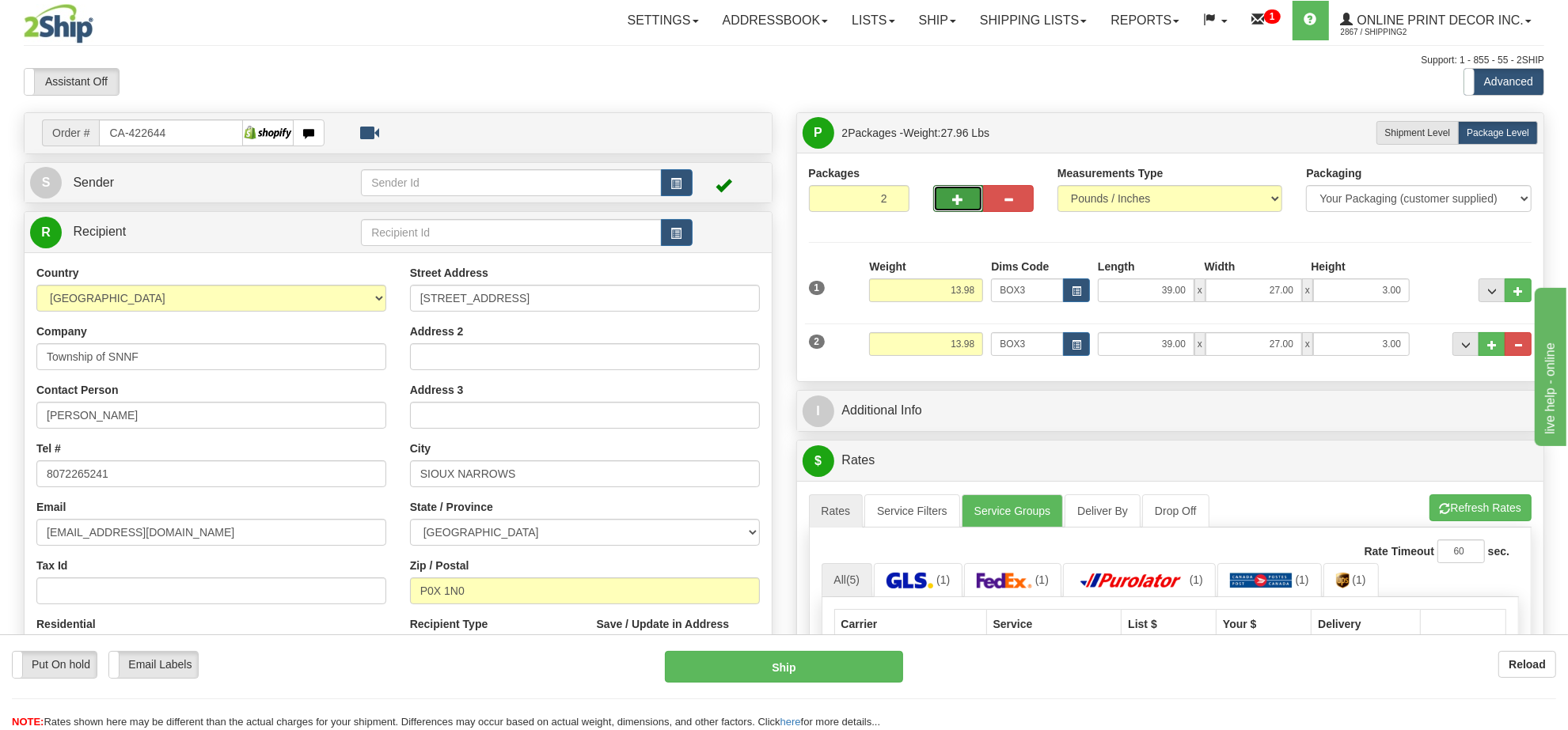
click at [954, 205] on span "button" at bounding box center [958, 199] width 11 height 11
type input "3"
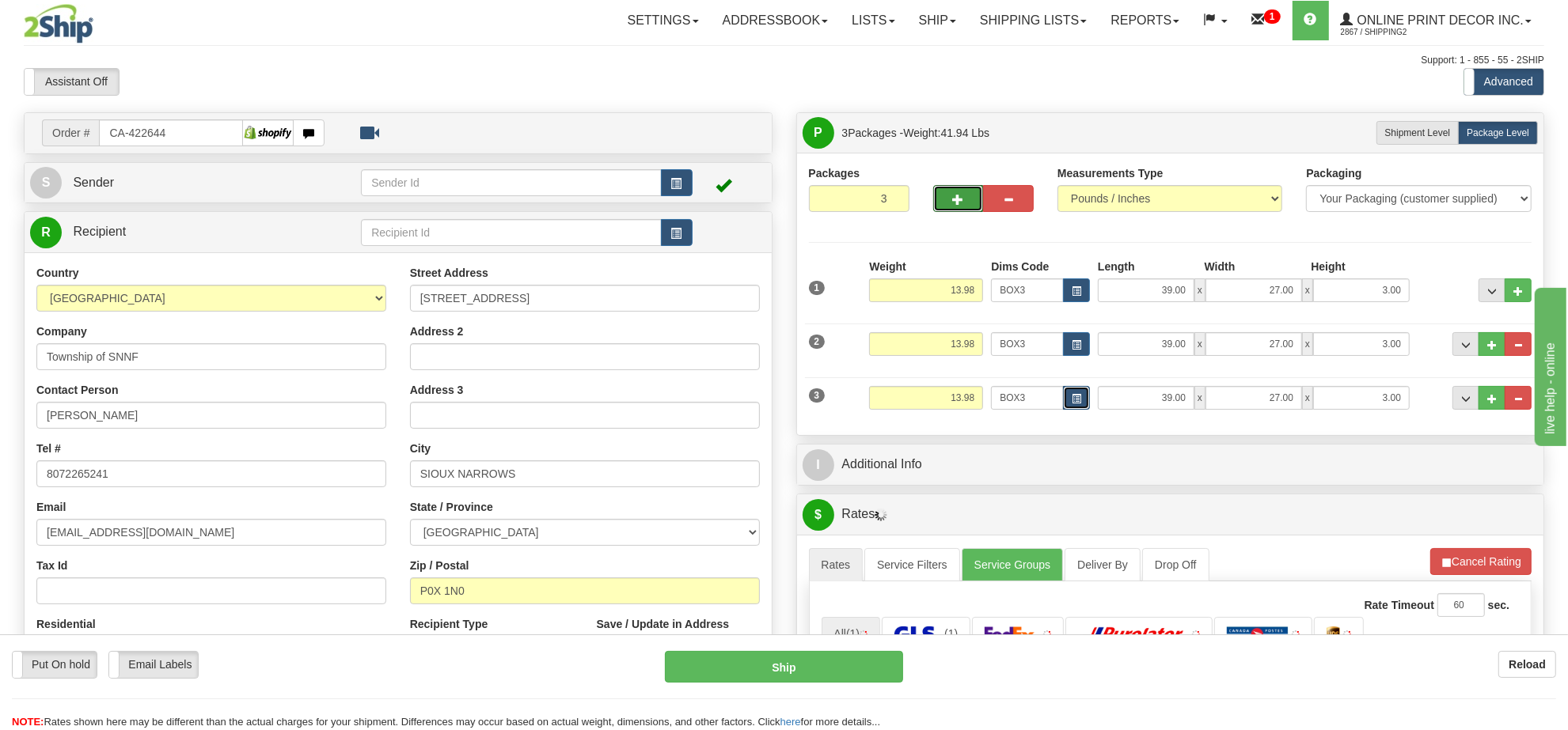
click at [1075, 395] on button "button" at bounding box center [1077, 397] width 27 height 24
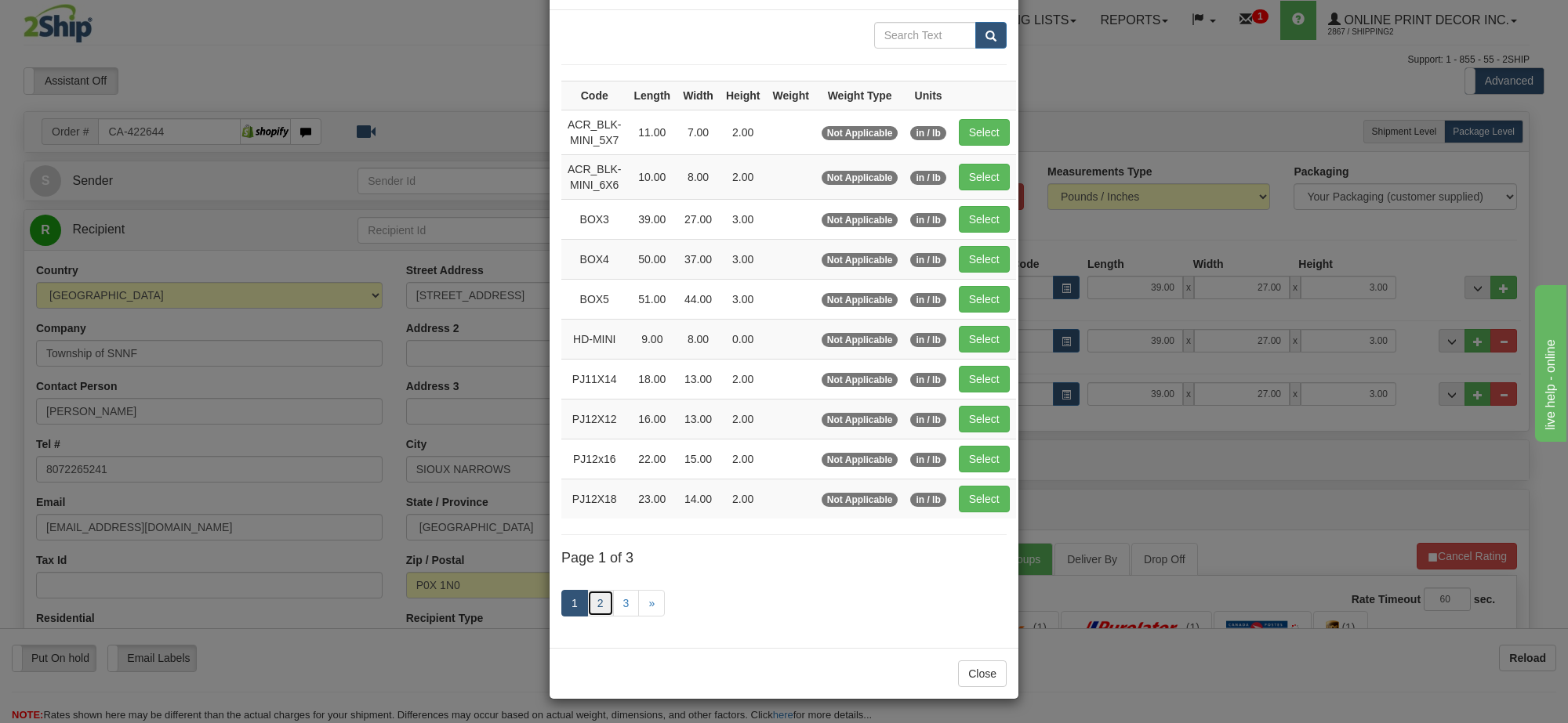
click at [593, 590] on link "2" at bounding box center [601, 603] width 27 height 27
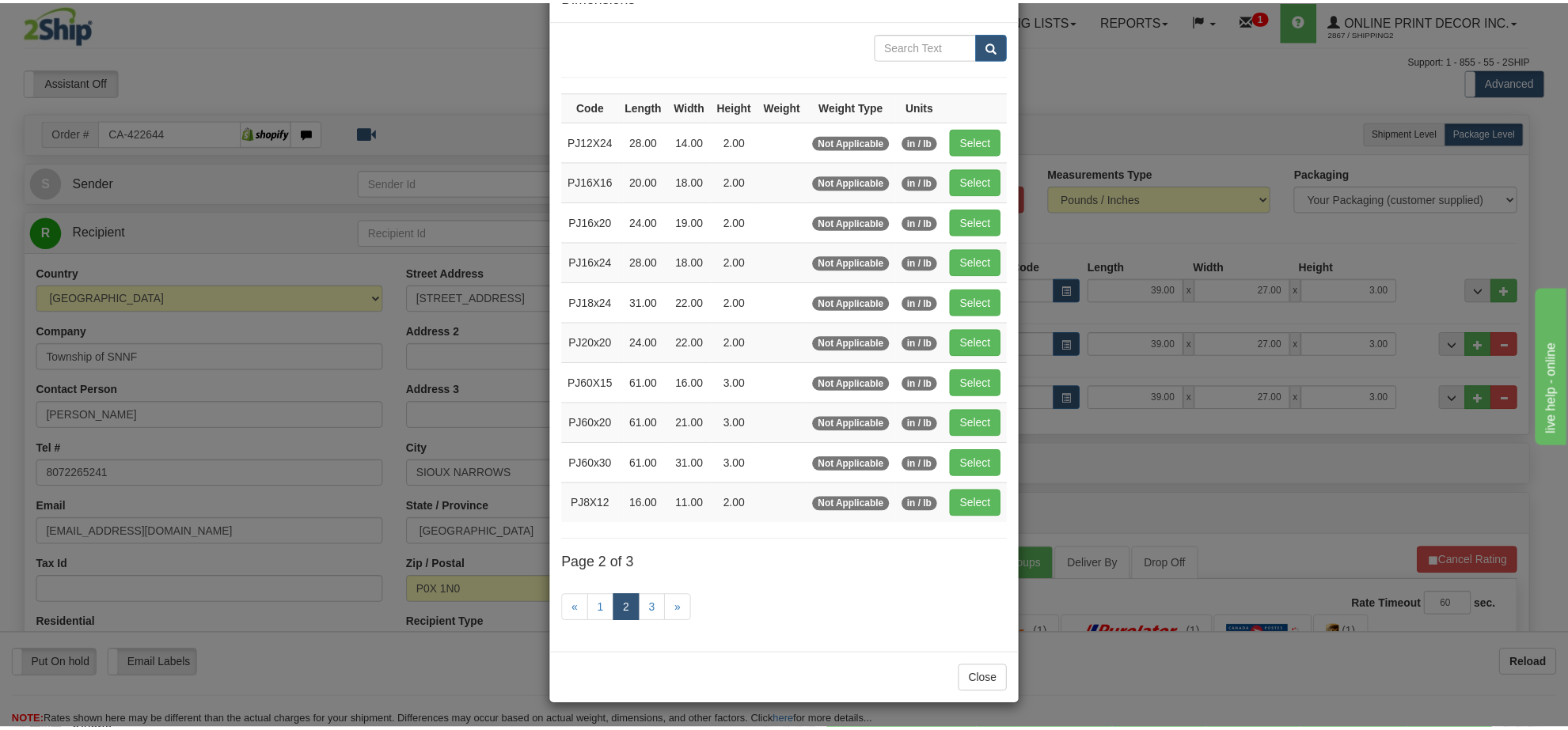
scroll to position [57, 0]
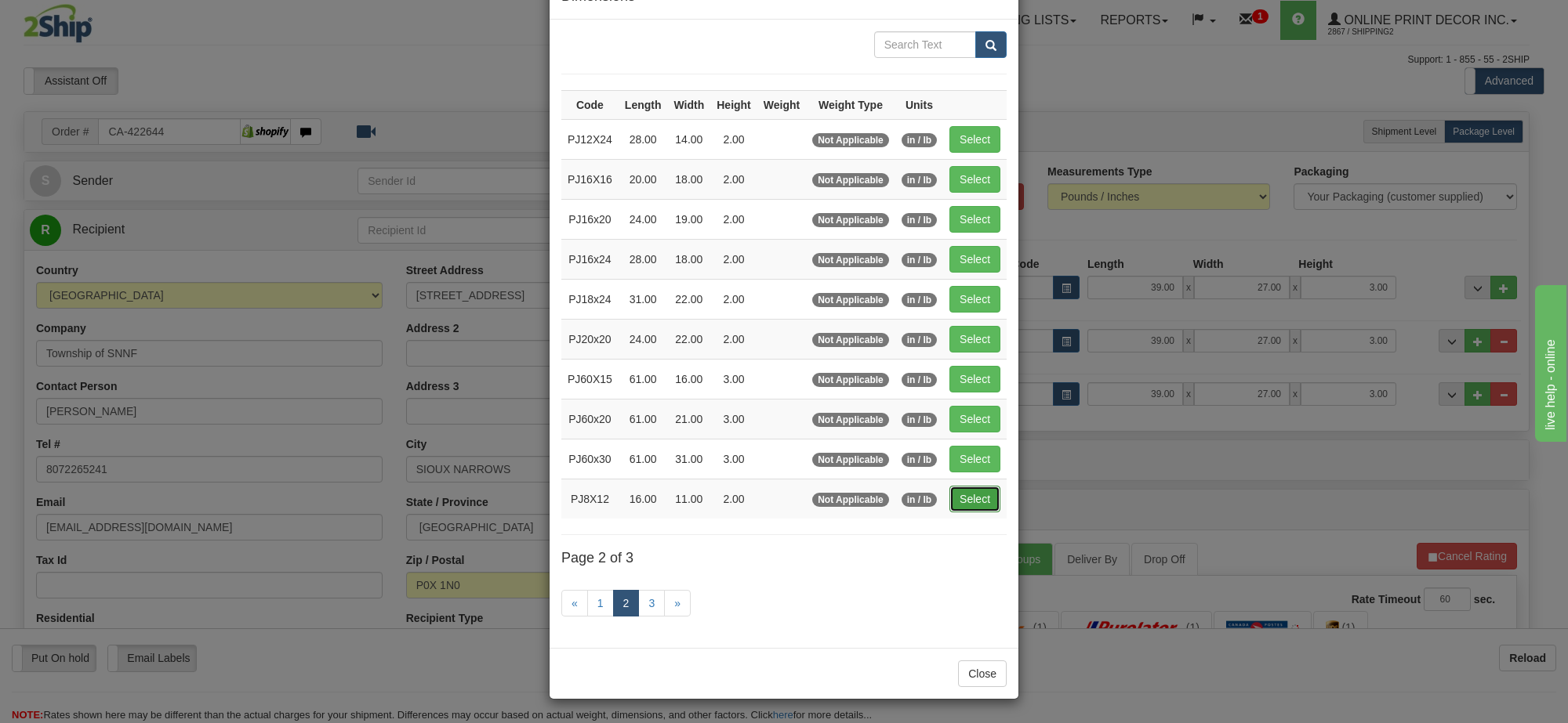
click at [978, 499] on button "Select" at bounding box center [974, 499] width 51 height 27
type input "PJ8X12"
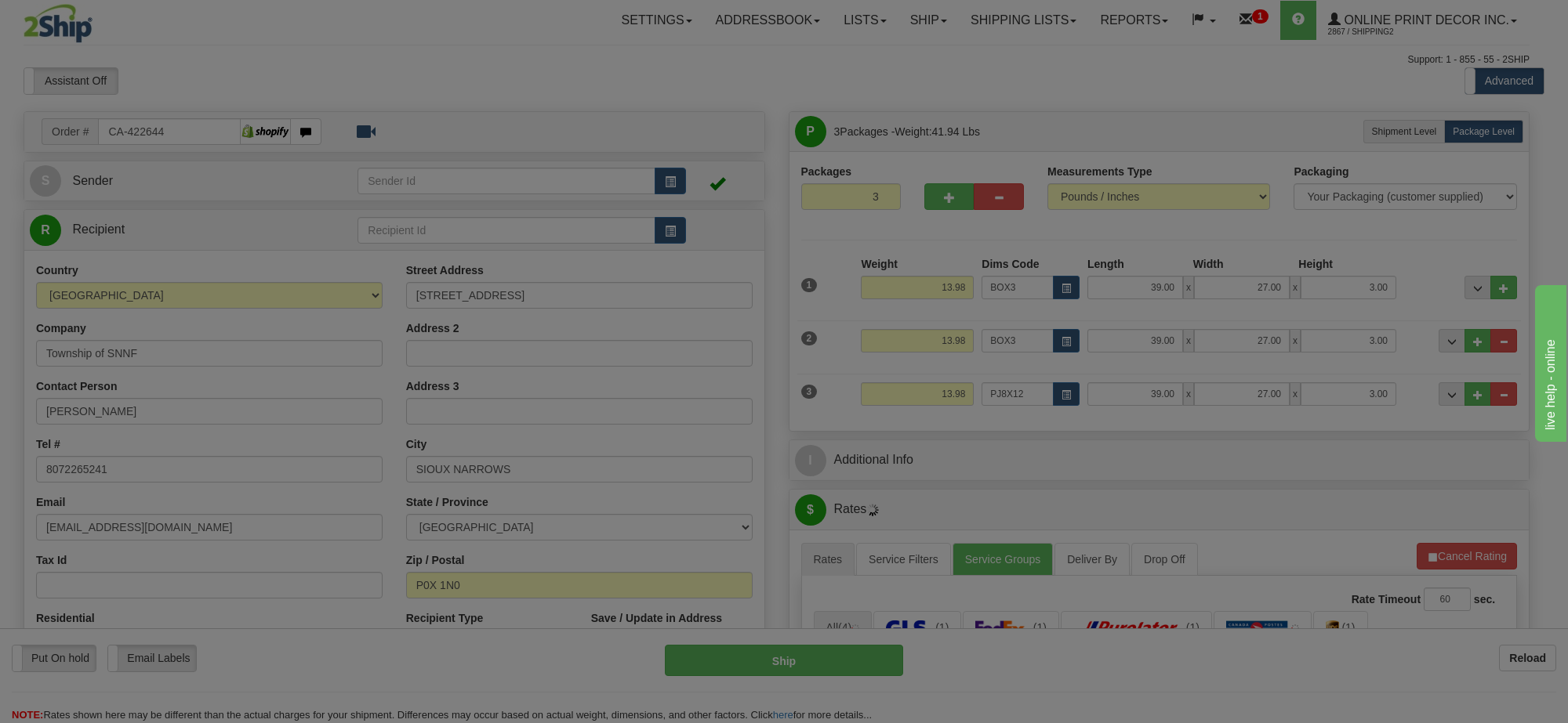
type input "16.00"
type input "11.00"
type input "2.00"
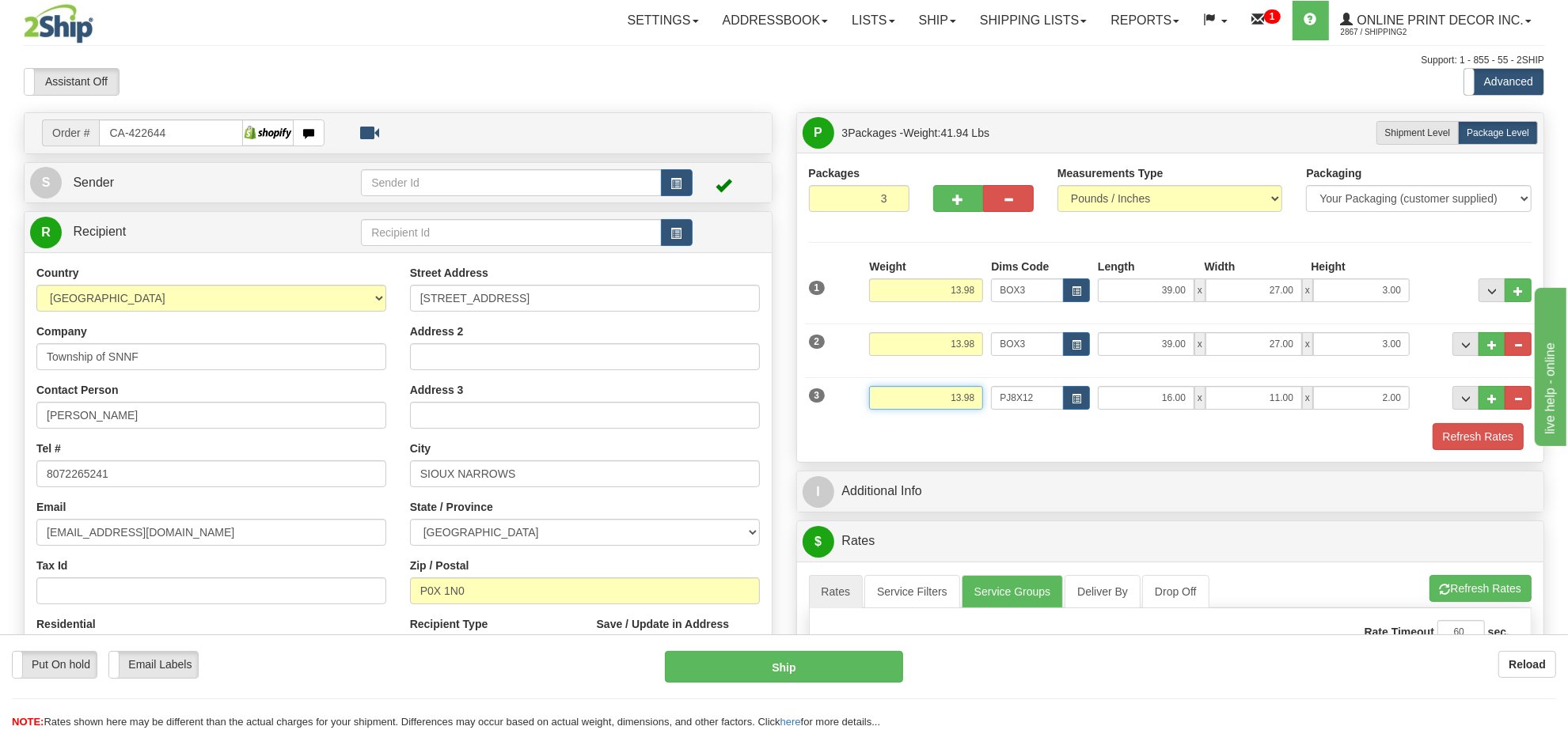
drag, startPoint x: 971, startPoint y: 401, endPoint x: 888, endPoint y: 399, distance: 83.0
click at [888, 399] on input "13.98" at bounding box center [927, 397] width 114 height 24
type input "8"
click button "Delete" at bounding box center [0, 0] width 0 height 0
type input "4.00"
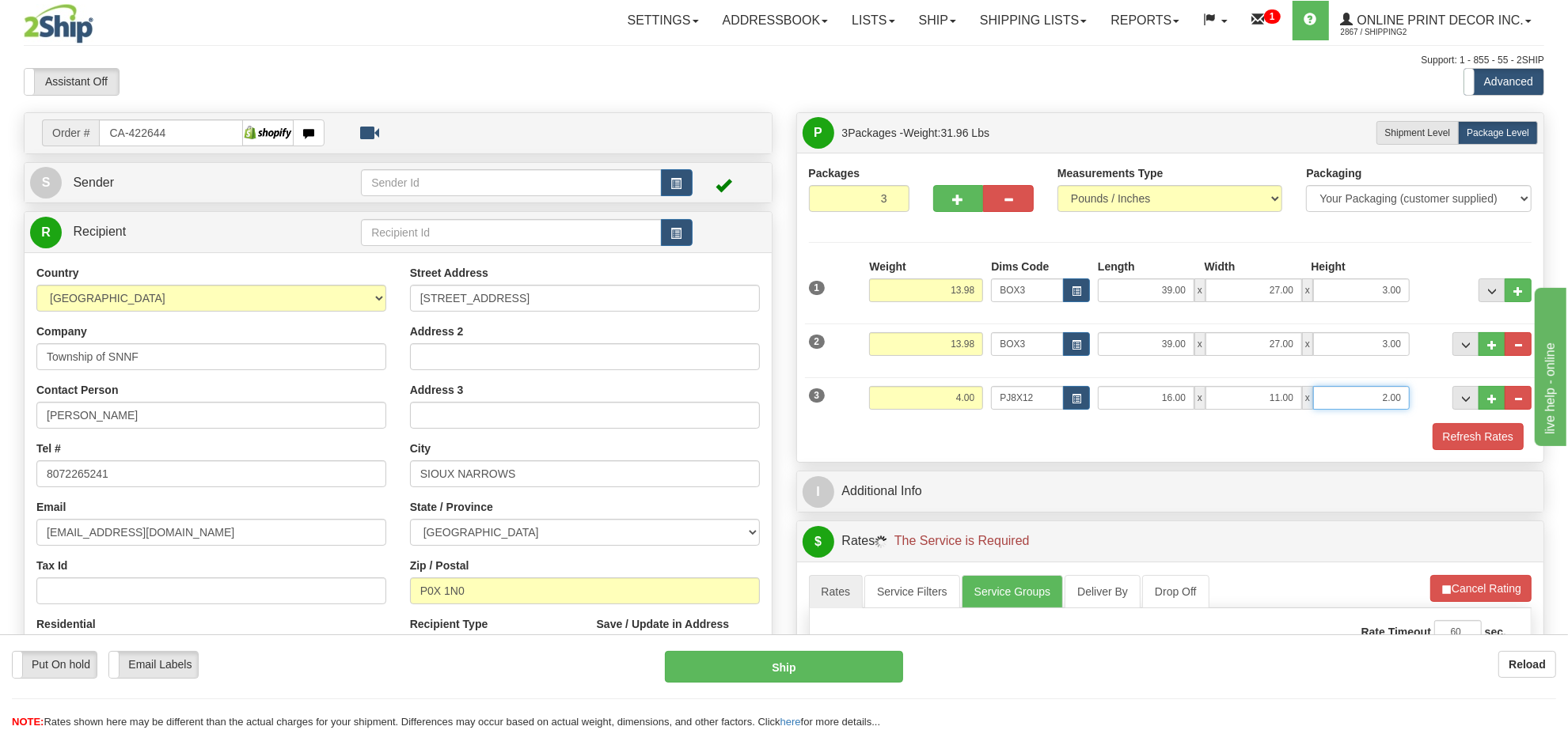
drag, startPoint x: 1403, startPoint y: 400, endPoint x: 1332, endPoint y: 420, distance: 73.8
click at [1332, 420] on div "3 Weight 4.00 Dims Code PJ8X12 Length Width" at bounding box center [1170, 395] width 731 height 53
click button "Delete" at bounding box center [0, 0] width 0 height 0
type input "6.00"
click at [1486, 439] on button "Refresh Rates" at bounding box center [1478, 437] width 91 height 27
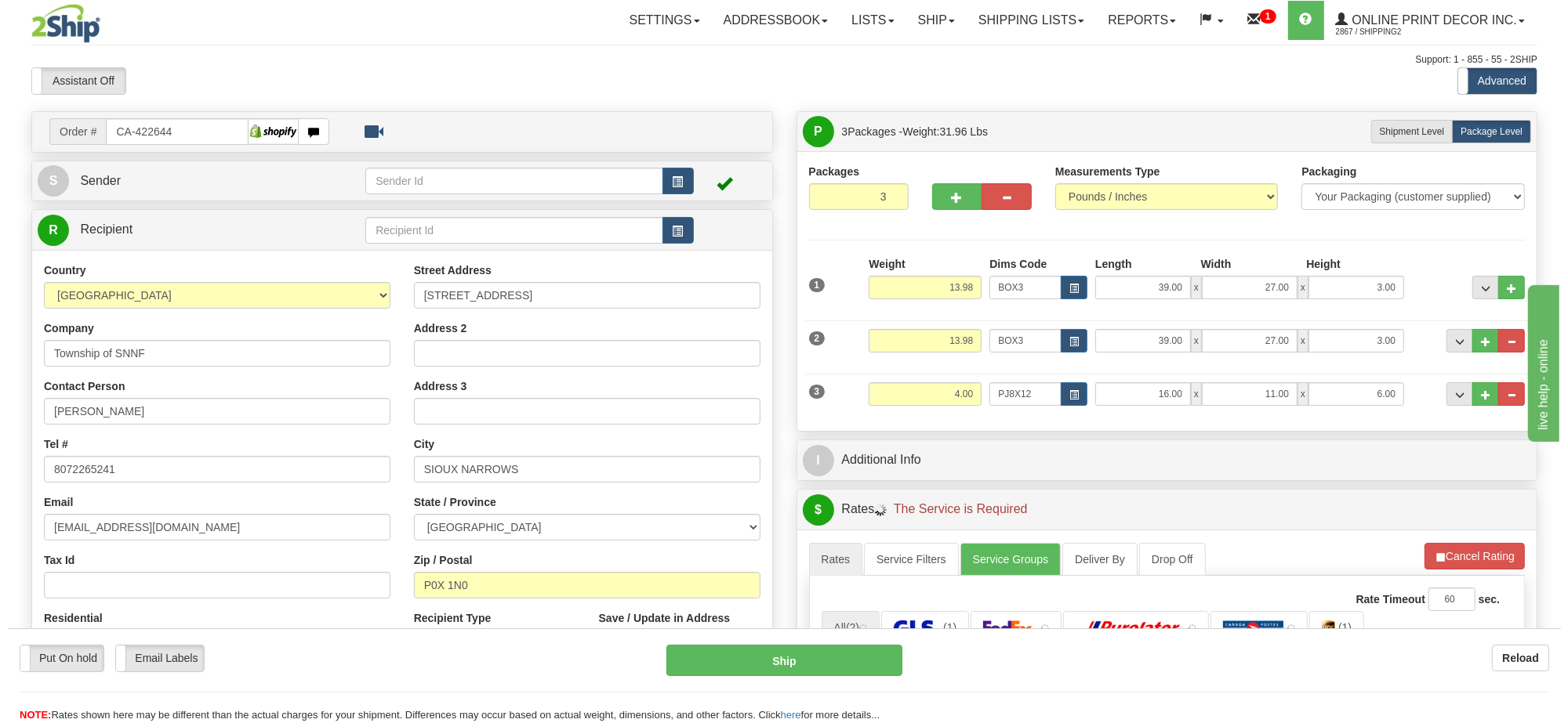
scroll to position [196, 0]
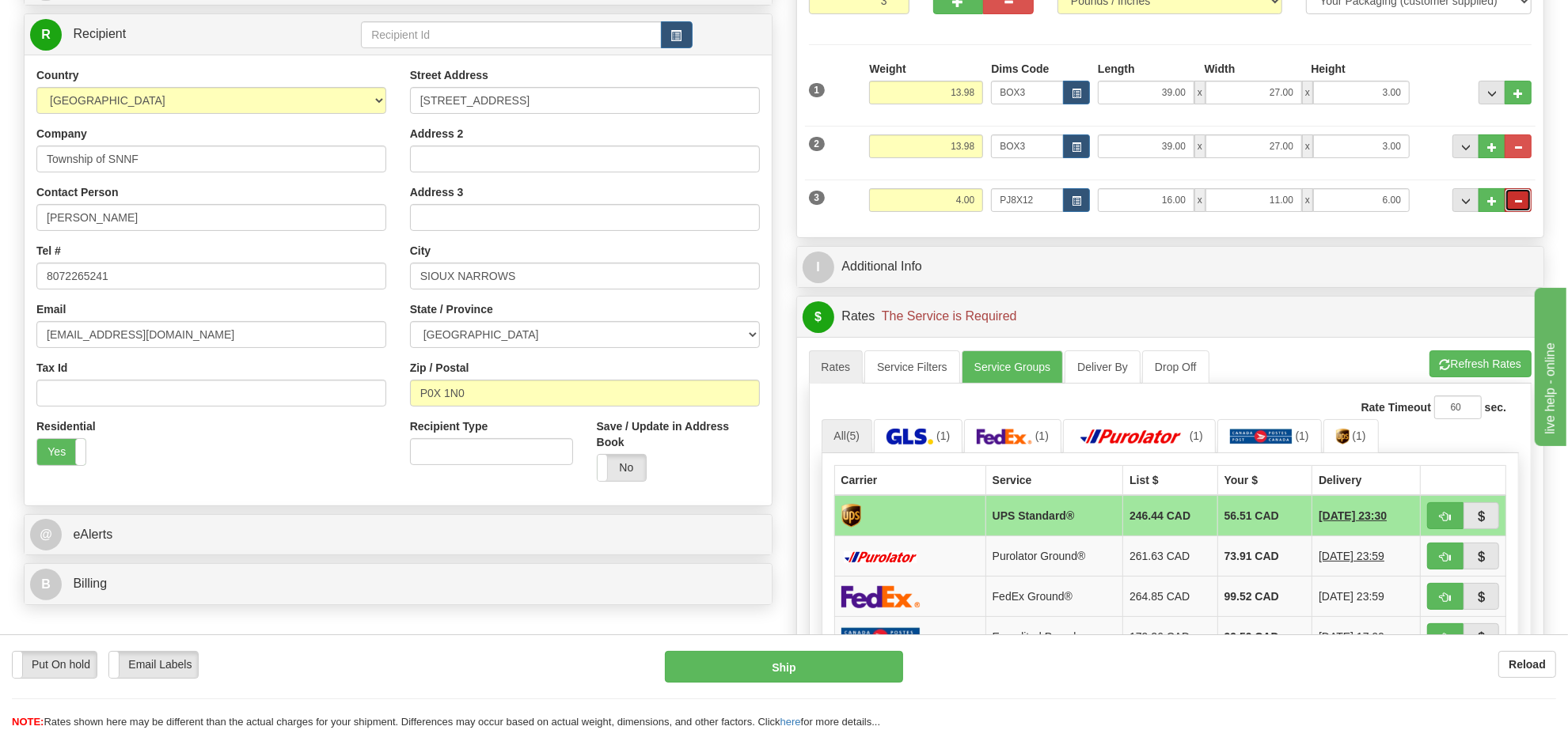
click at [1529, 210] on button "..." at bounding box center [1519, 200] width 27 height 24
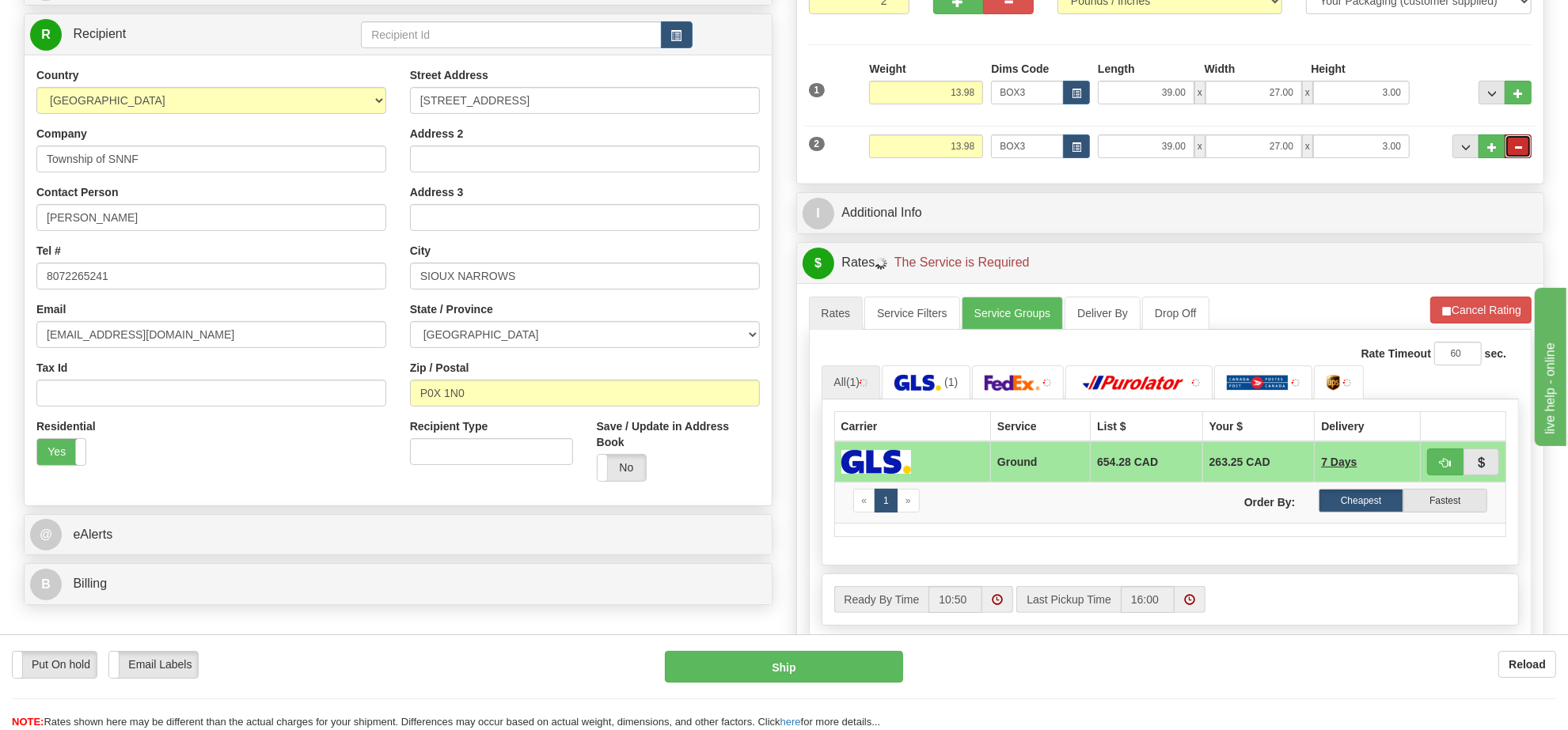
click at [1515, 148] on span "..." at bounding box center [1519, 147] width 10 height 9
type input "1"
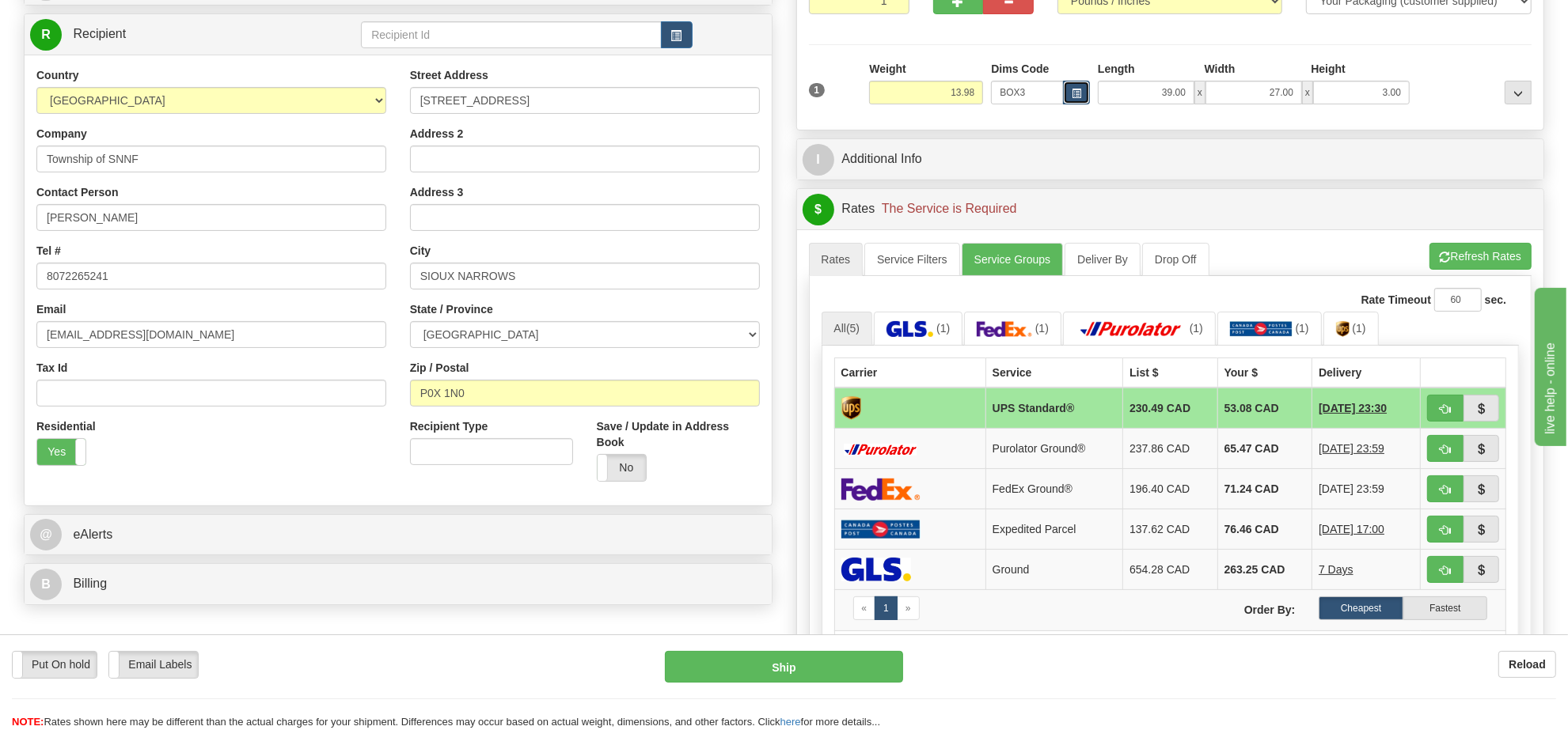
click at [1078, 91] on span "button" at bounding box center [1077, 93] width 10 height 9
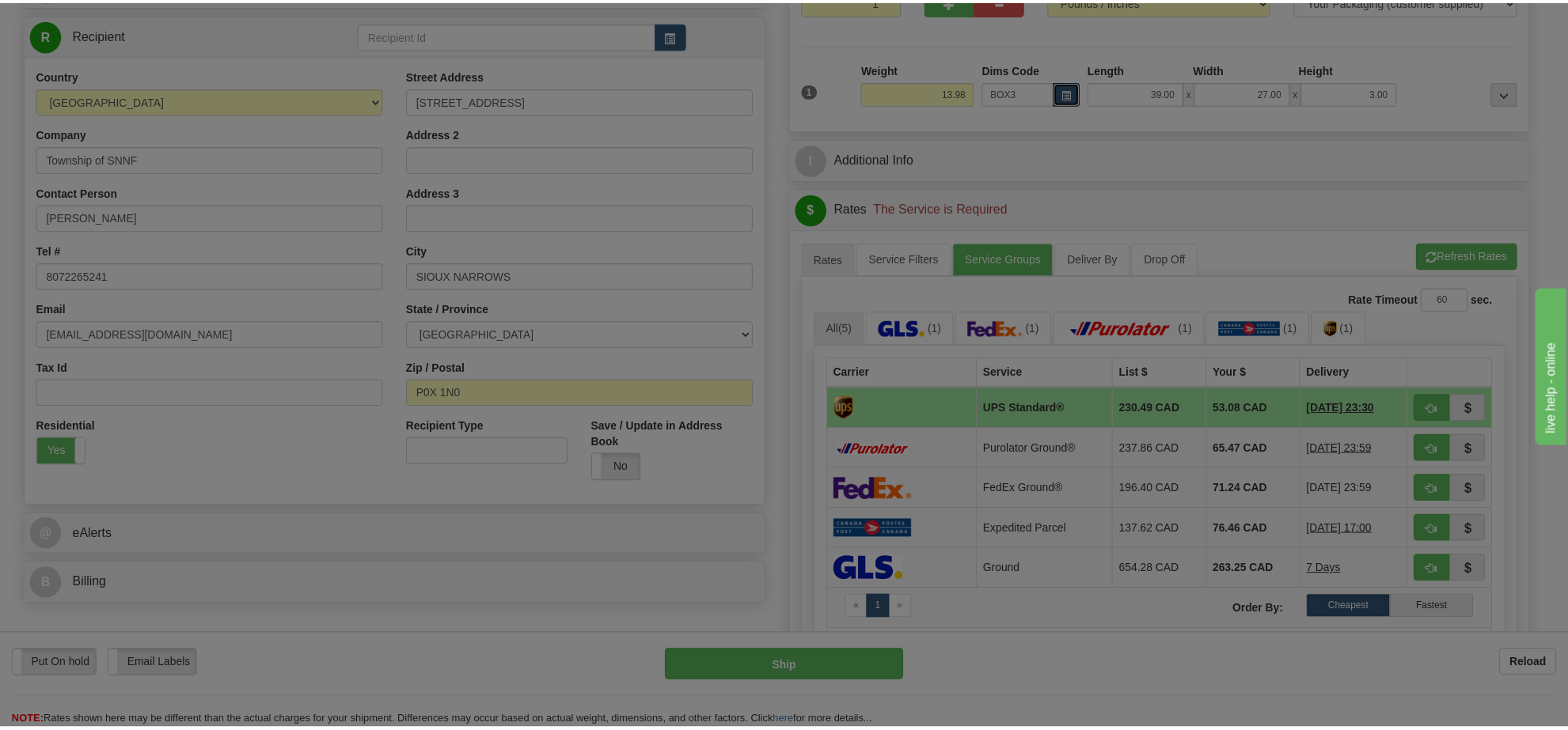
scroll to position [0, 0]
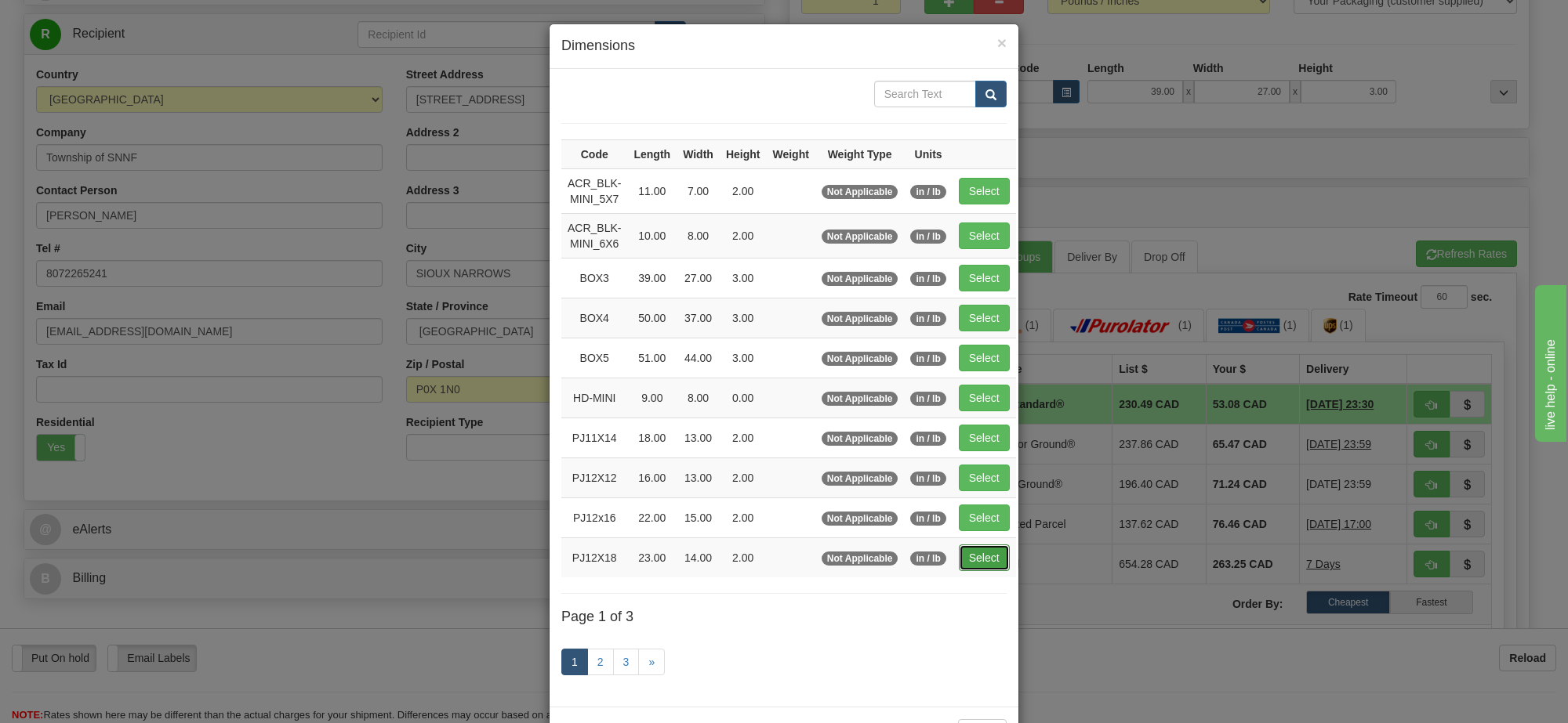
click at [969, 565] on button "Select" at bounding box center [984, 558] width 51 height 27
type input "PJ12X18"
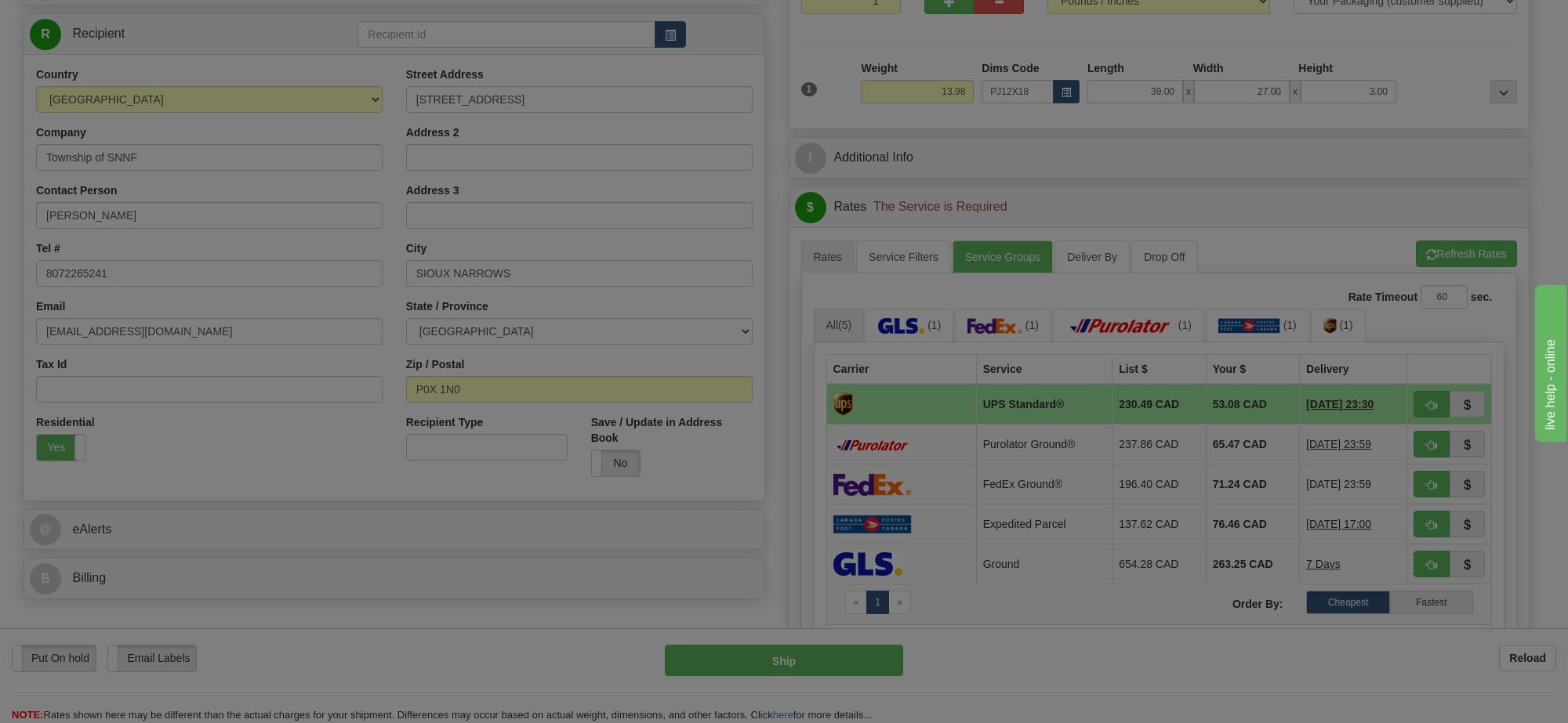
type input "23.00"
type input "14.00"
type input "2.00"
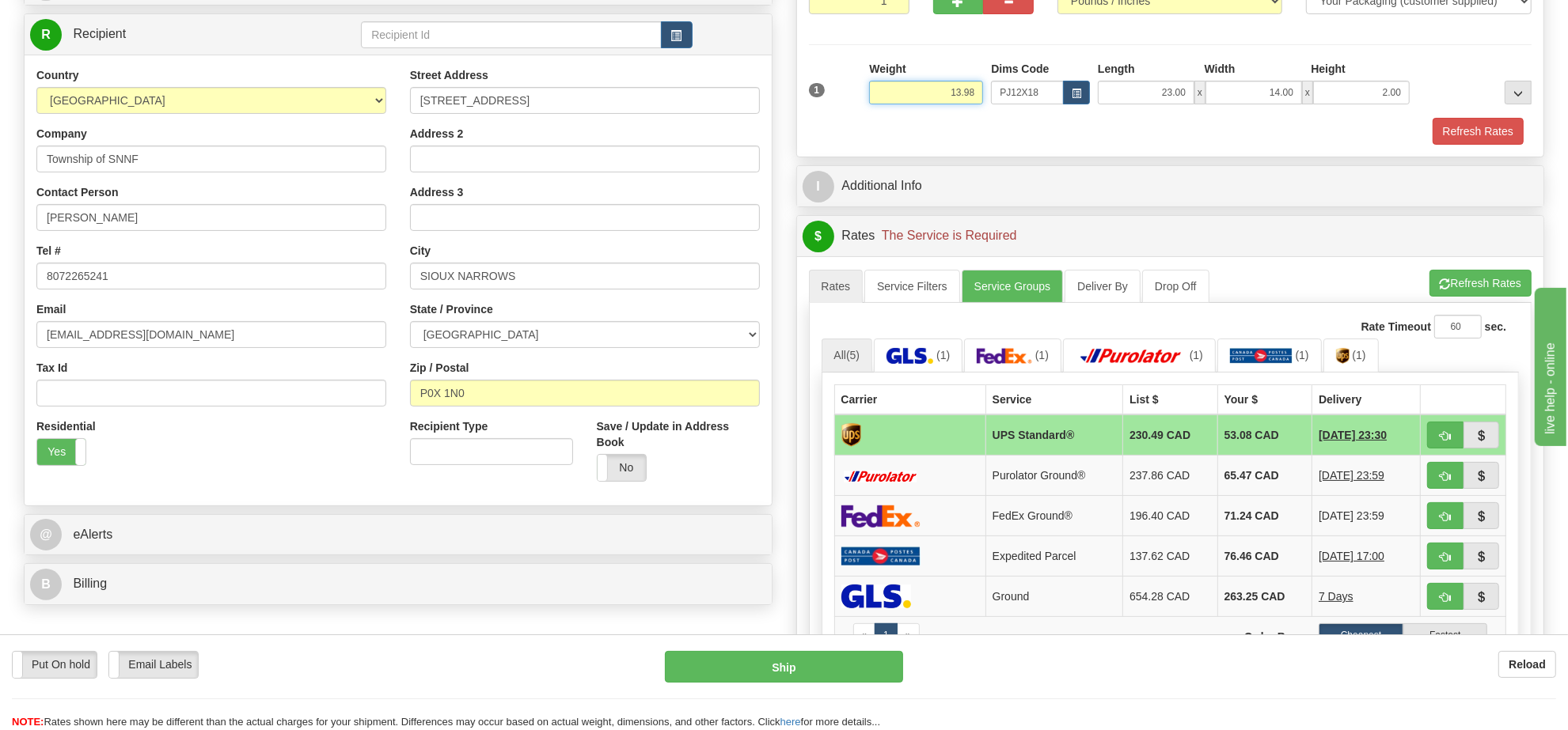
drag, startPoint x: 976, startPoint y: 89, endPoint x: 888, endPoint y: 89, distance: 88.0
click at [888, 89] on input "13.98" at bounding box center [927, 92] width 114 height 24
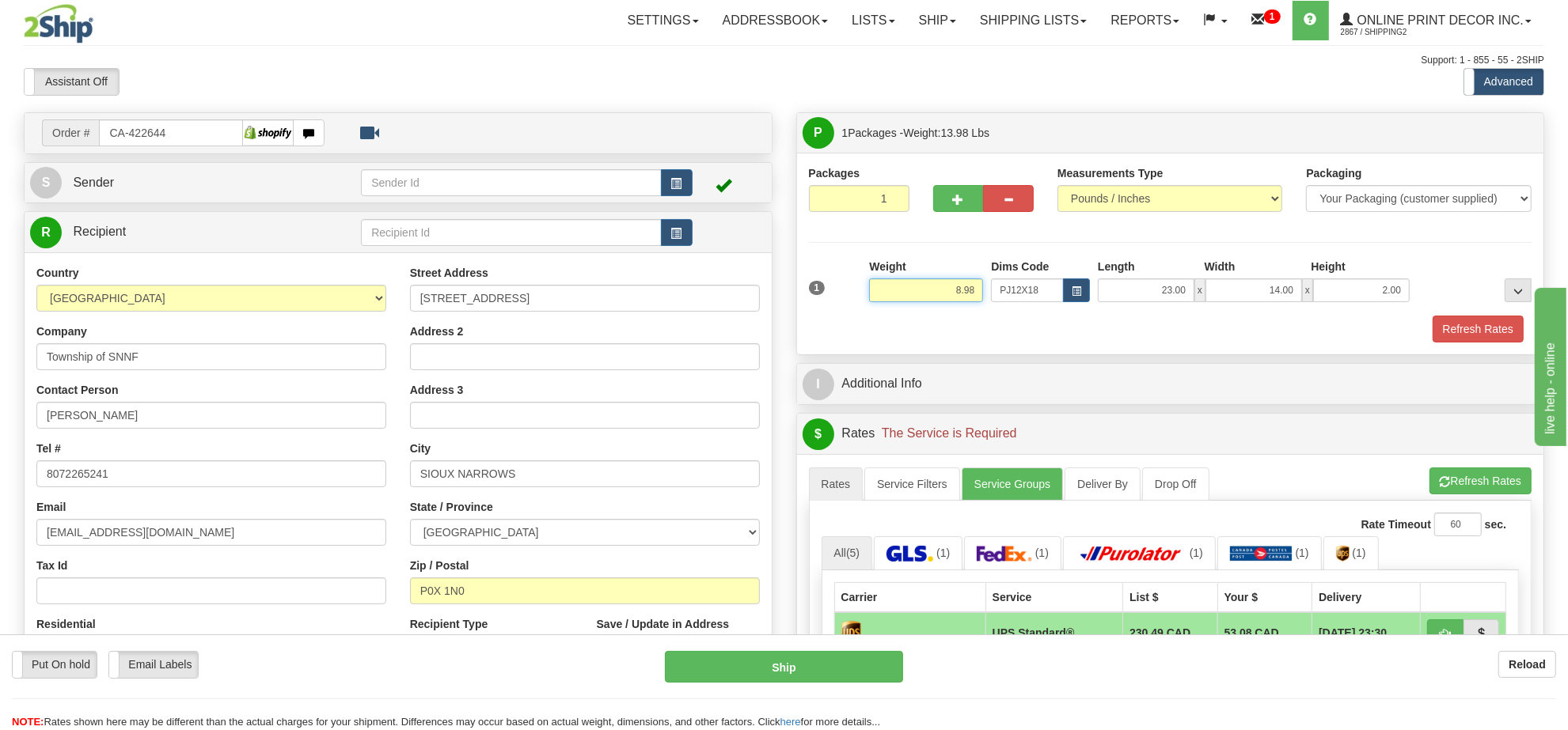
type input "8.98"
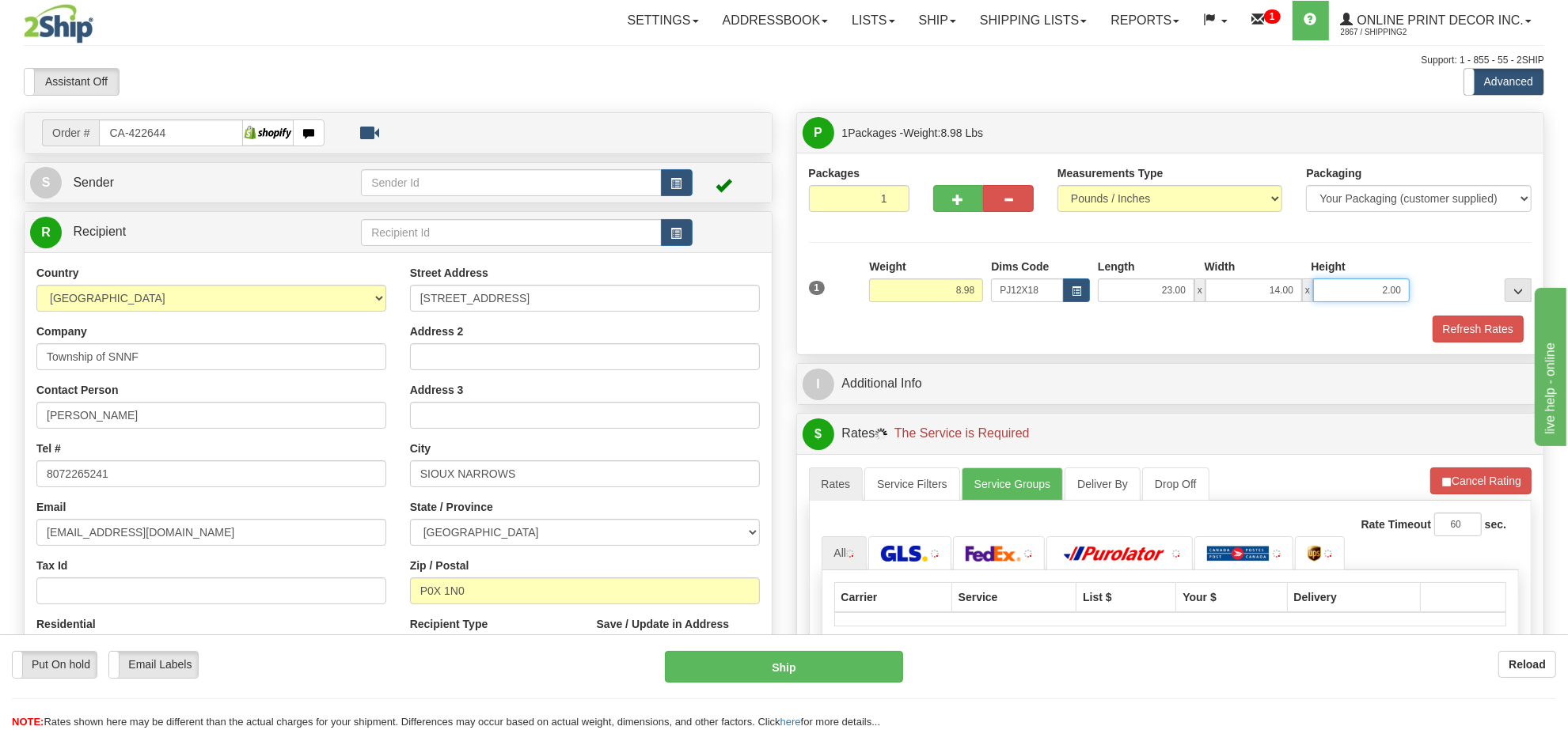
drag, startPoint x: 1405, startPoint y: 290, endPoint x: 1318, endPoint y: 290, distance: 87.0
click at [1318, 290] on input "2.00" at bounding box center [1362, 290] width 97 height 24
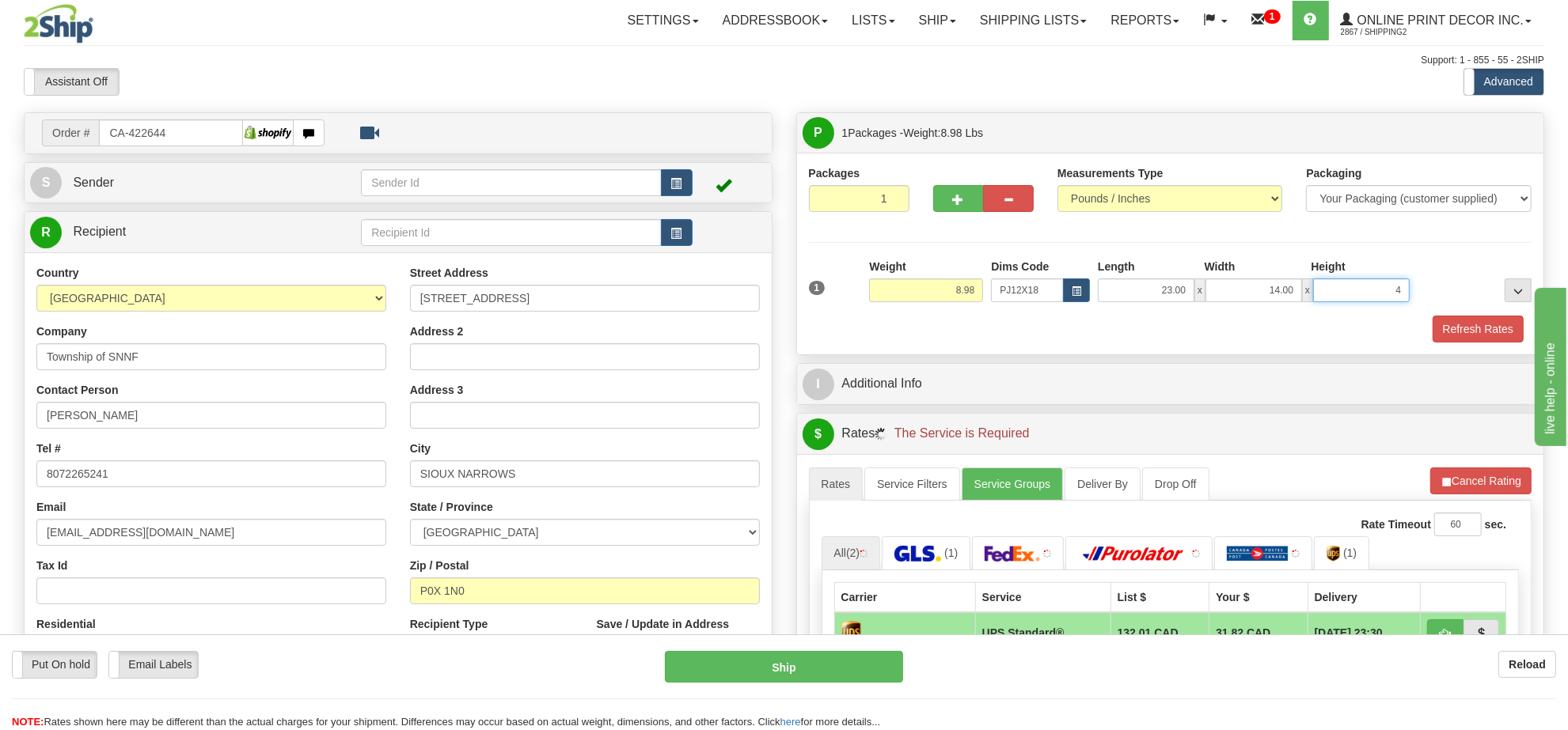
click button "Delete" at bounding box center [0, 0] width 0 height 0
type input "4.00"
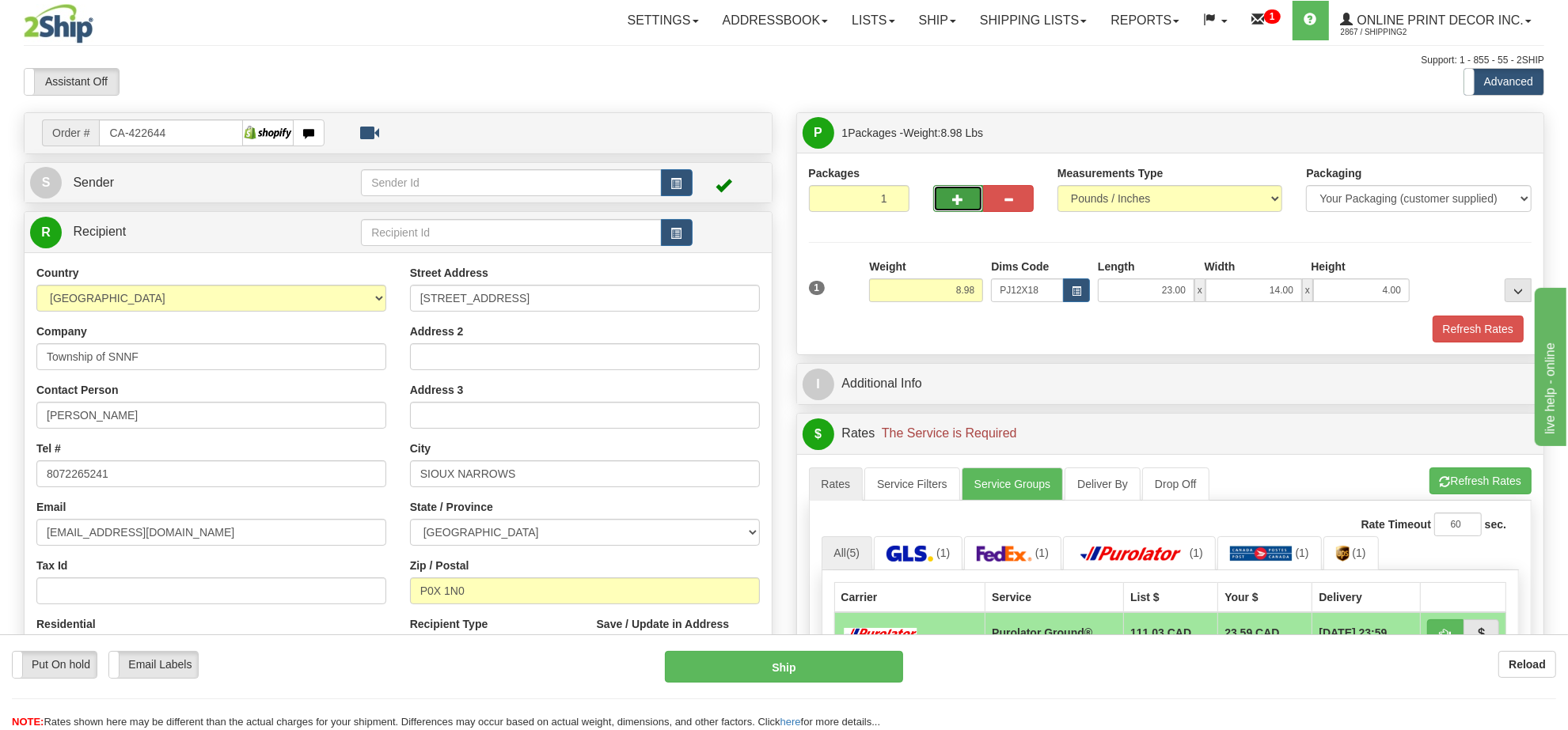
click at [962, 210] on button "button" at bounding box center [959, 199] width 50 height 27
radio input "true"
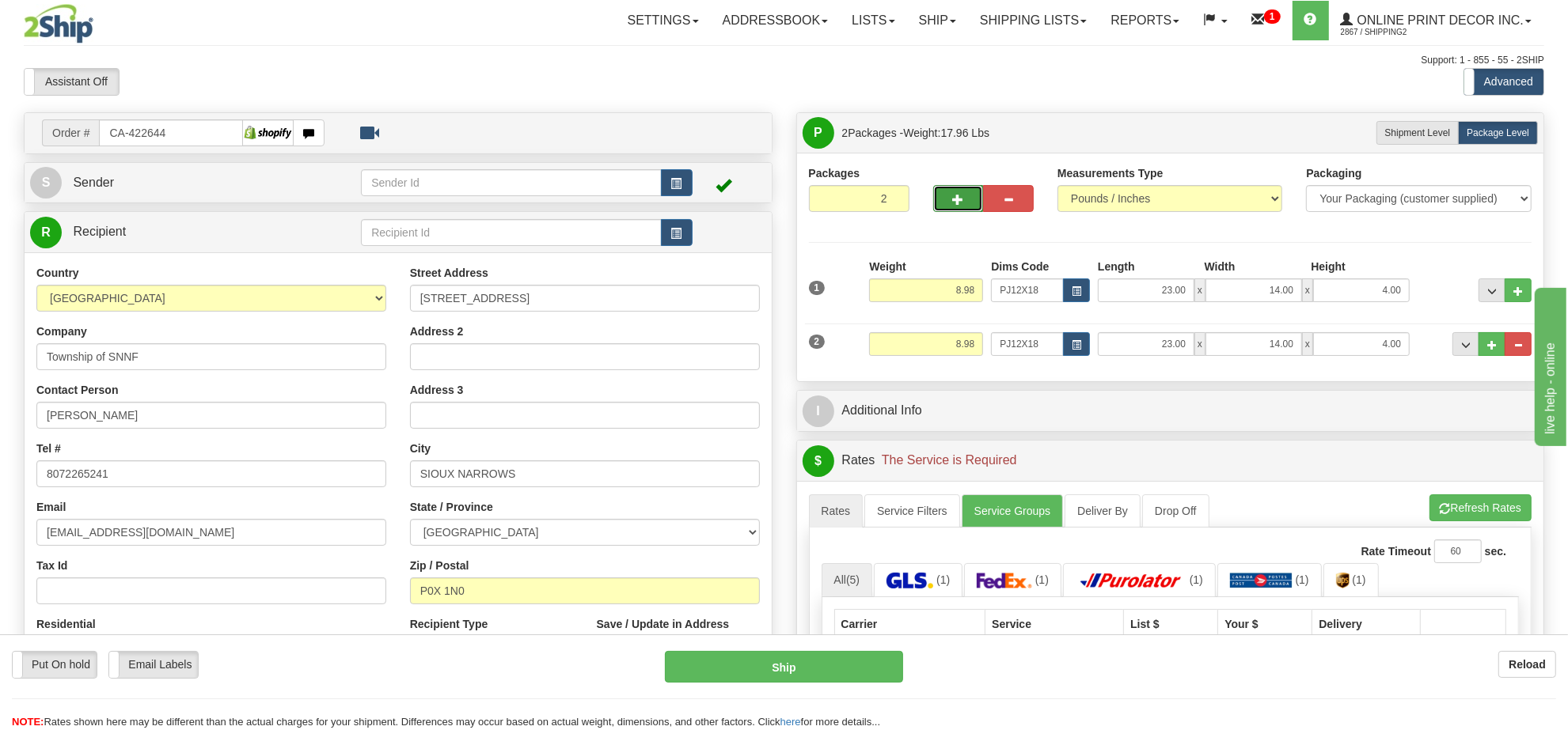
click at [950, 207] on button "button" at bounding box center [959, 199] width 50 height 27
type input "3"
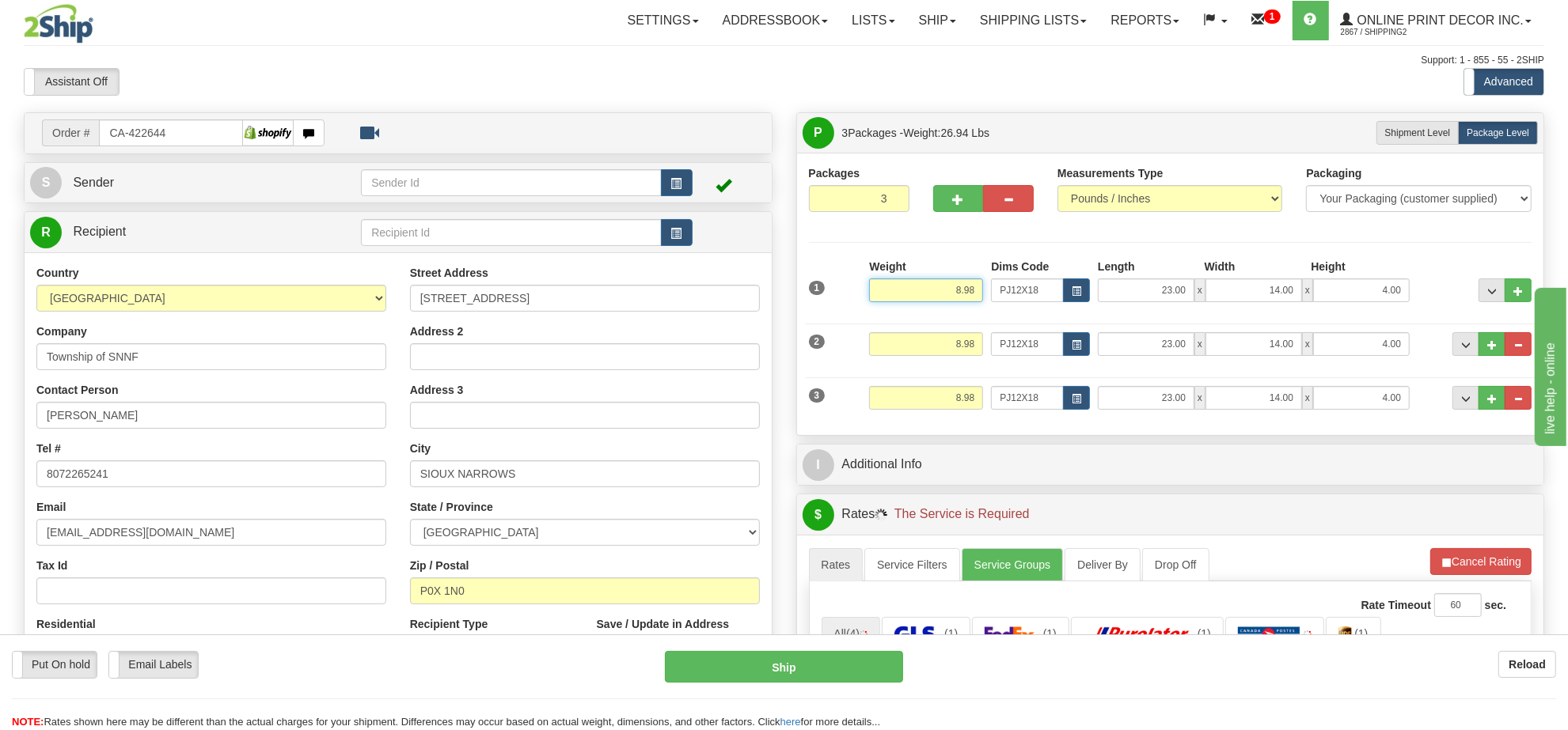
drag, startPoint x: 976, startPoint y: 286, endPoint x: 928, endPoint y: 291, distance: 48.3
click at [928, 291] on input "8.98" at bounding box center [927, 290] width 114 height 24
type input "9.98"
drag, startPoint x: 1400, startPoint y: 294, endPoint x: 1326, endPoint y: 299, distance: 74.2
click at [1326, 299] on input "4.00" at bounding box center [1362, 290] width 97 height 24
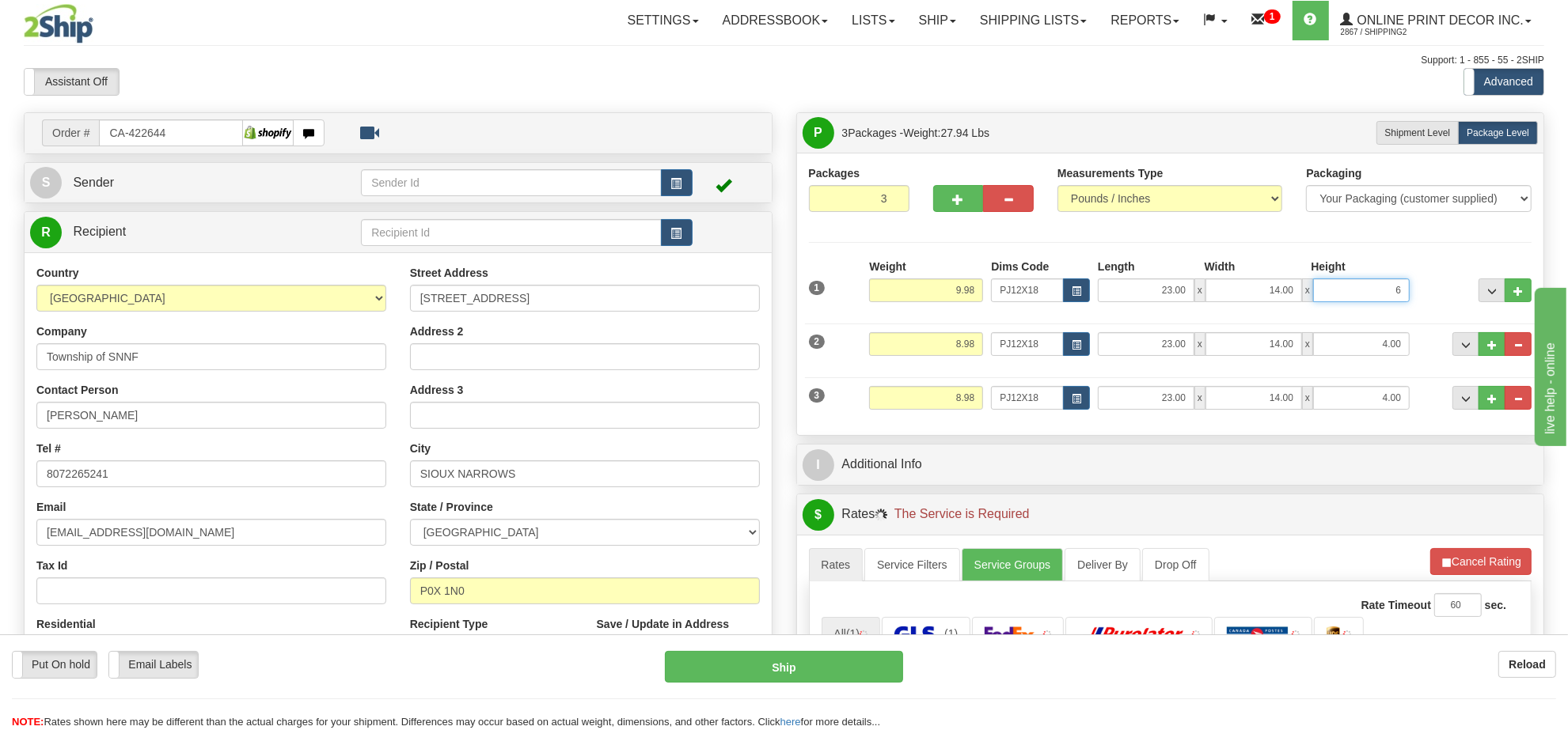
click button "Delete" at bounding box center [0, 0] width 0 height 0
type input "6.00"
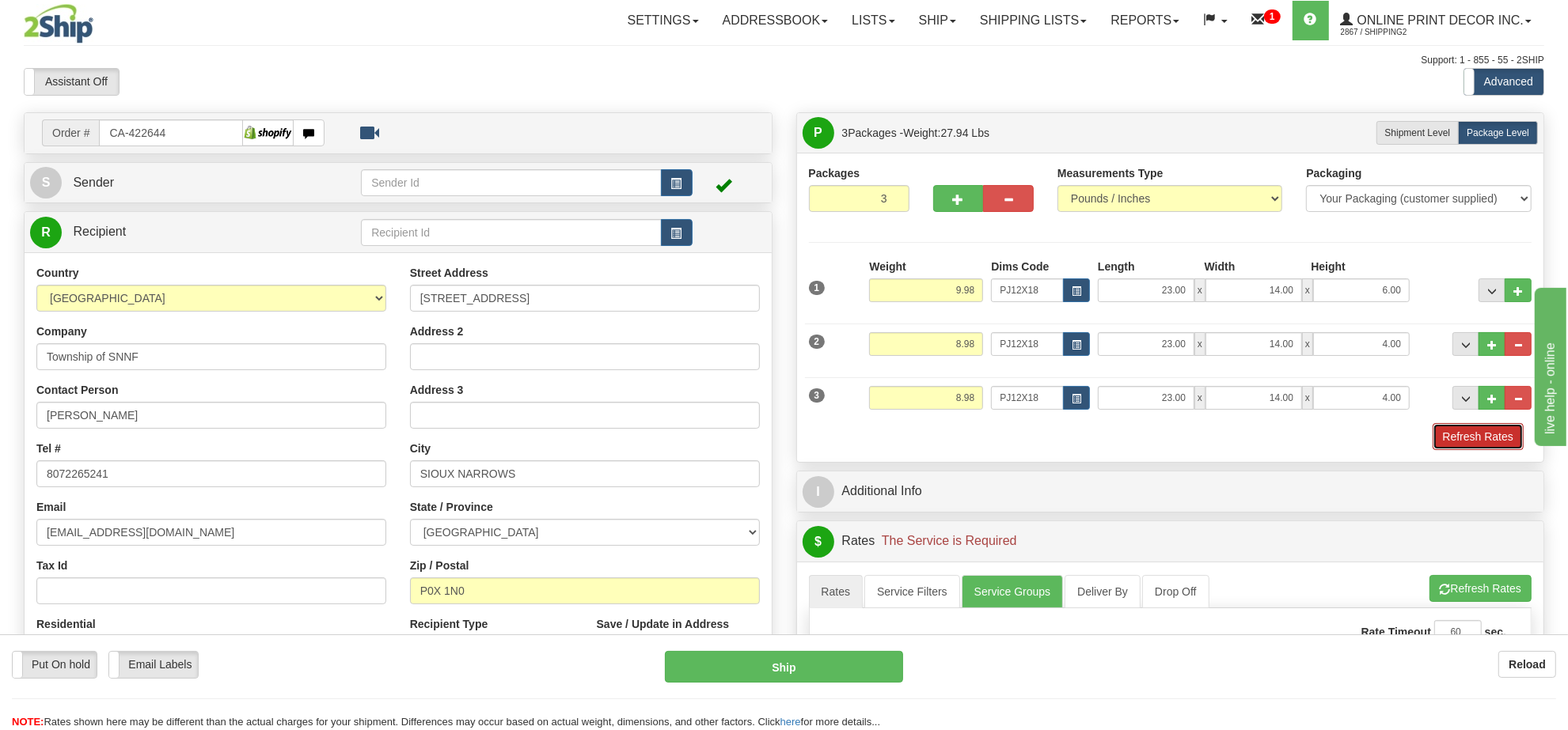
click at [1464, 428] on button "Refresh Rates" at bounding box center [1478, 437] width 91 height 27
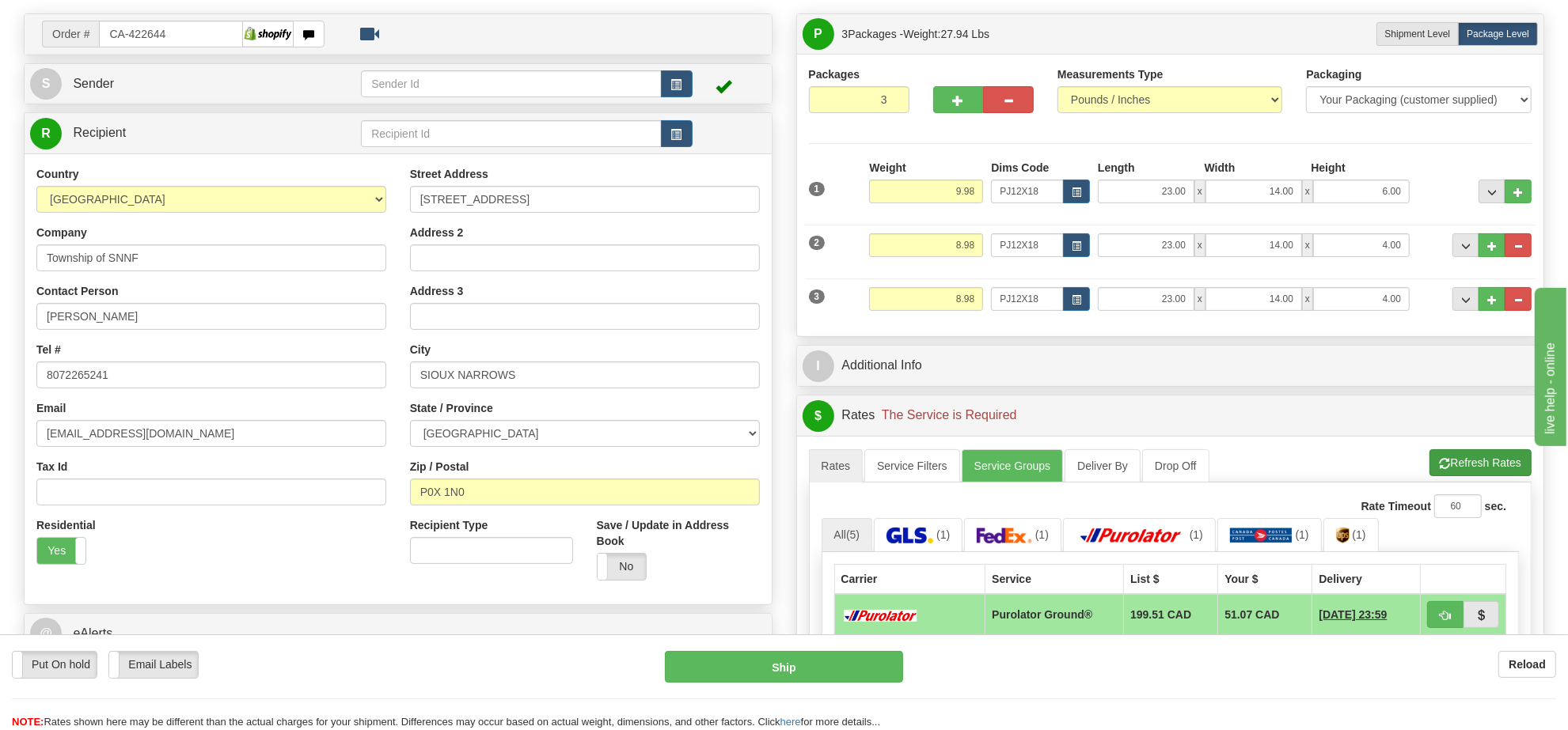
scroll to position [297, 0]
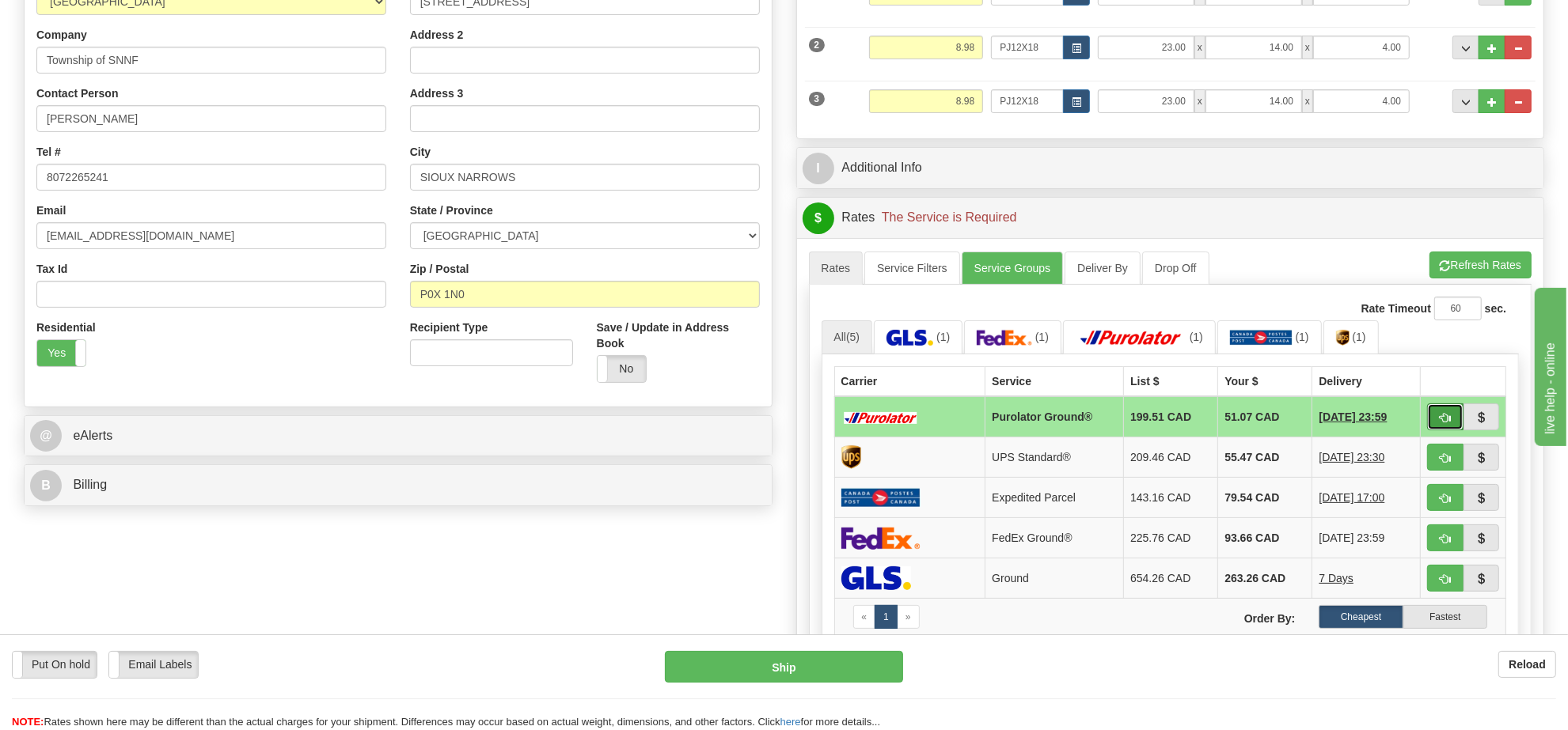
click at [1445, 420] on span "button" at bounding box center [1445, 418] width 11 height 11
type input "260"
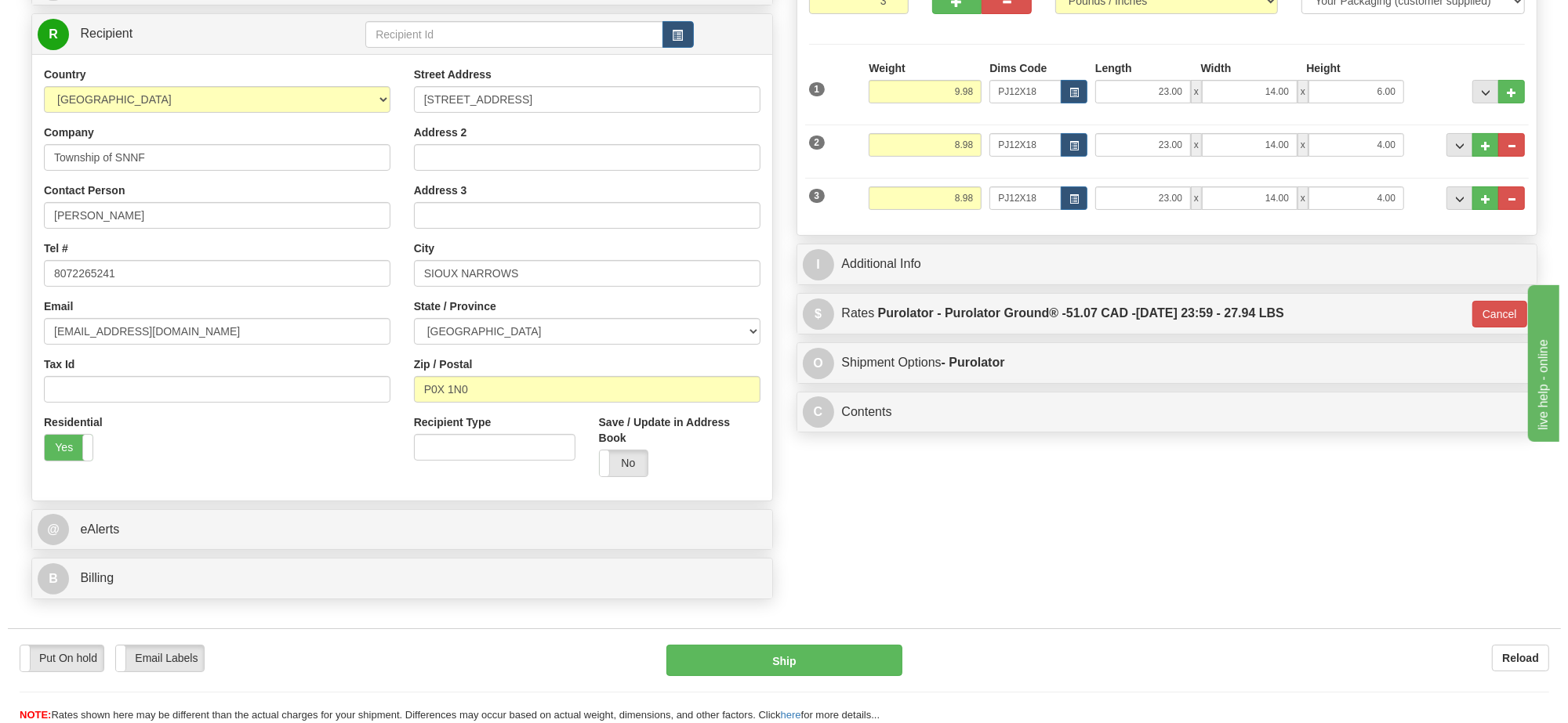
scroll to position [0, 0]
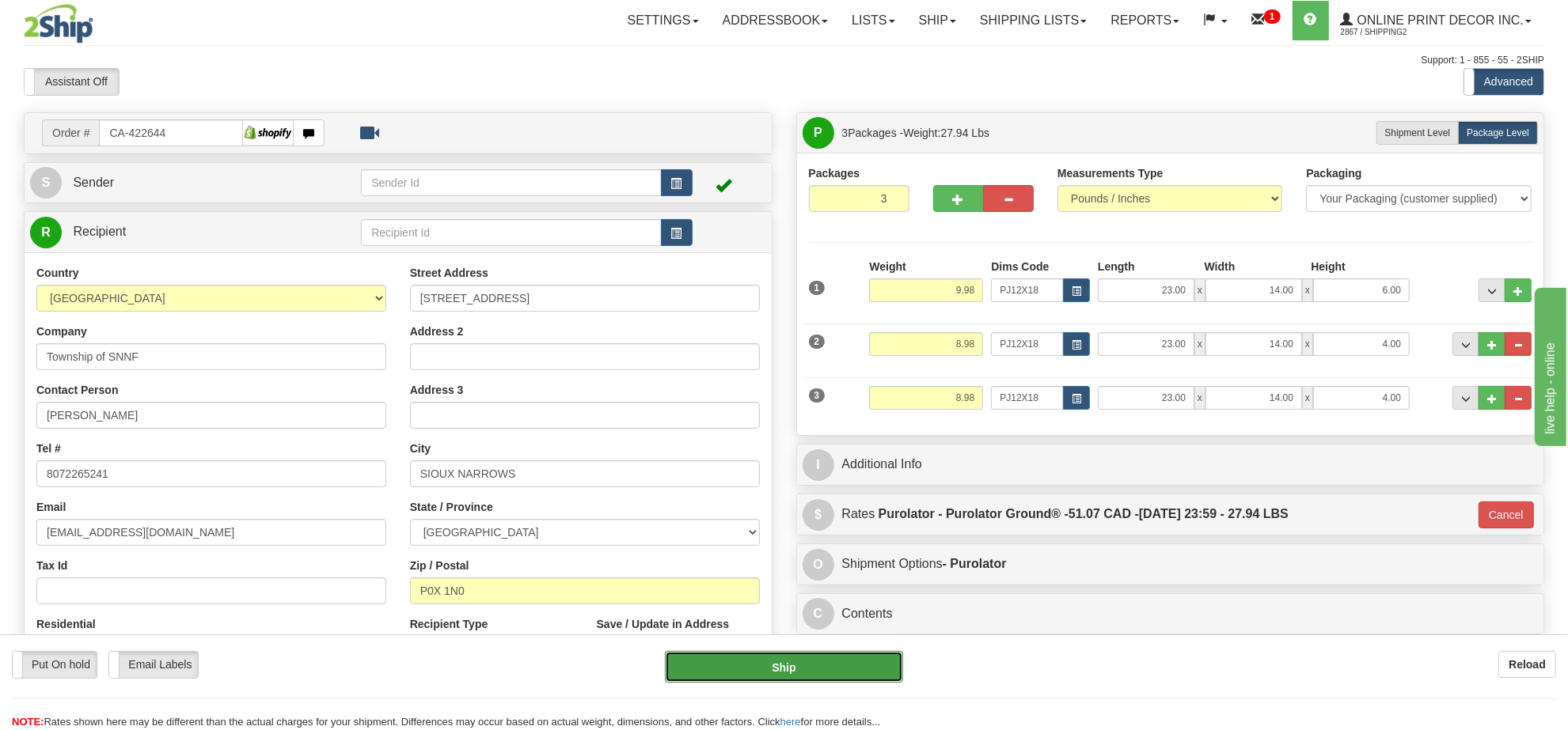
click at [873, 657] on button "Ship" at bounding box center [784, 667] width 238 height 32
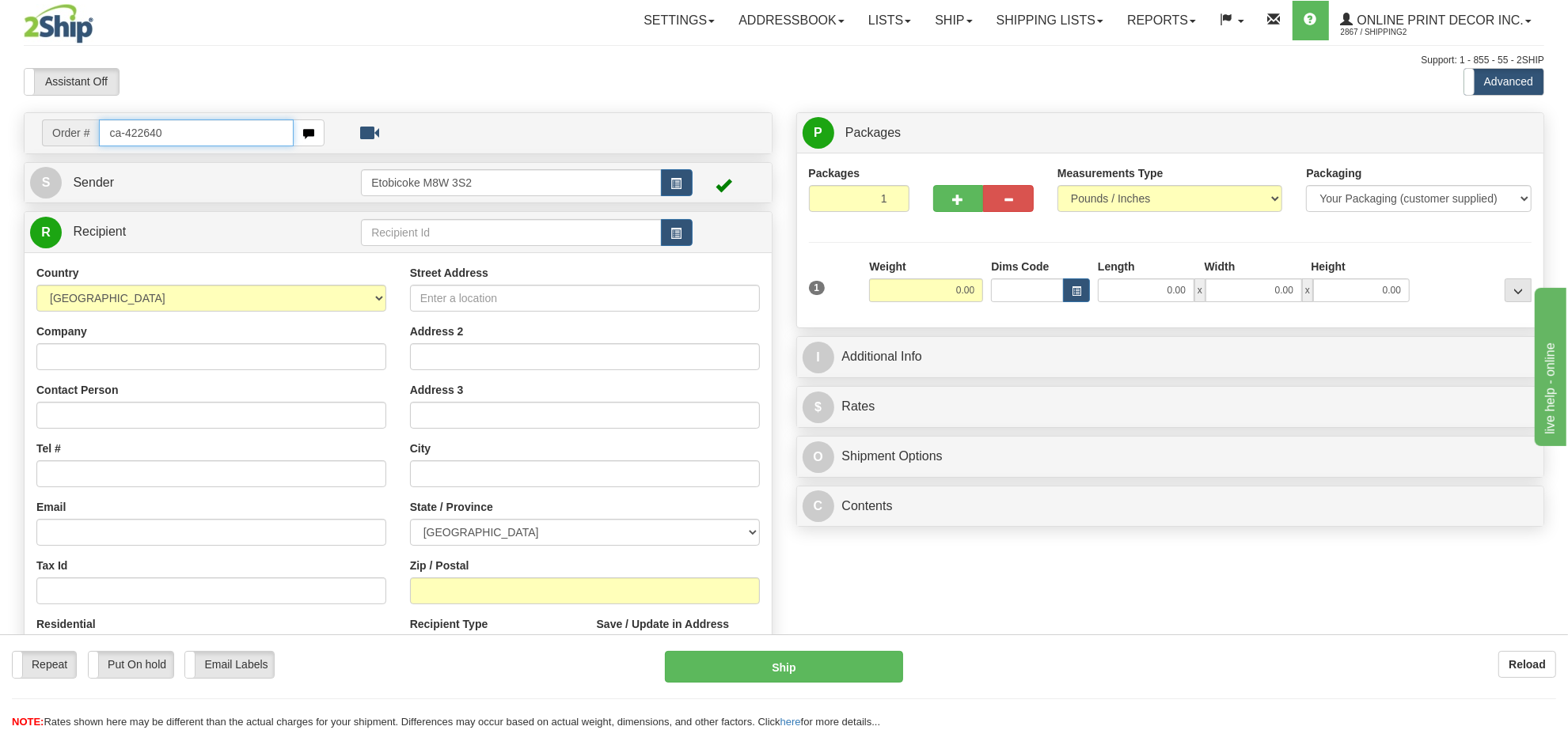
type input "ca-422640"
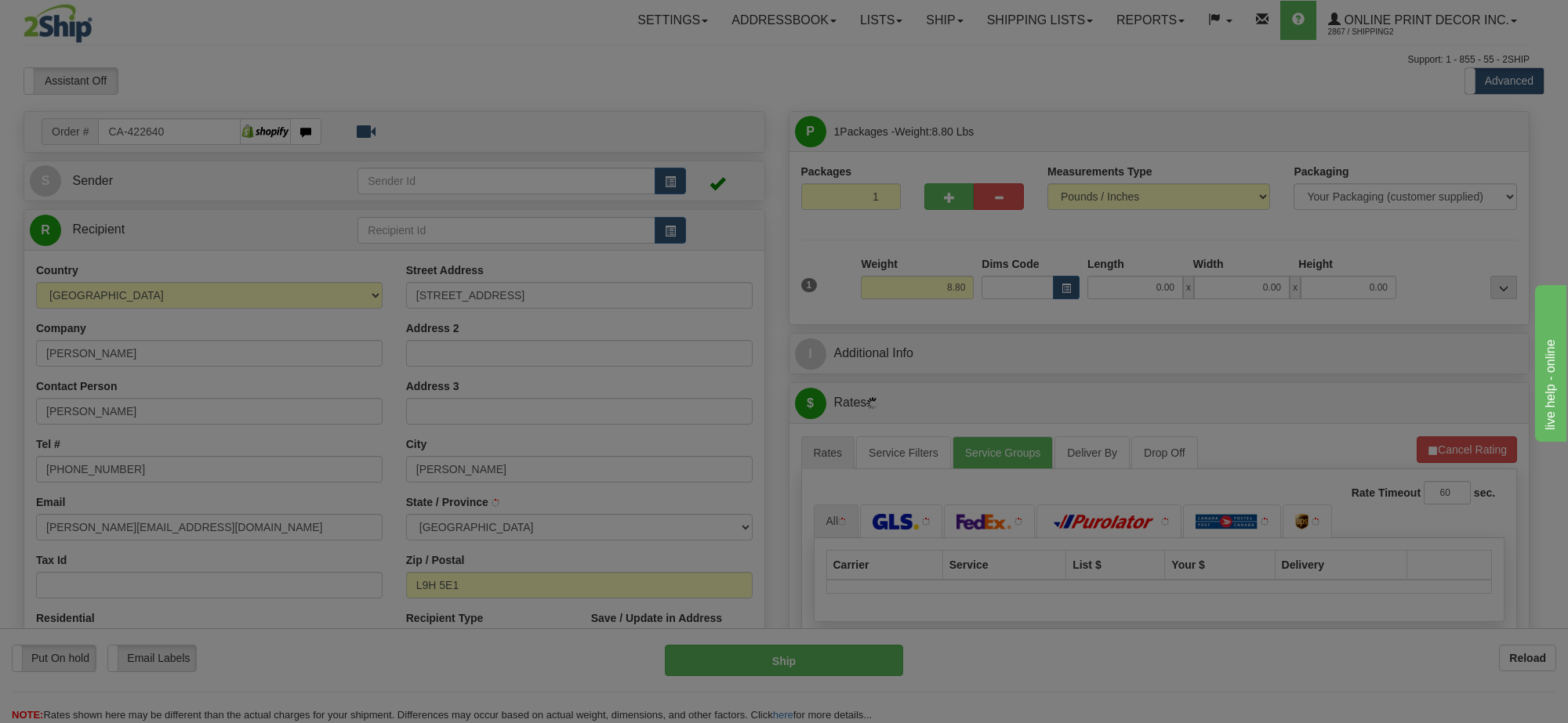
type input "DUNDAS"
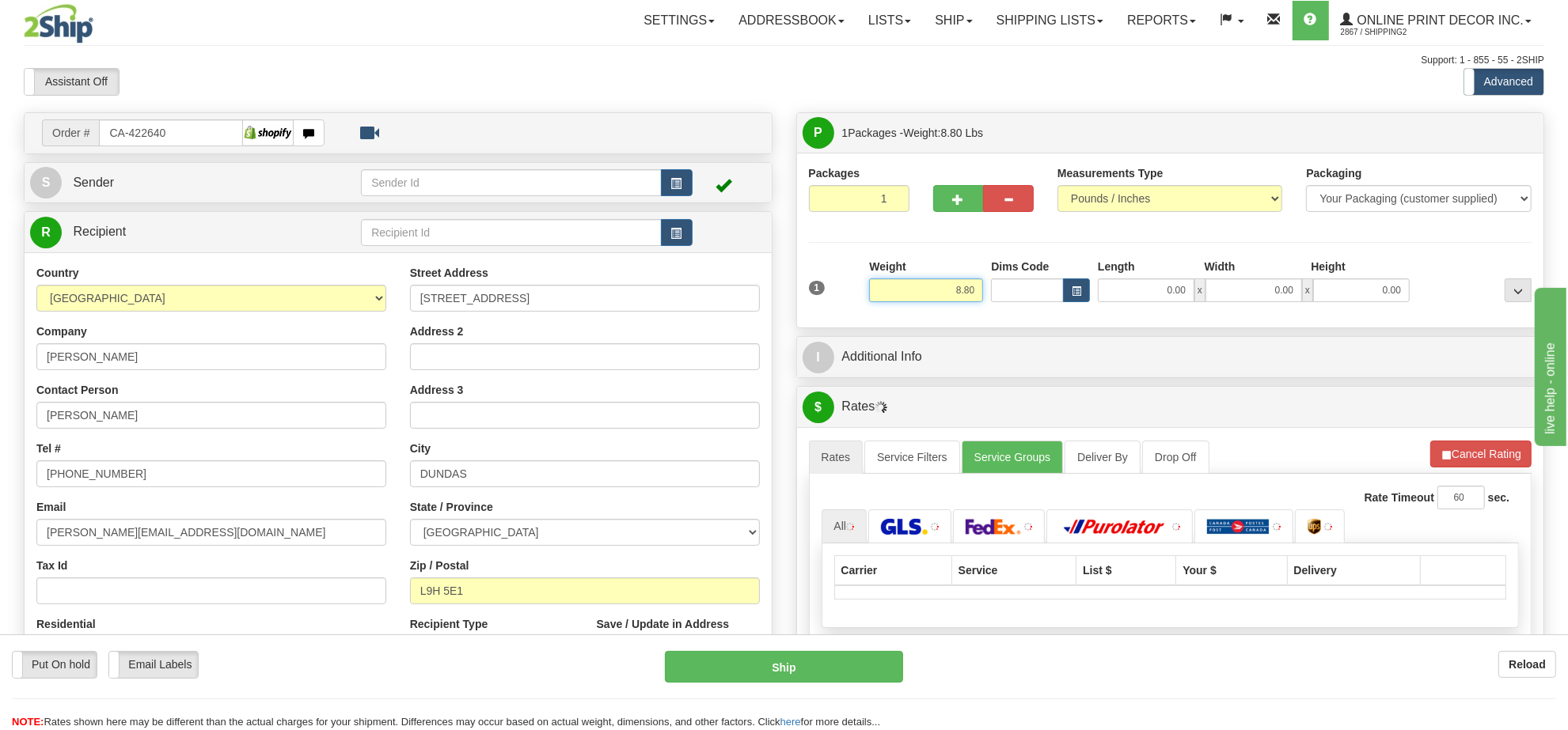
click at [957, 283] on input "8.80" at bounding box center [927, 290] width 114 height 24
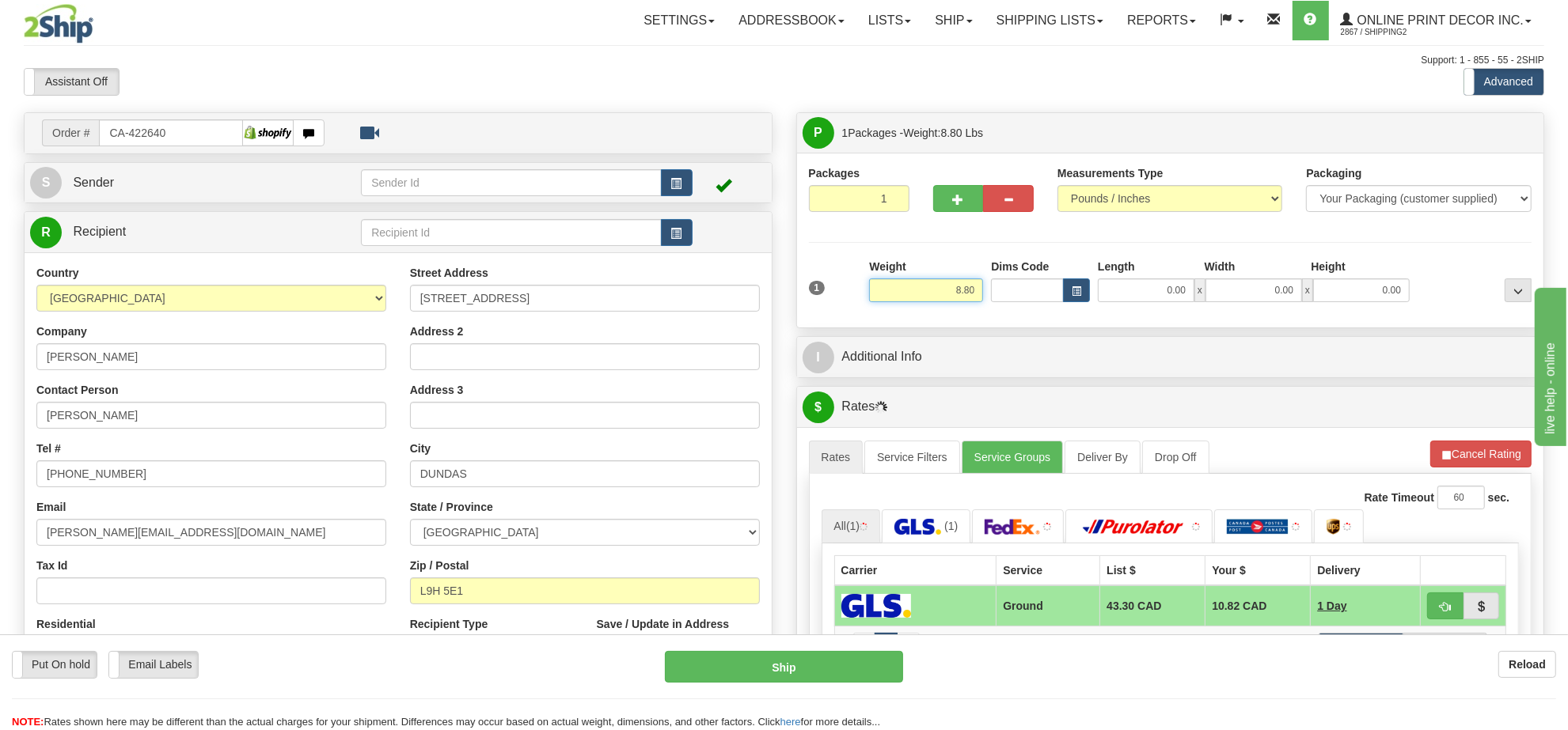
click at [957, 285] on input "8.80" at bounding box center [927, 290] width 114 height 24
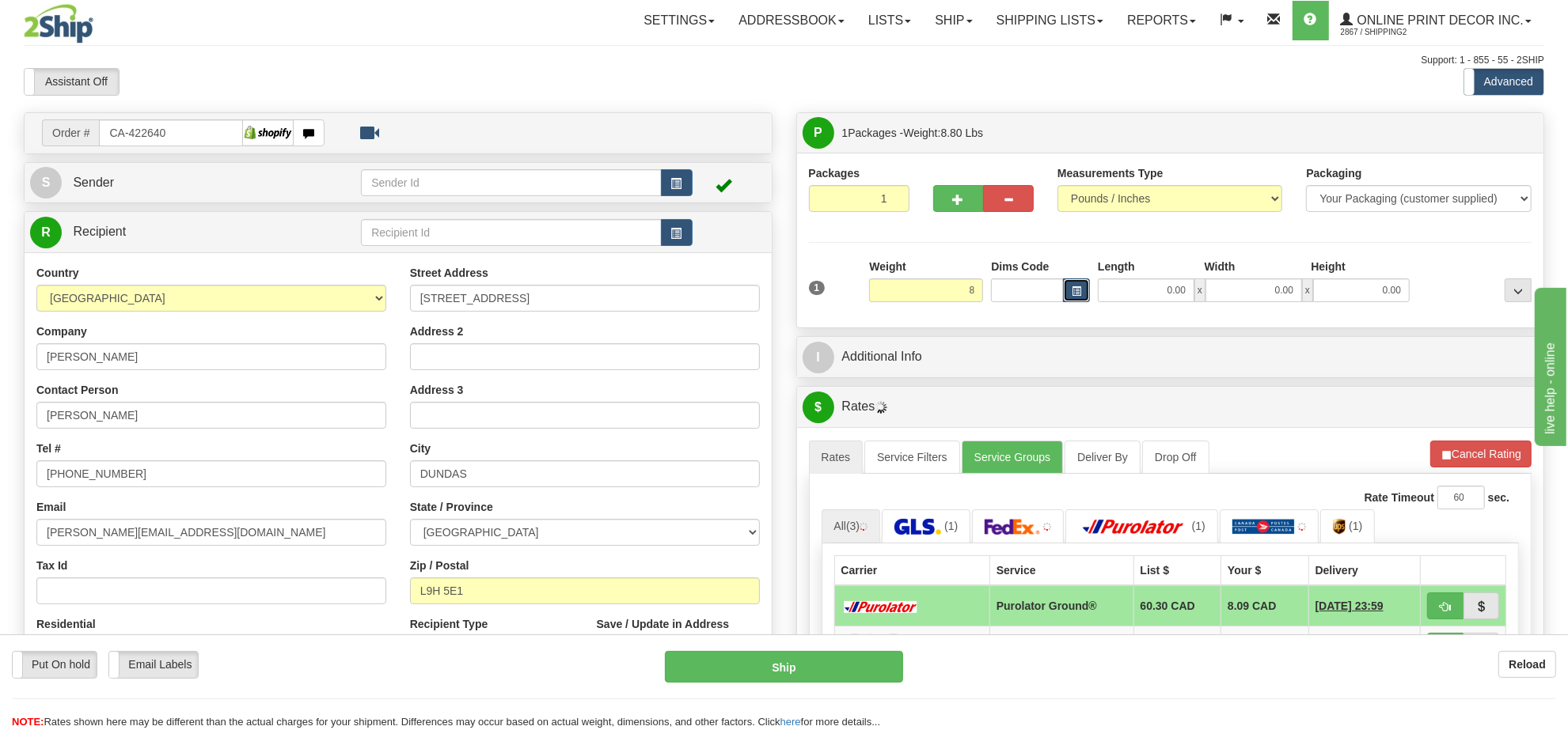
type input "8.00"
click at [1070, 290] on button "button" at bounding box center [1077, 290] width 27 height 24
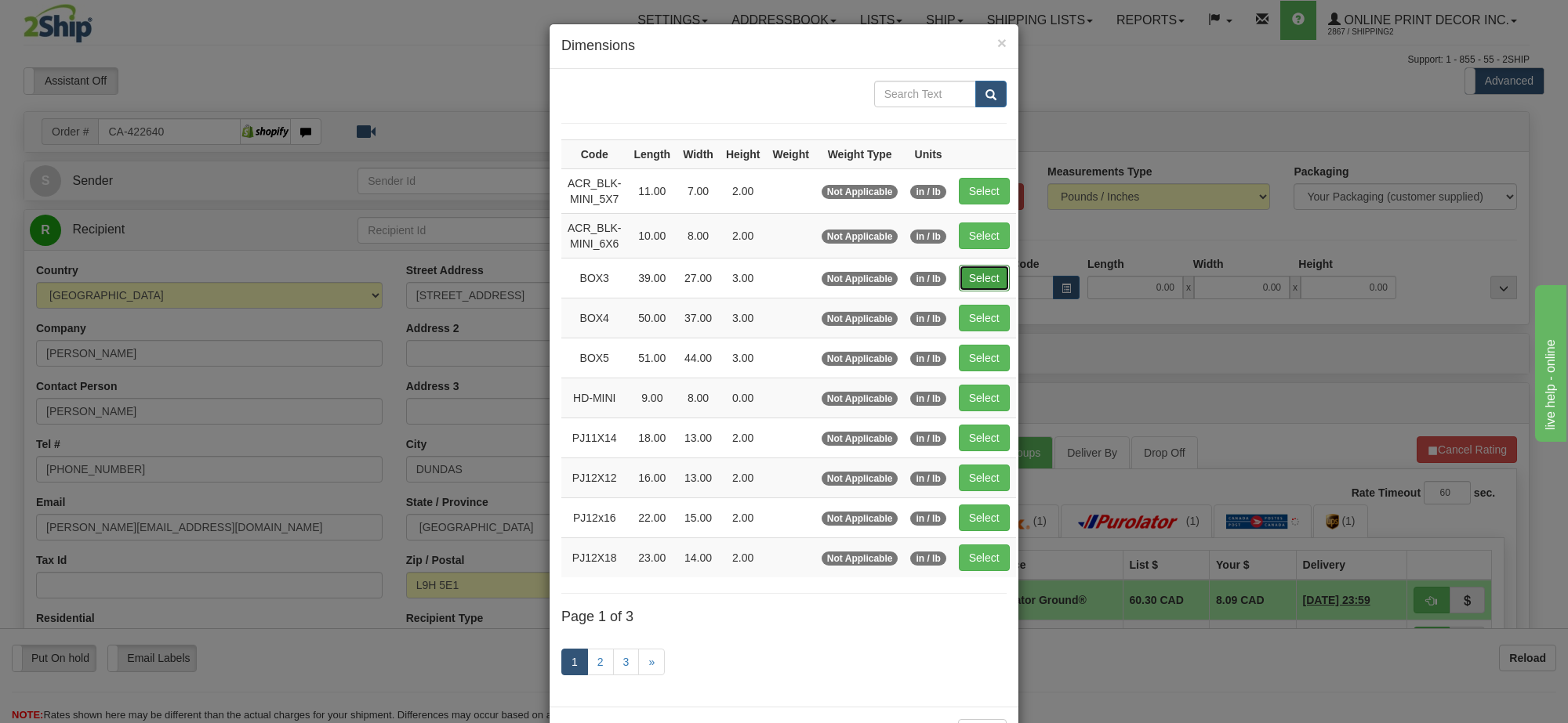
click at [1000, 279] on button "Select" at bounding box center [984, 279] width 51 height 27
type input "BOX3"
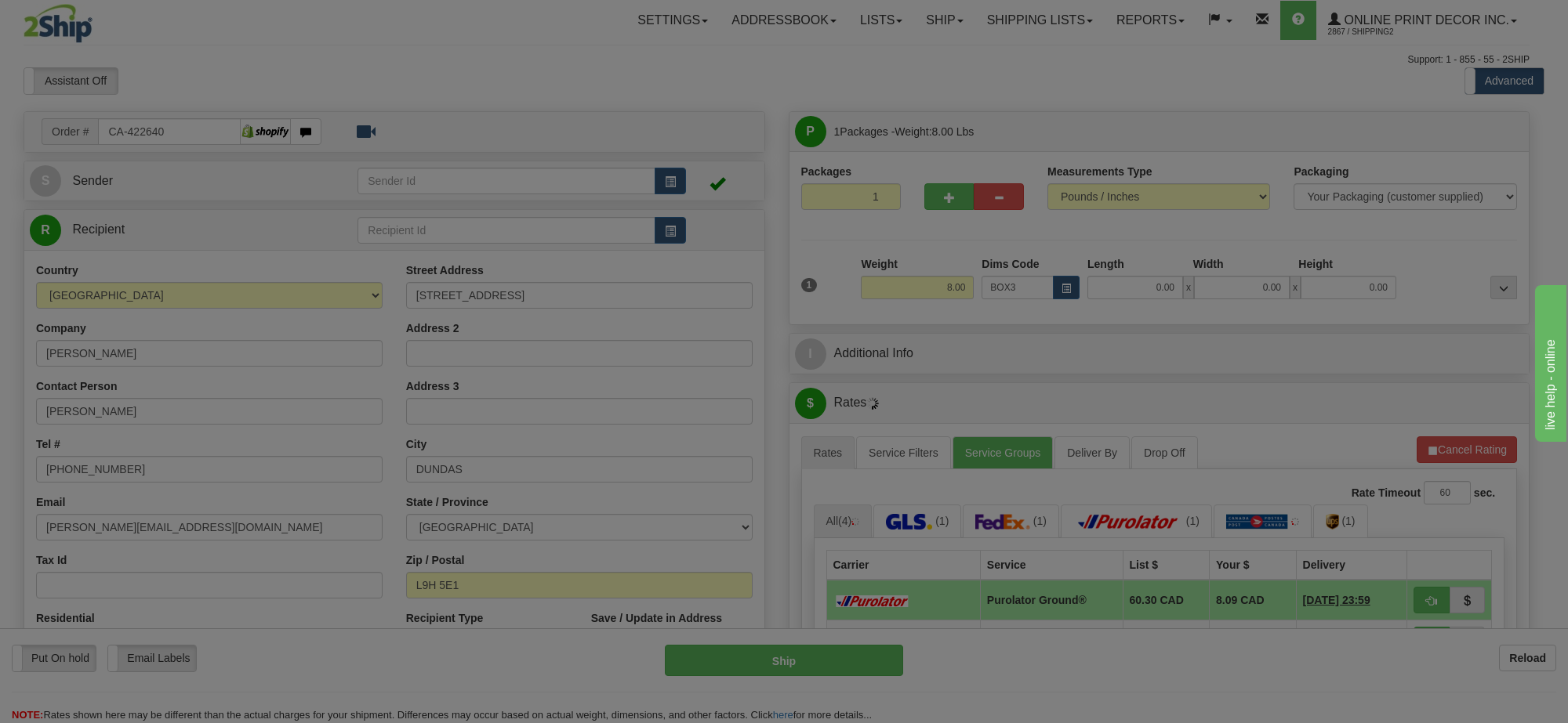
type input "39.00"
type input "27.00"
type input "3.00"
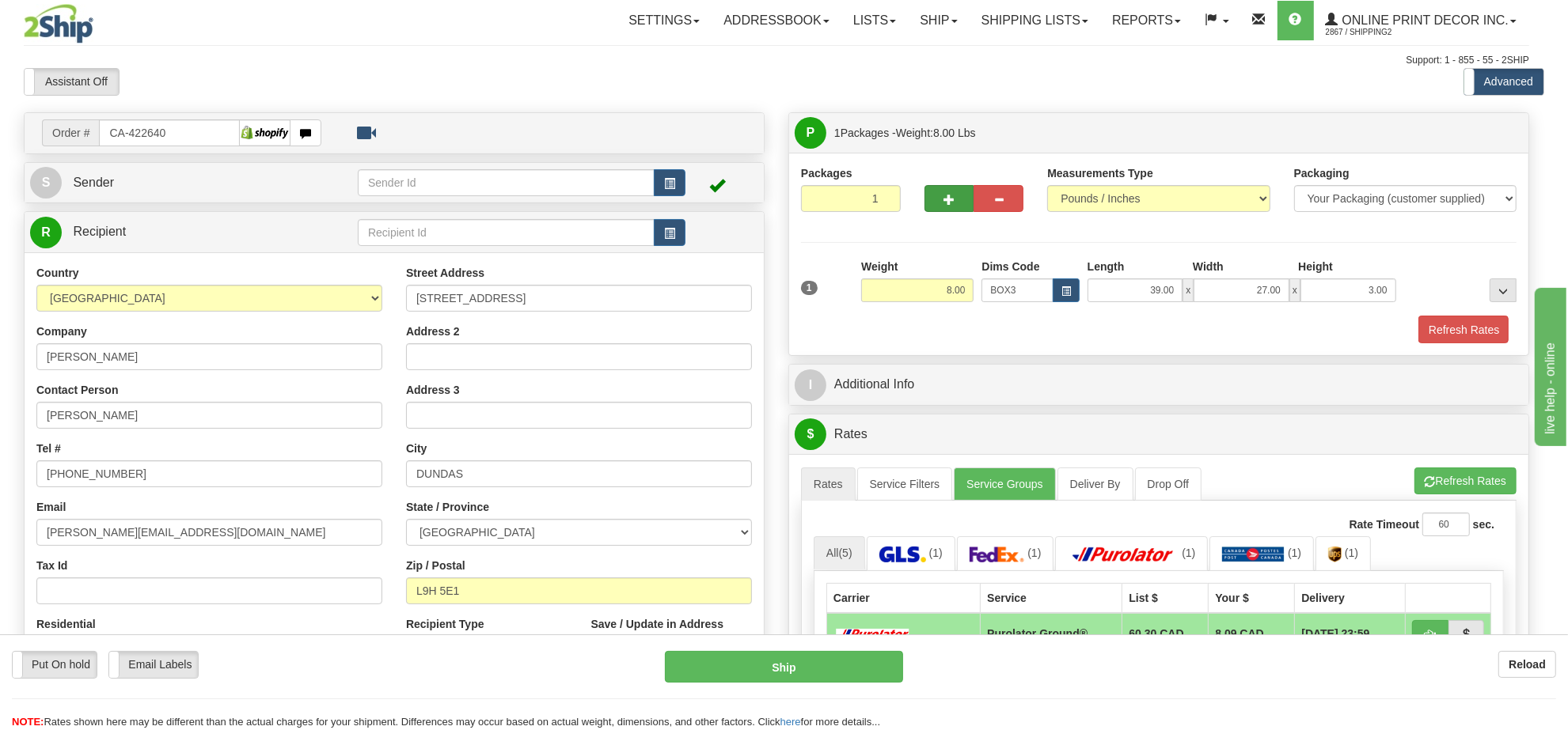
drag, startPoint x: 934, startPoint y: 163, endPoint x: 951, endPoint y: 210, distance: 50.0
click at [934, 172] on div "Packages 1 1 Measurements Type" at bounding box center [1159, 253] width 739 height 202
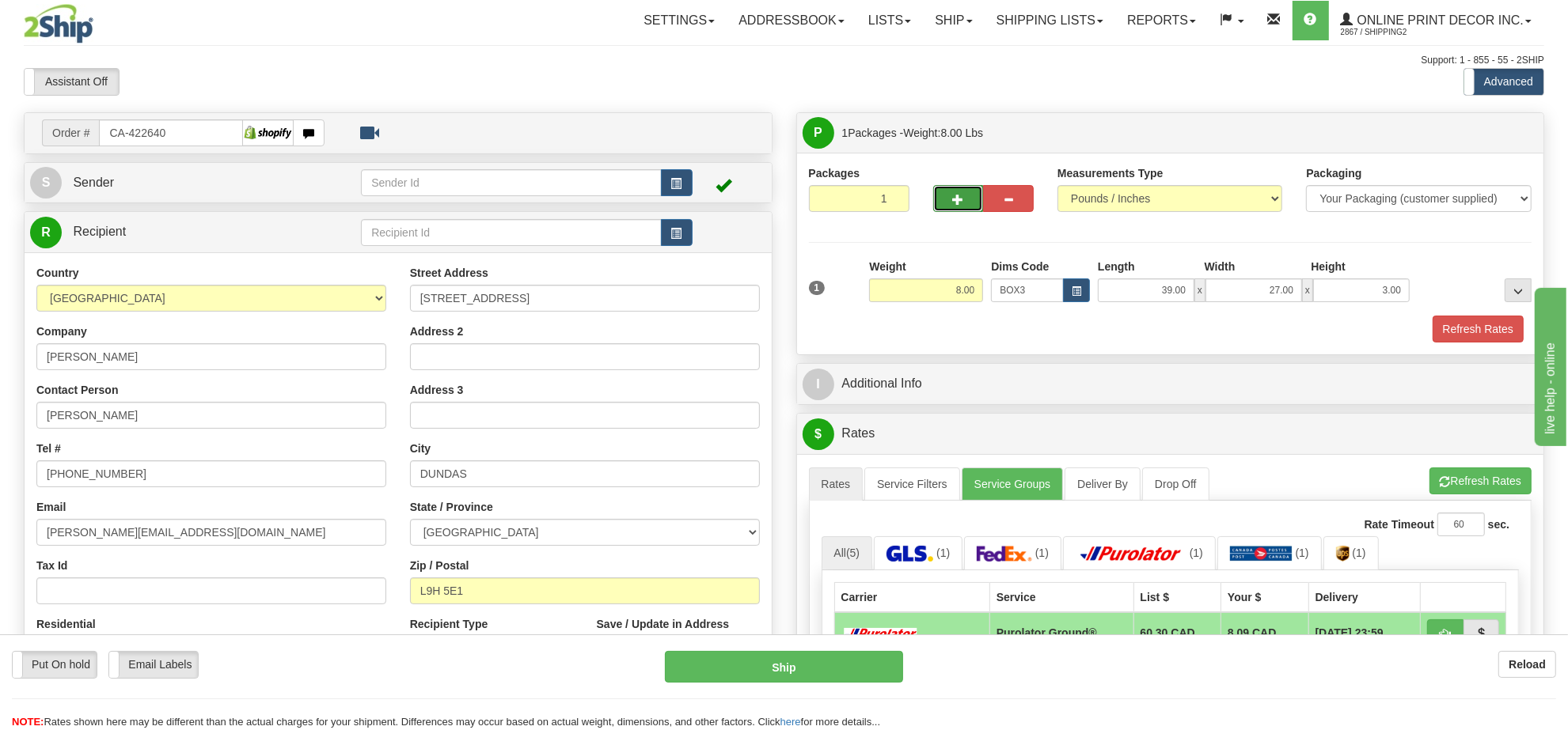
click at [952, 212] on button "button" at bounding box center [959, 199] width 50 height 27
radio input "true"
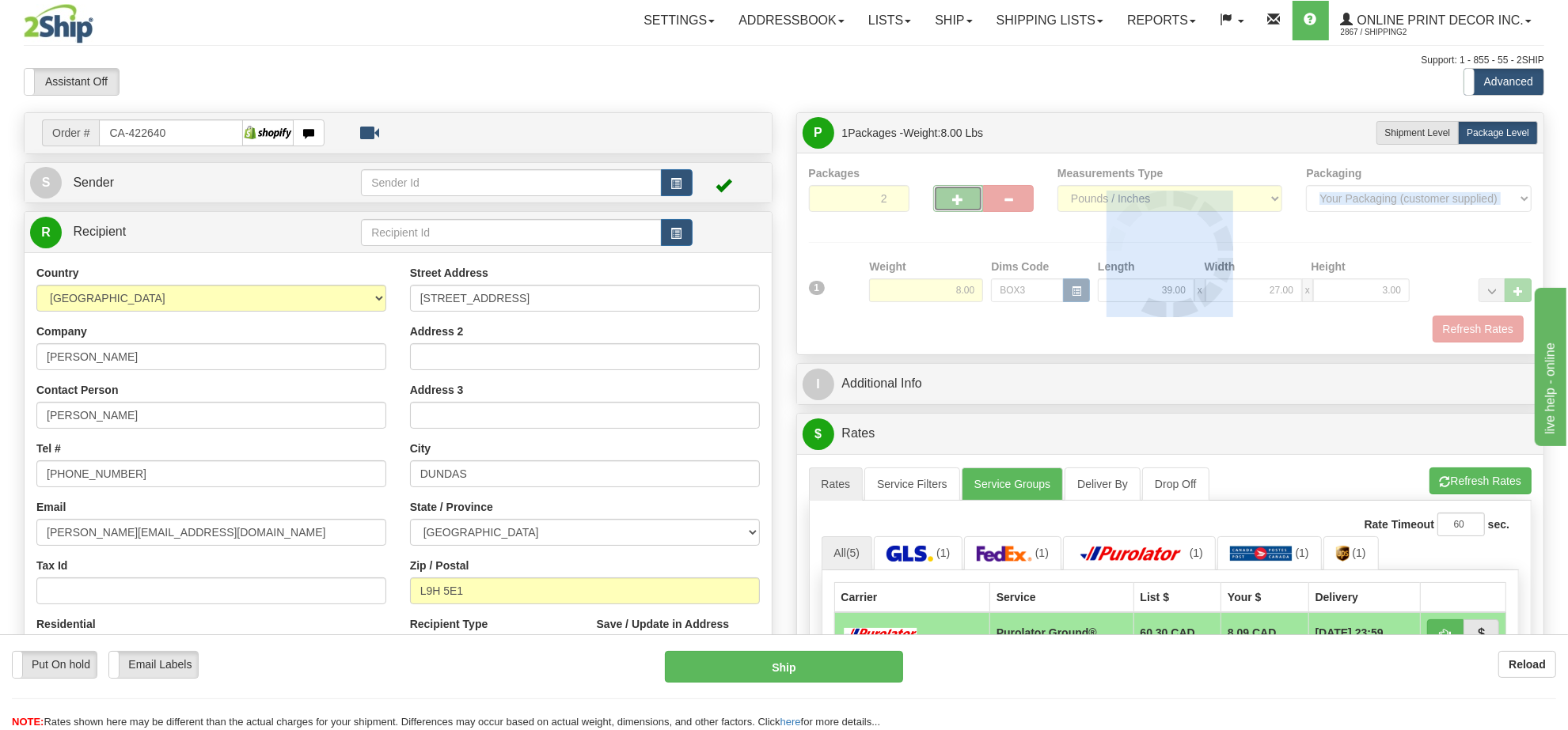
click at [952, 212] on div at bounding box center [1170, 253] width 724 height 177
click at [952, 212] on div "Packages 2 1 Measurements Type" at bounding box center [1170, 253] width 724 height 177
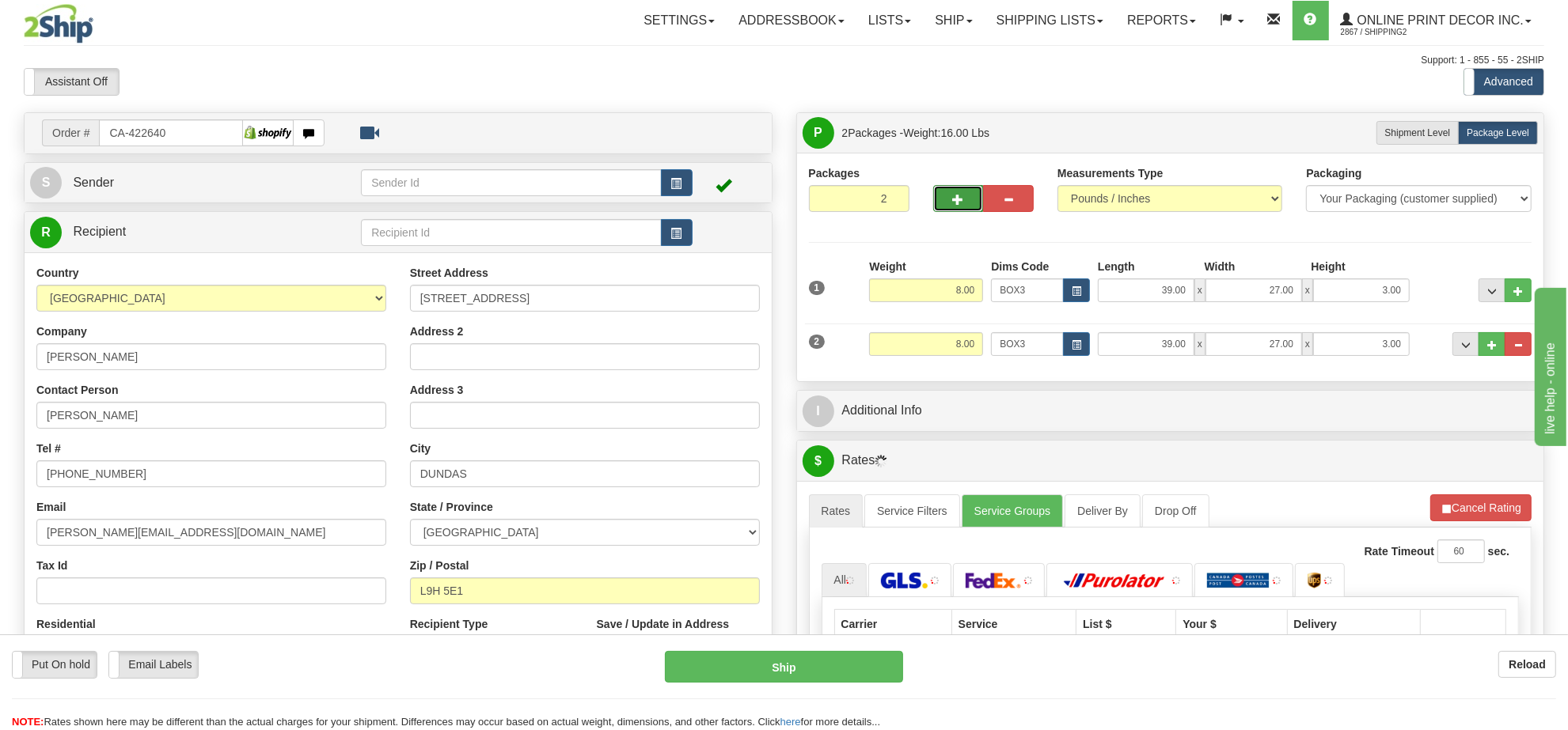
click at [952, 212] on button "button" at bounding box center [959, 199] width 50 height 27
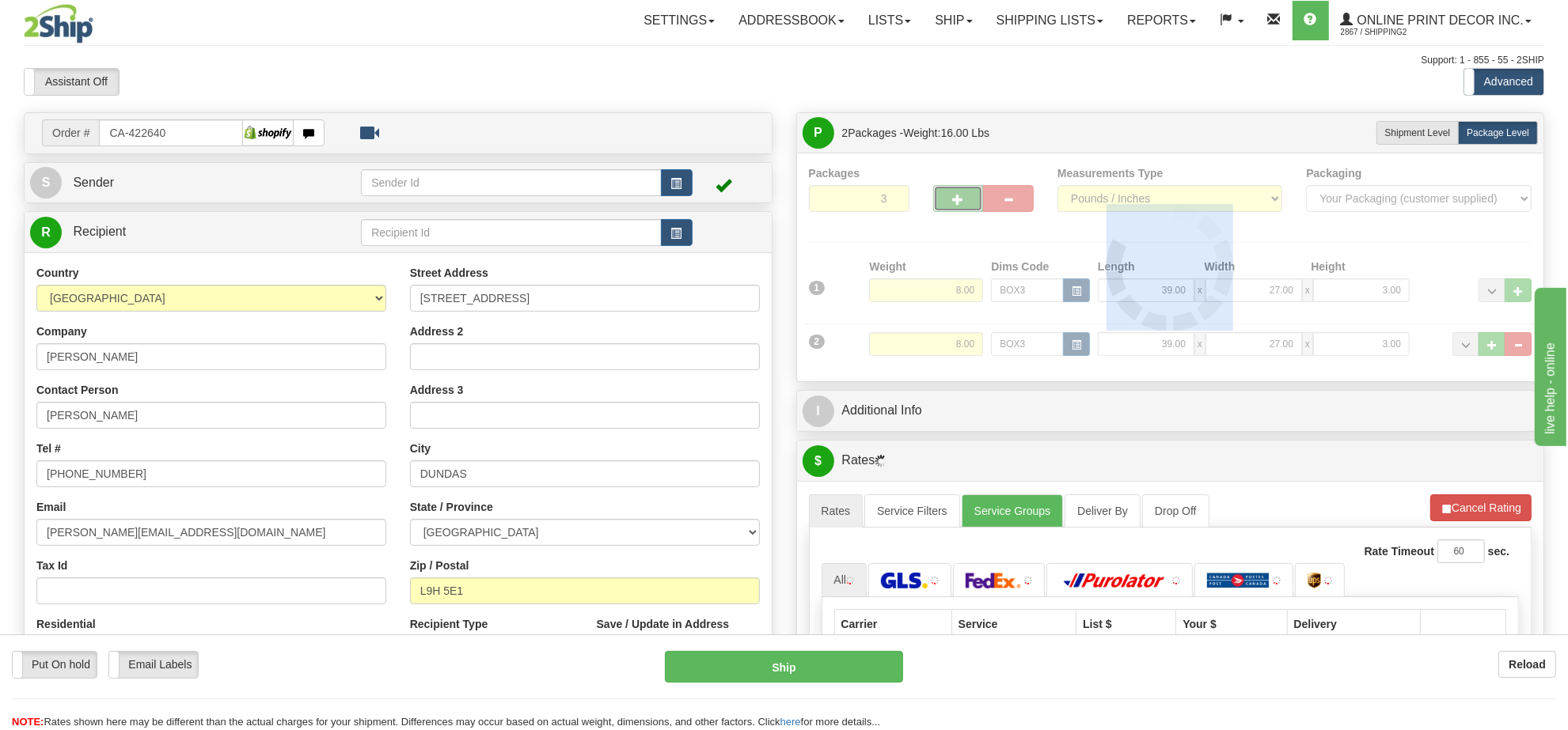
click at [952, 212] on div at bounding box center [1170, 267] width 724 height 204
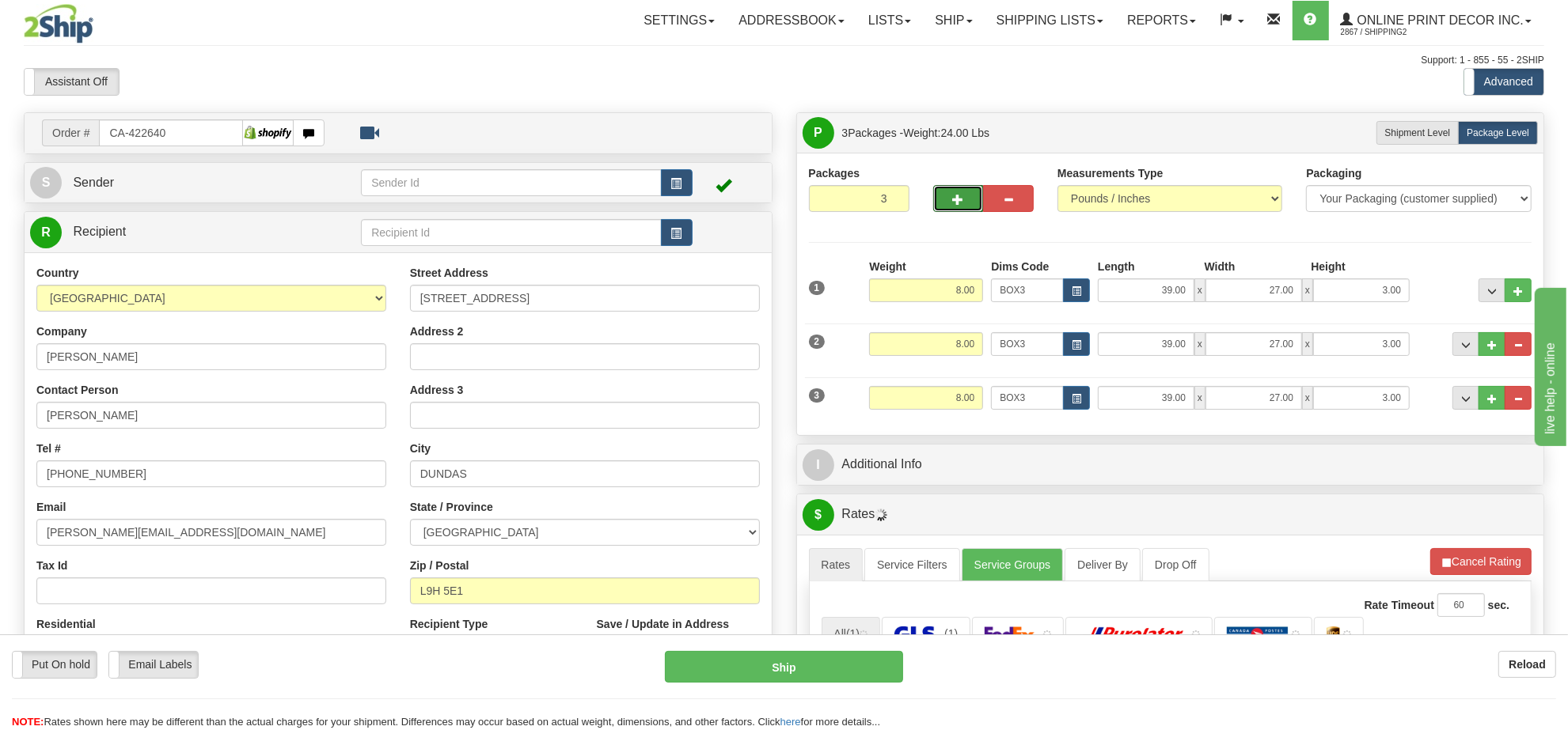
click at [952, 212] on button "button" at bounding box center [959, 199] width 50 height 27
type input "4"
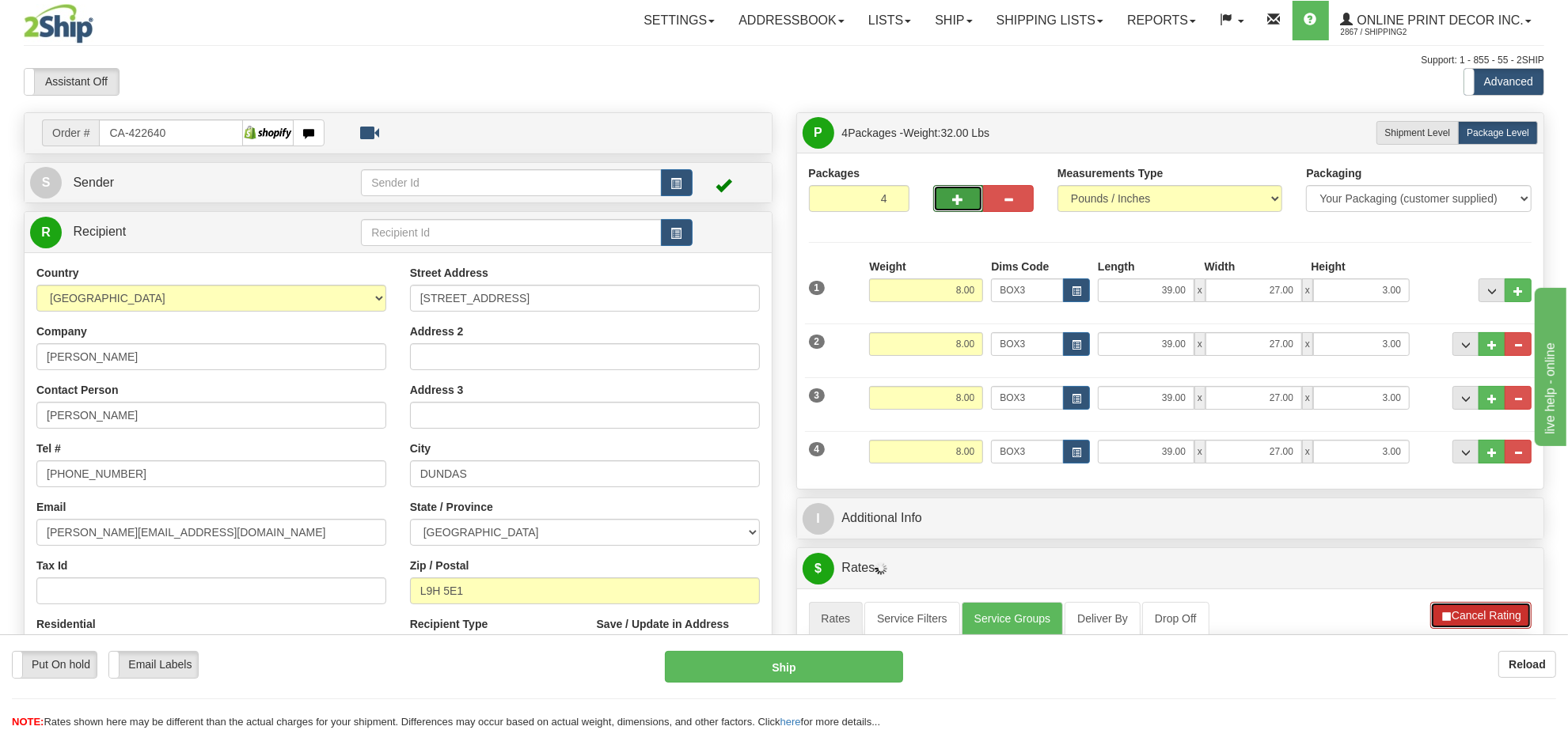
click at [1497, 620] on button "Cancel Rating" at bounding box center [1481, 616] width 102 height 27
click at [1497, 619] on button "Refresh Rates" at bounding box center [1481, 616] width 103 height 27
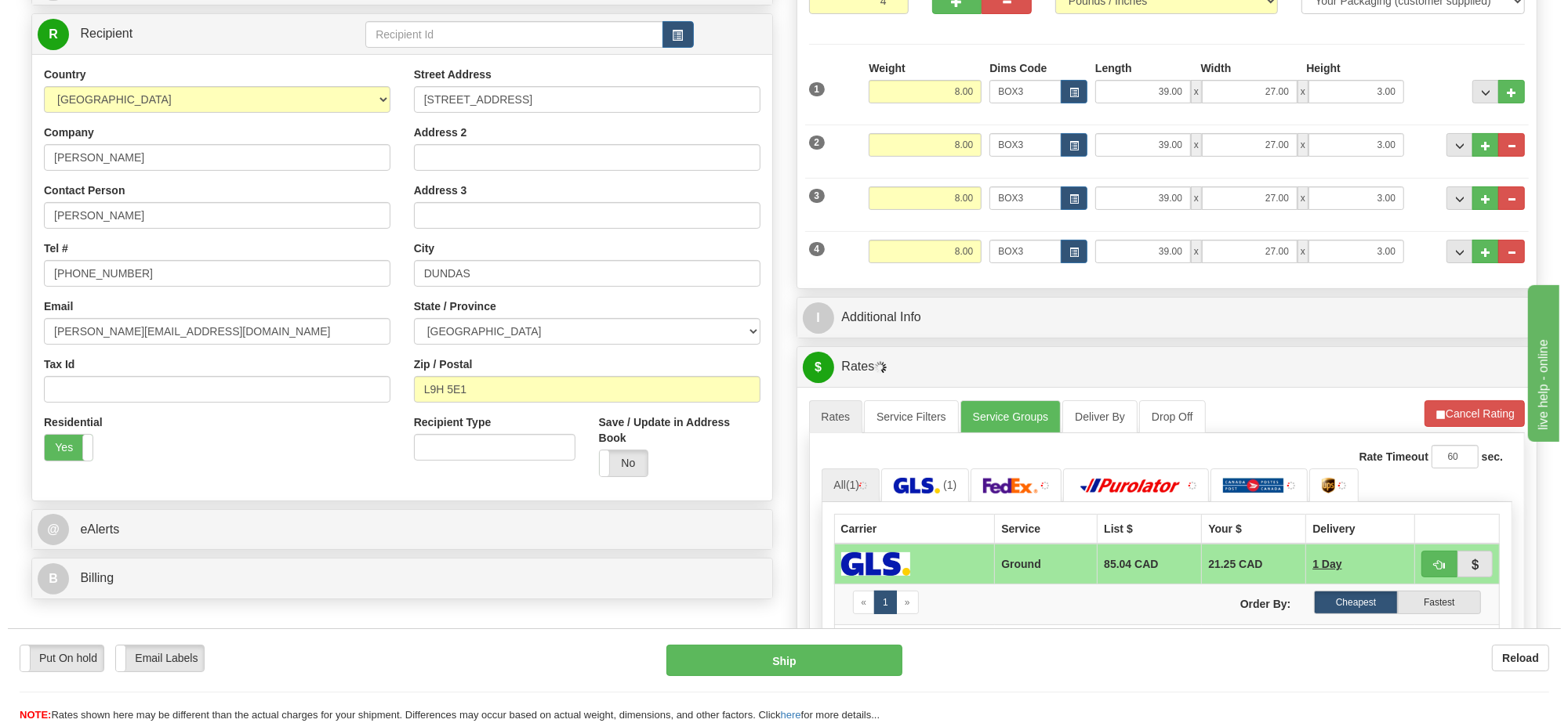
scroll to position [392, 0]
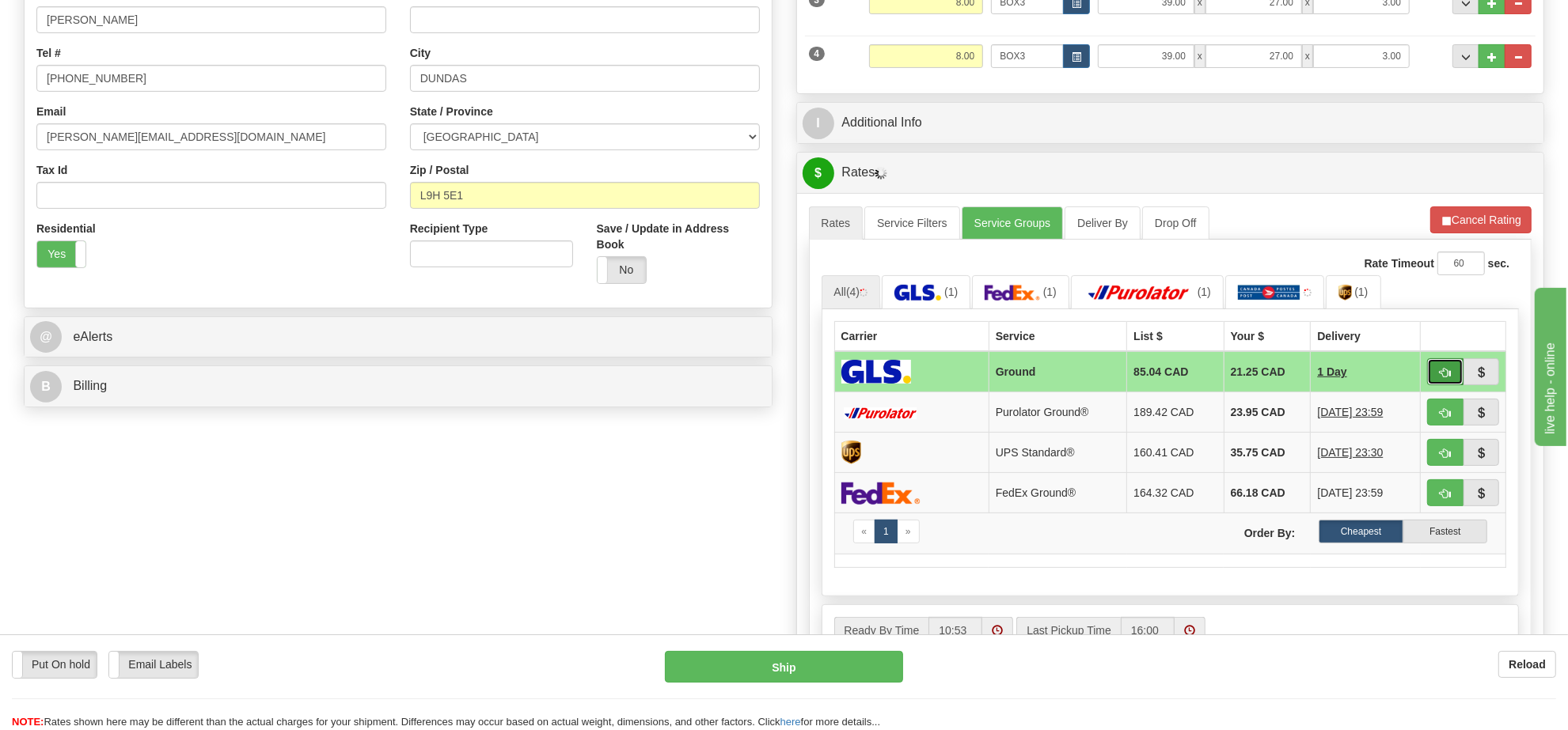
click at [1435, 381] on button "button" at bounding box center [1446, 372] width 37 height 27
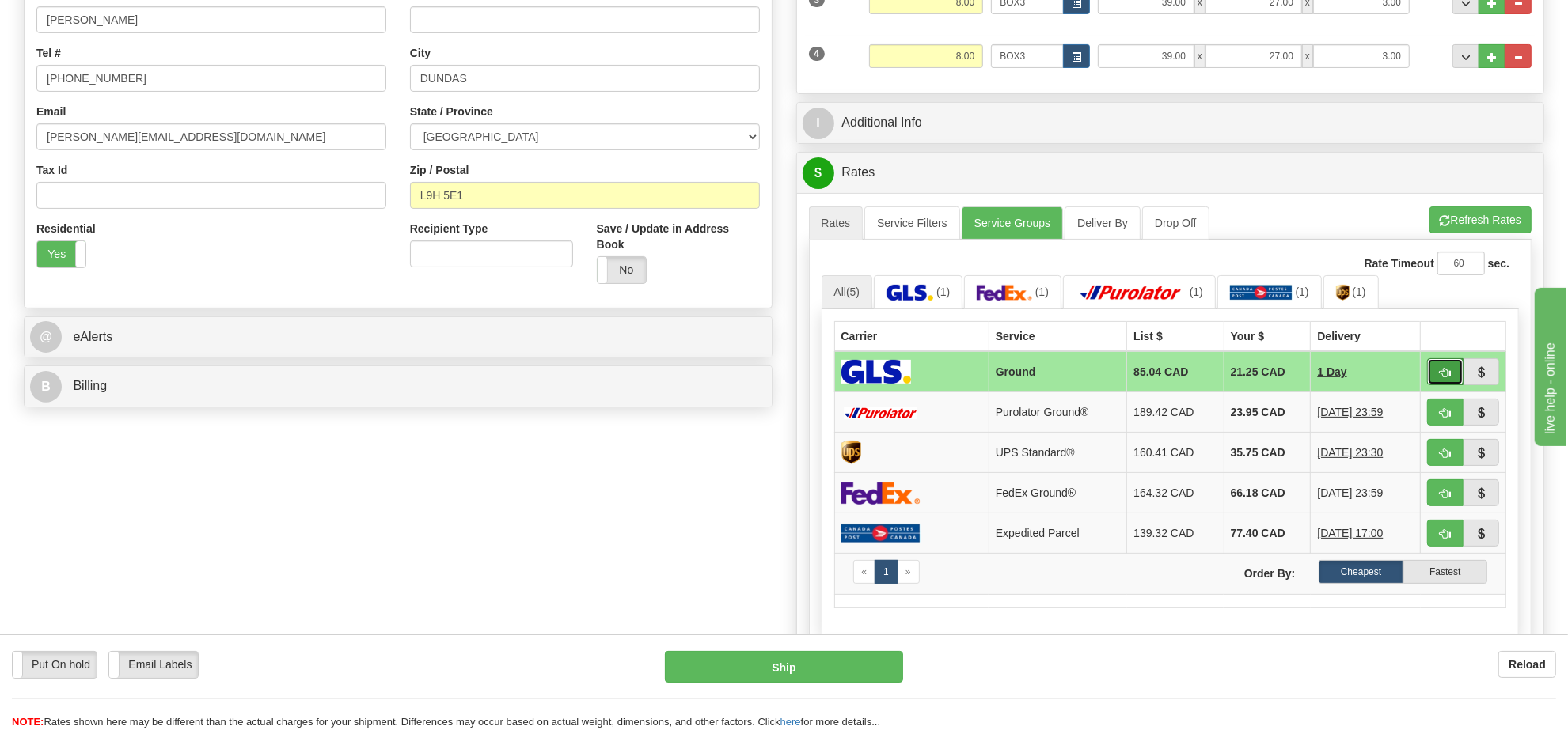
click at [1428, 370] on button "button" at bounding box center [1446, 372] width 37 height 27
type input "1"
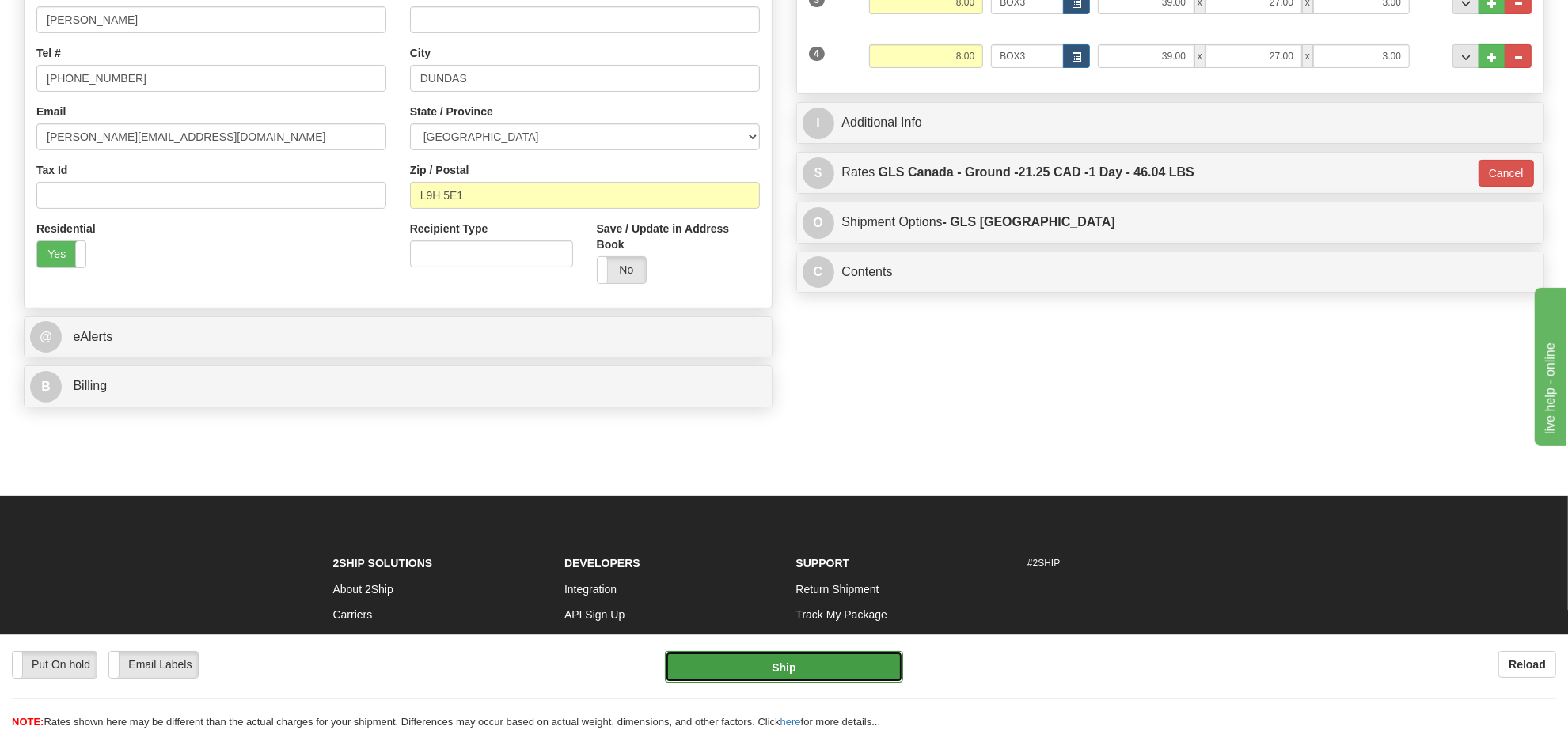
click at [761, 665] on button "Ship" at bounding box center [784, 667] width 238 height 32
